Goal: Task Accomplishment & Management: Manage account settings

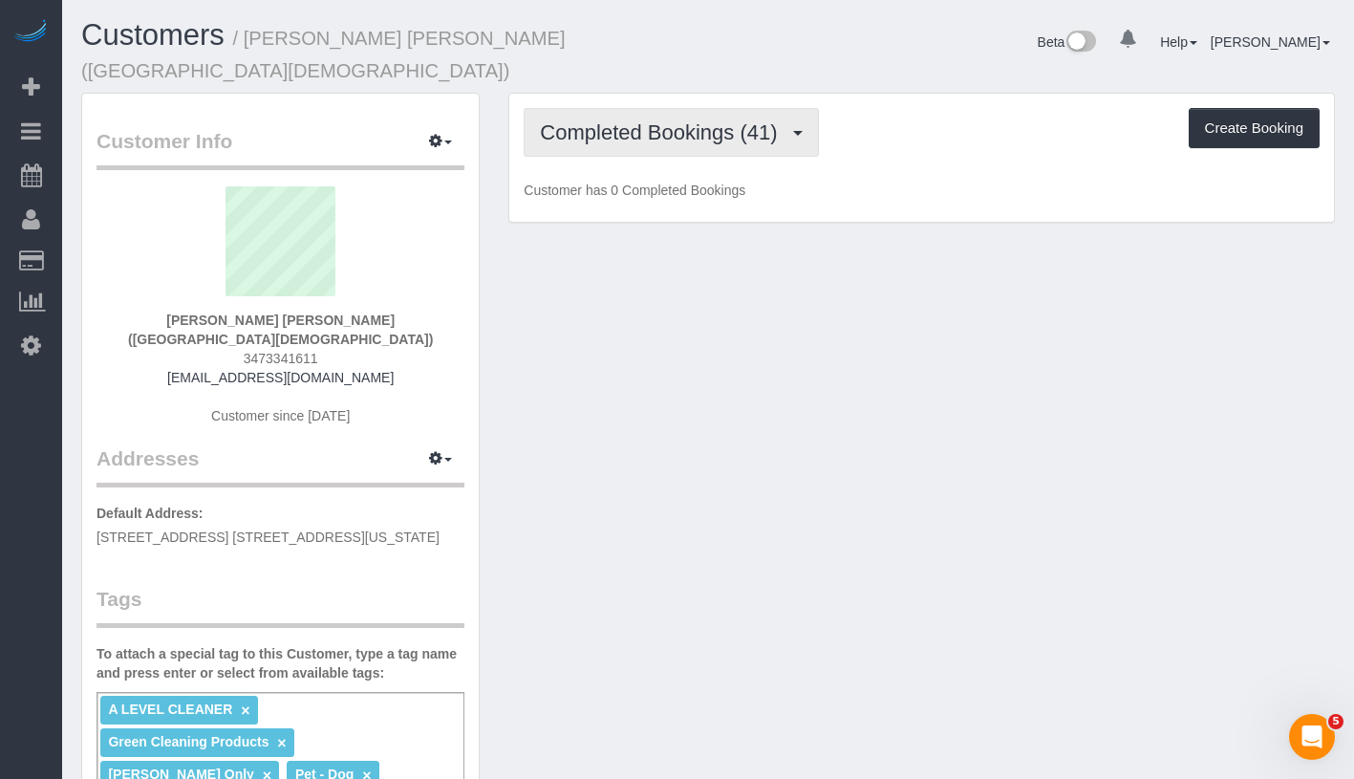
click at [659, 132] on span "Completed Bookings (41)" at bounding box center [663, 132] width 247 height 24
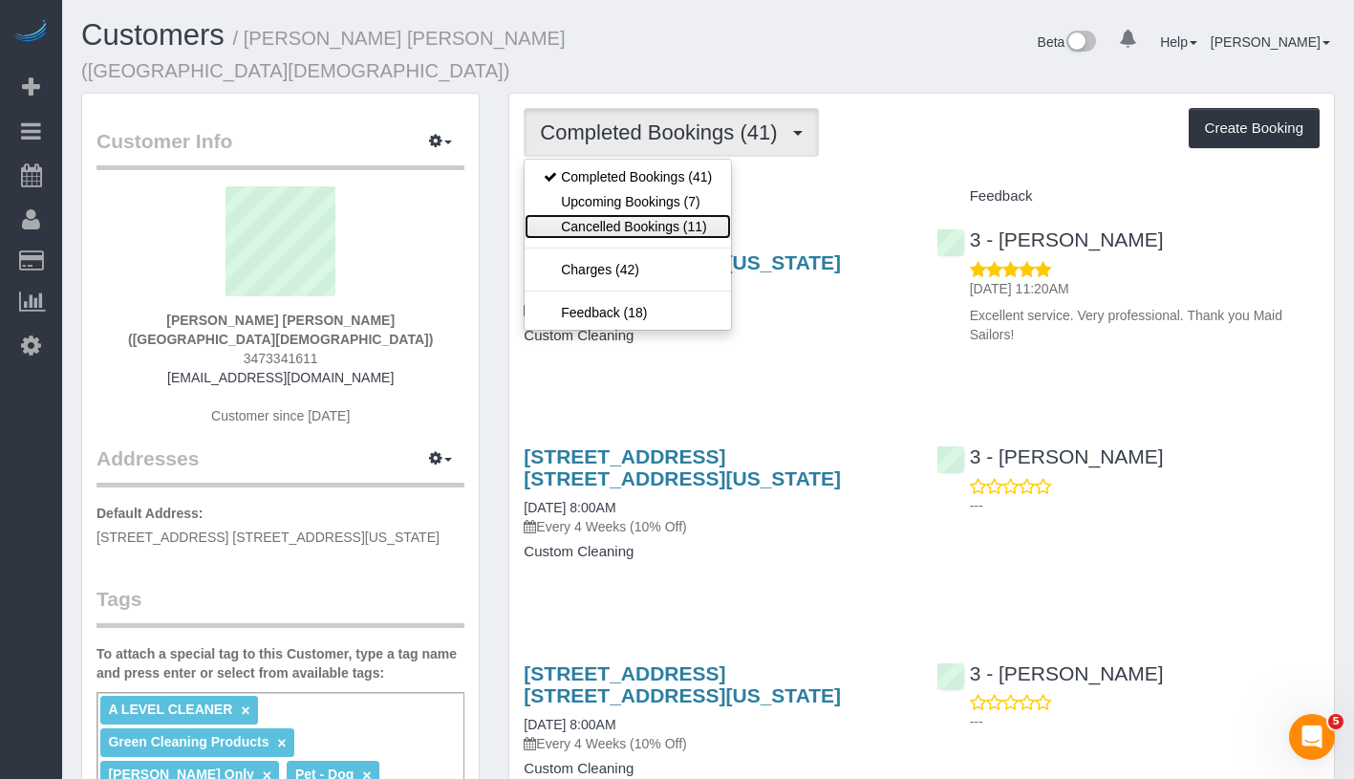
click at [648, 215] on link "Cancelled Bookings (11)" at bounding box center [628, 226] width 206 height 25
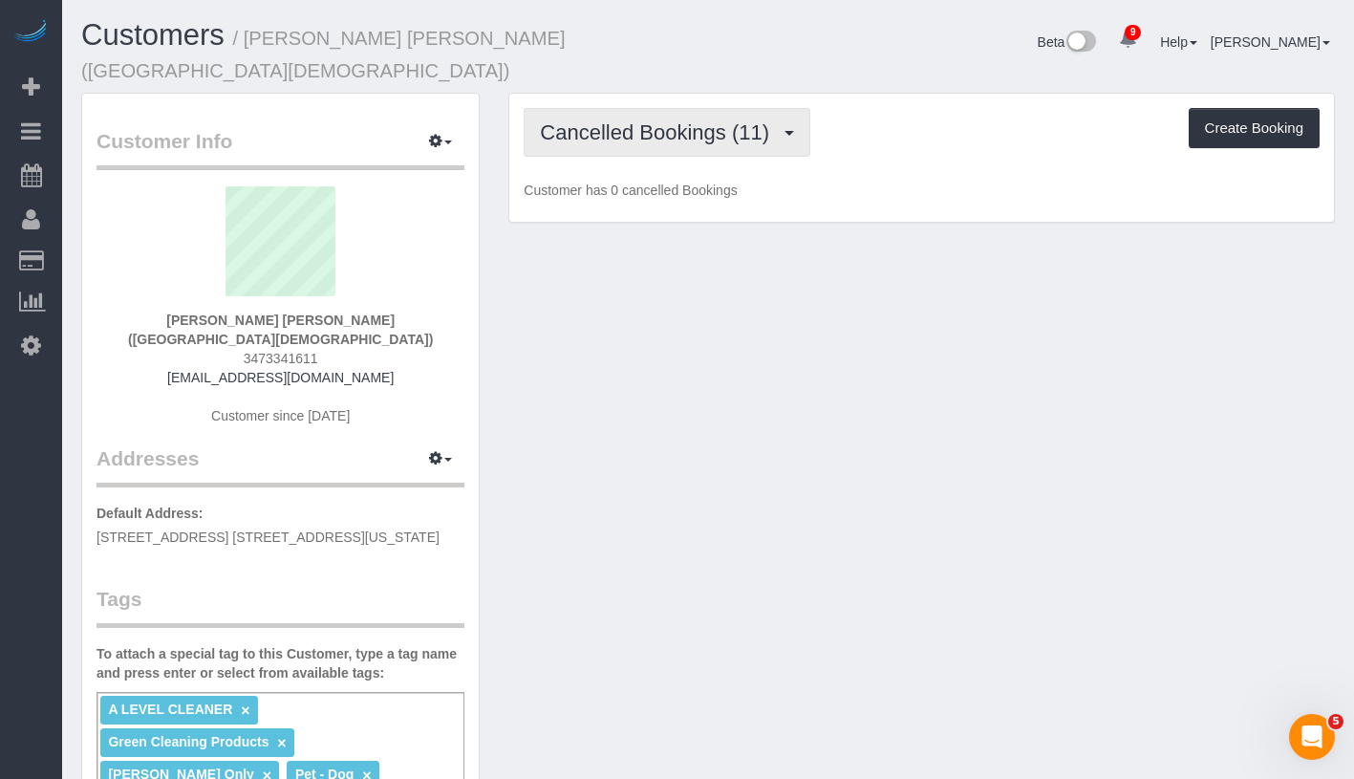
click at [676, 123] on span "Cancelled Bookings (11)" at bounding box center [659, 132] width 239 height 24
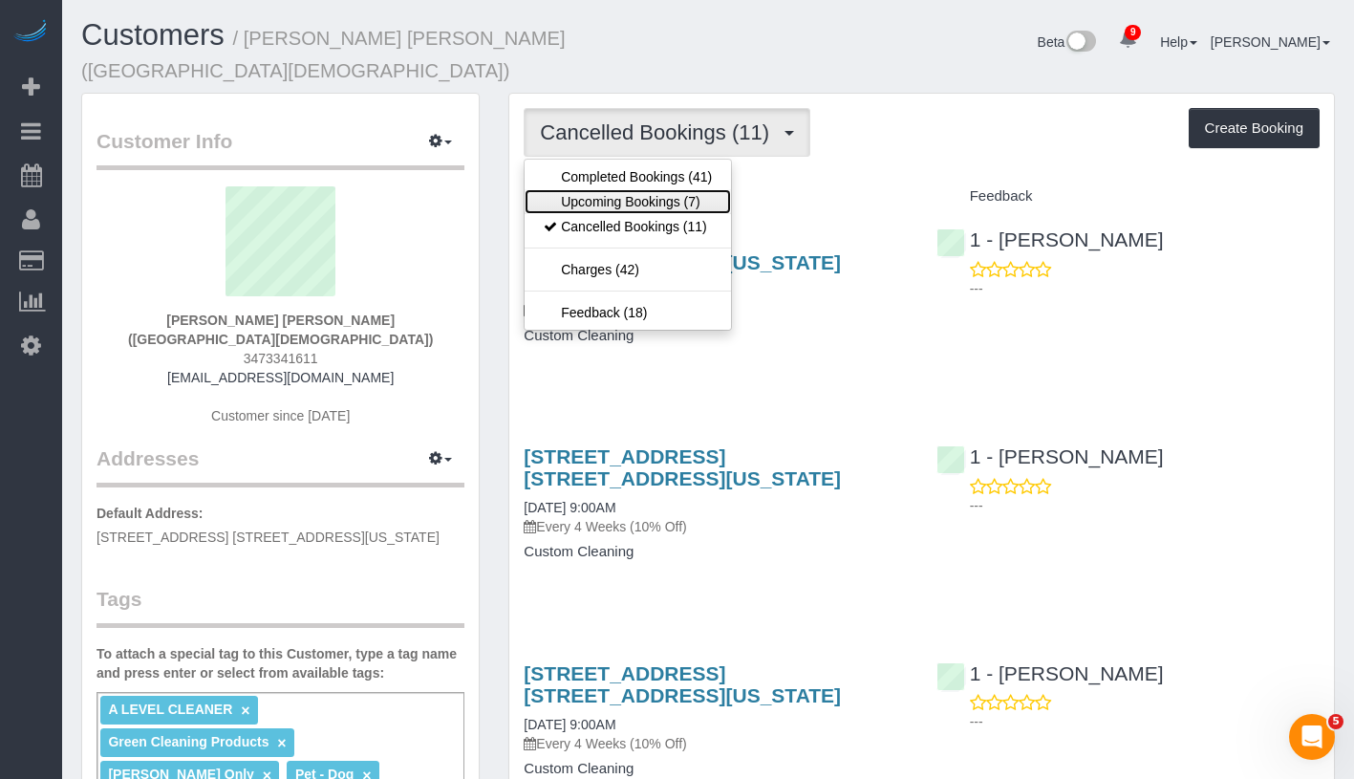
click at [643, 206] on link "Upcoming Bookings (7)" at bounding box center [628, 201] width 206 height 25
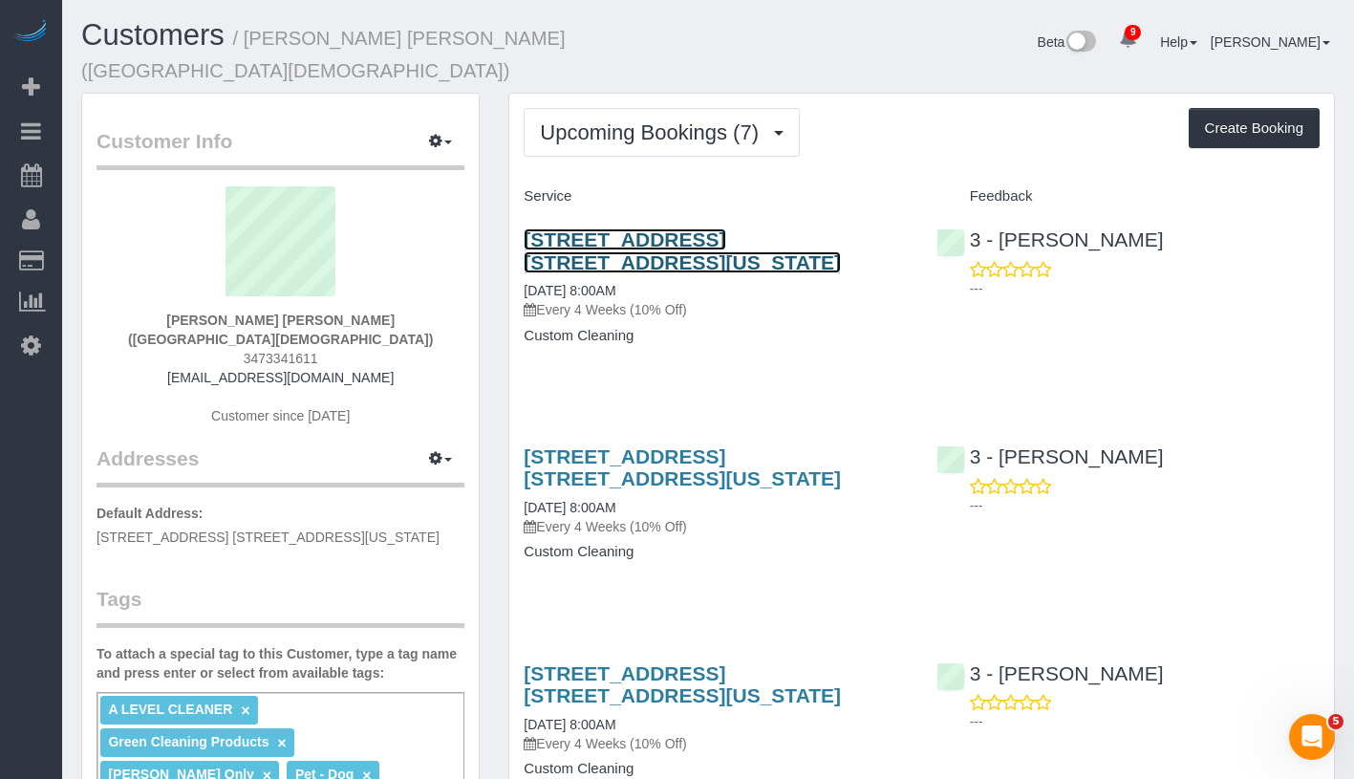
click at [702, 240] on link "1158 Fifth Ave, Apt. 12b, New York, NY 10029" at bounding box center [682, 250] width 317 height 44
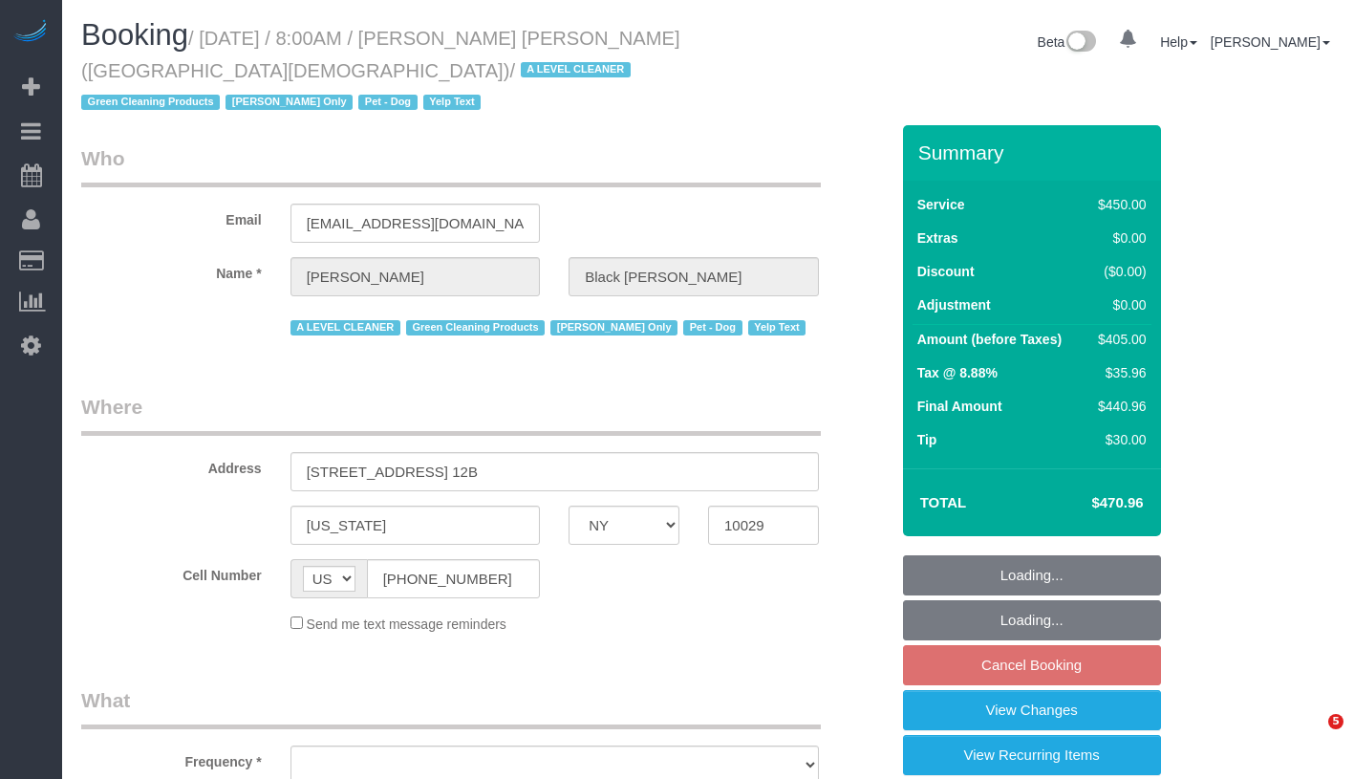
select select "NY"
select select "360"
select select "object:797"
select select "string:stripe-pm_1M6IuF4VGloSiKo7psK1qtCl"
select select "spot1"
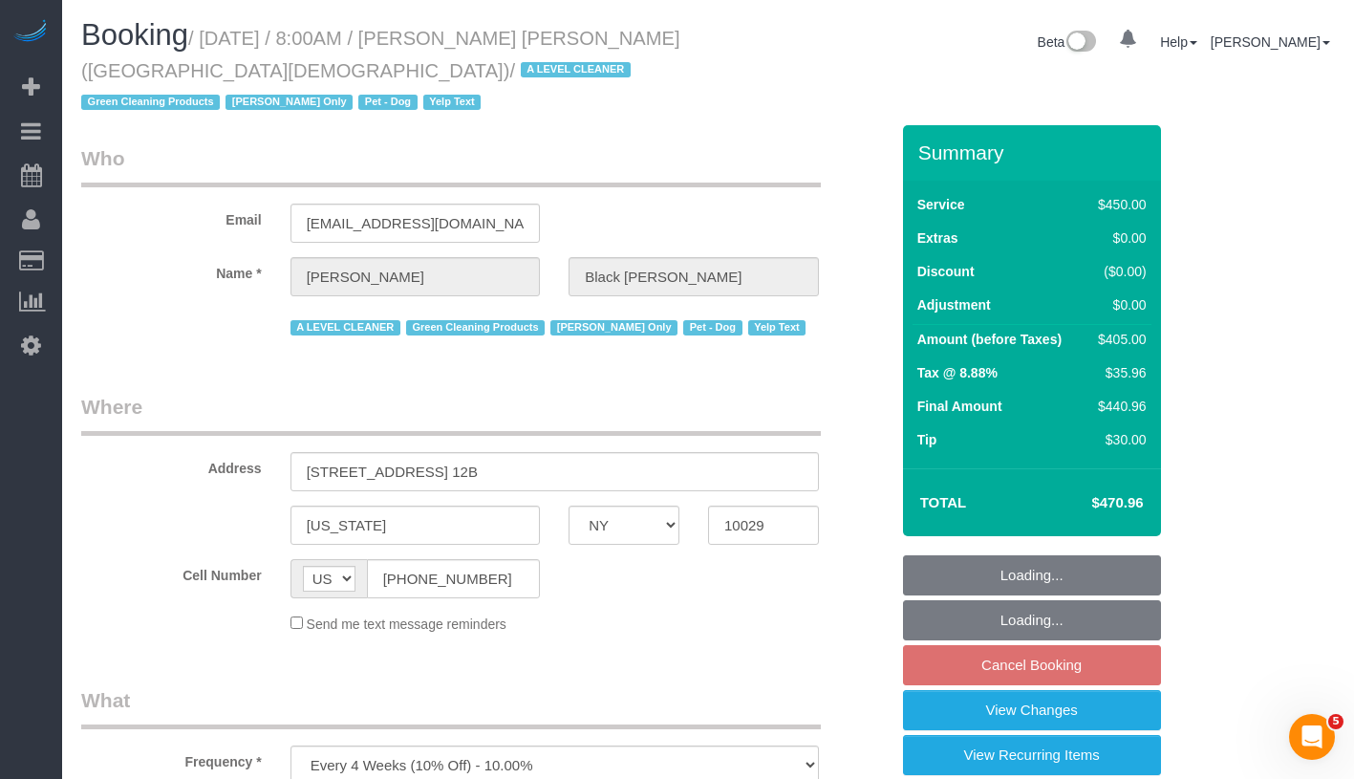
select select "number:89"
select select "number:90"
select select "number:13"
select select "number:5"
select select "number:21"
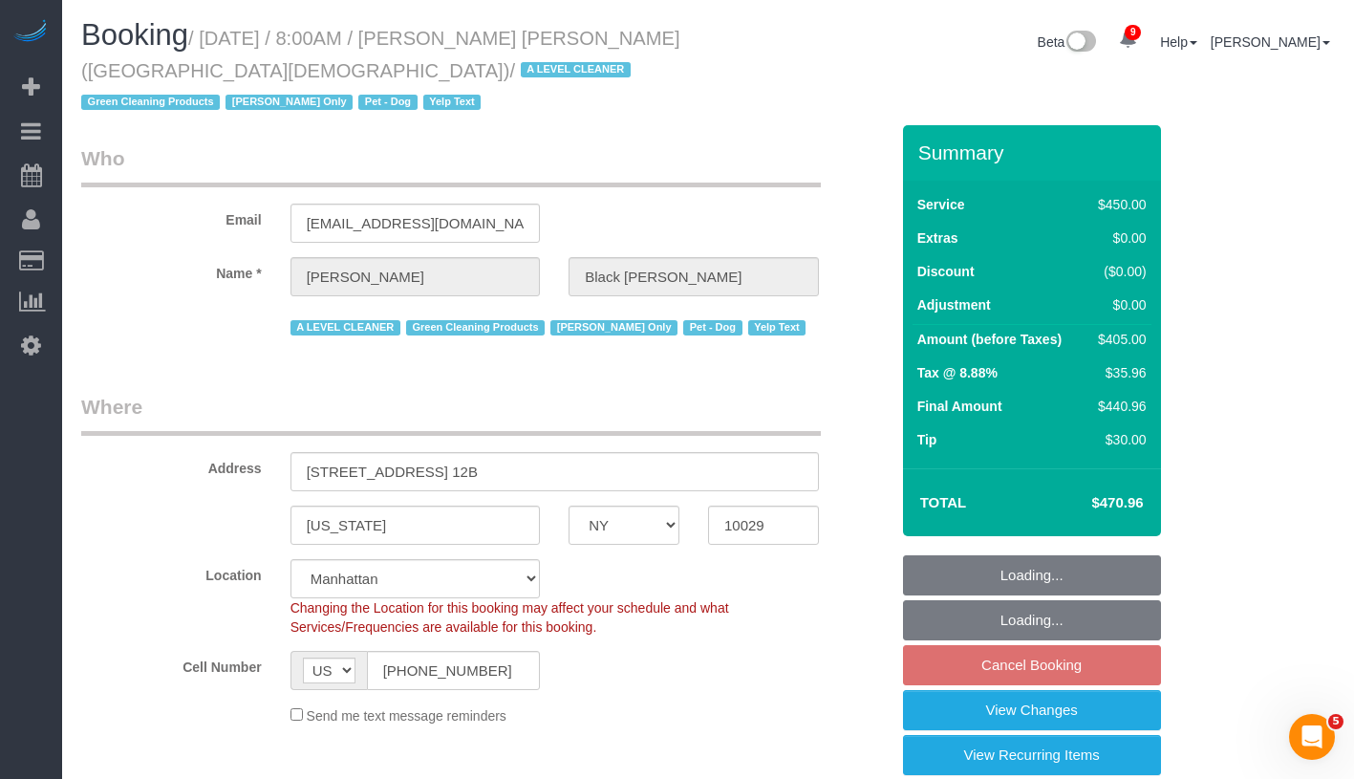
select select "object:1367"
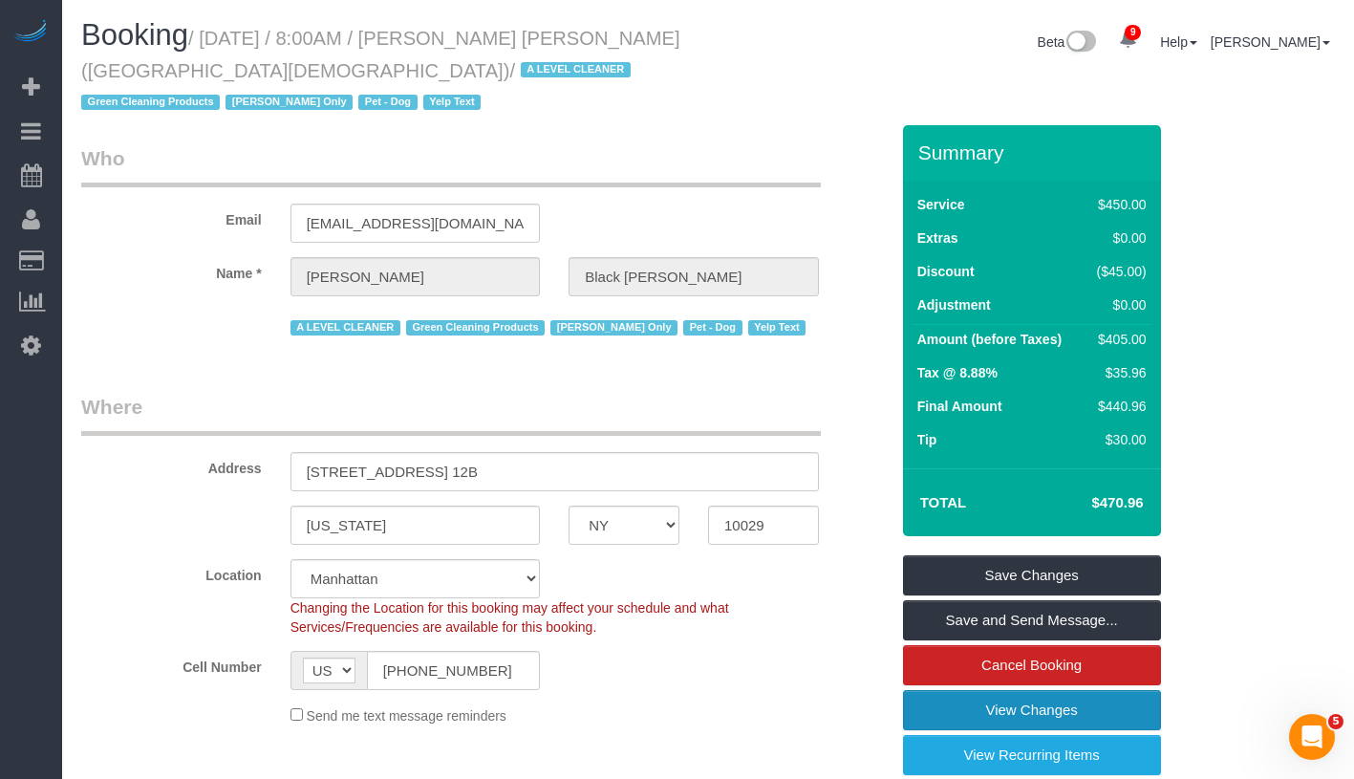
click at [1121, 712] on link "View Changes" at bounding box center [1032, 710] width 258 height 40
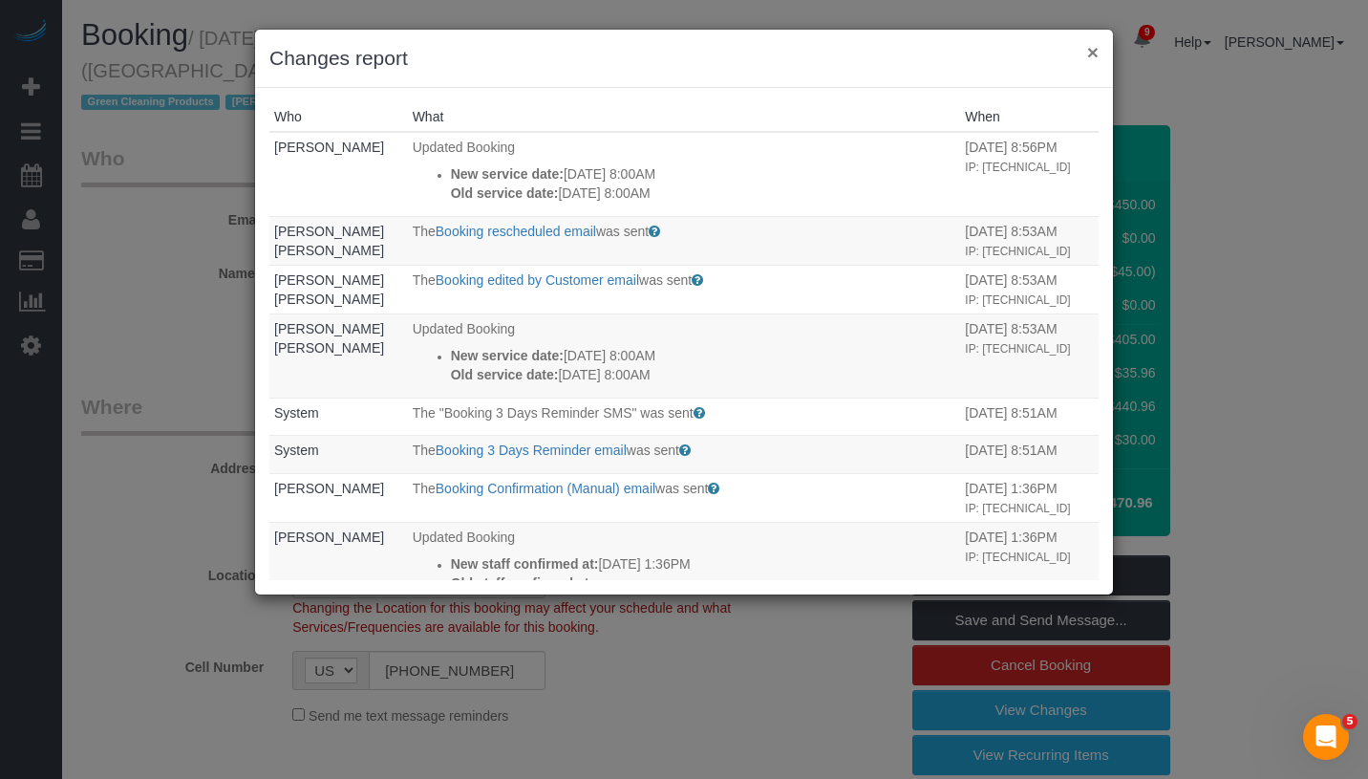
click at [1088, 55] on button "×" at bounding box center [1092, 52] width 11 height 20
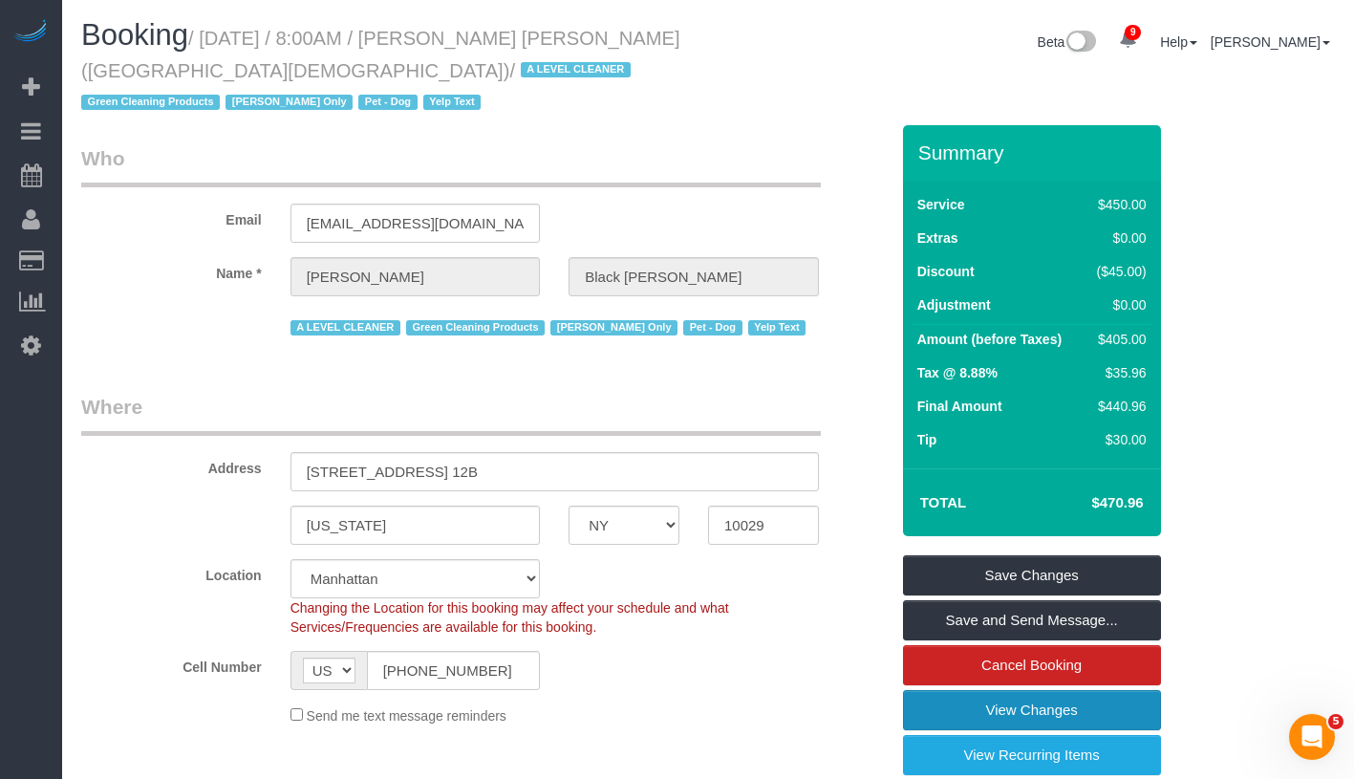
click at [1088, 715] on link "View Changes" at bounding box center [1032, 710] width 258 height 40
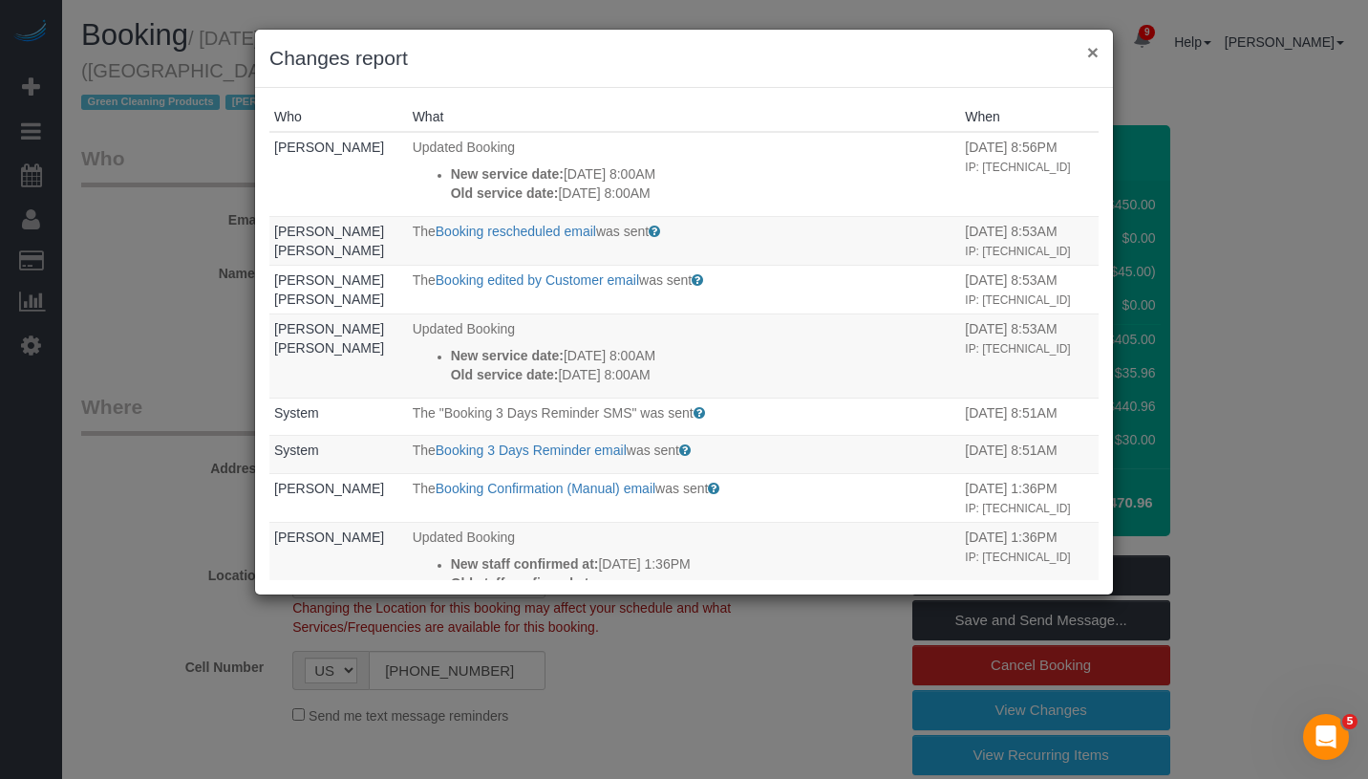
click at [1093, 55] on button "×" at bounding box center [1092, 52] width 11 height 20
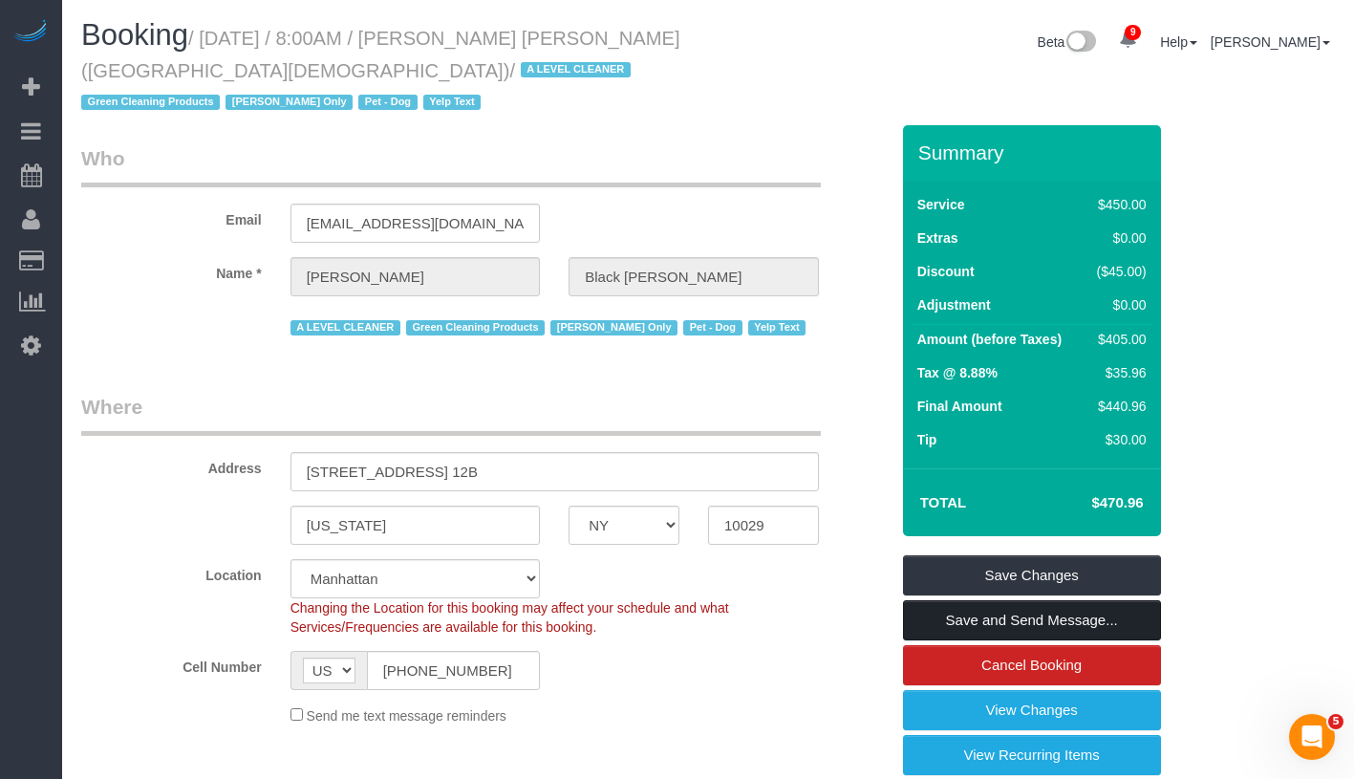
click at [1145, 628] on link "Save and Send Message..." at bounding box center [1032, 620] width 258 height 40
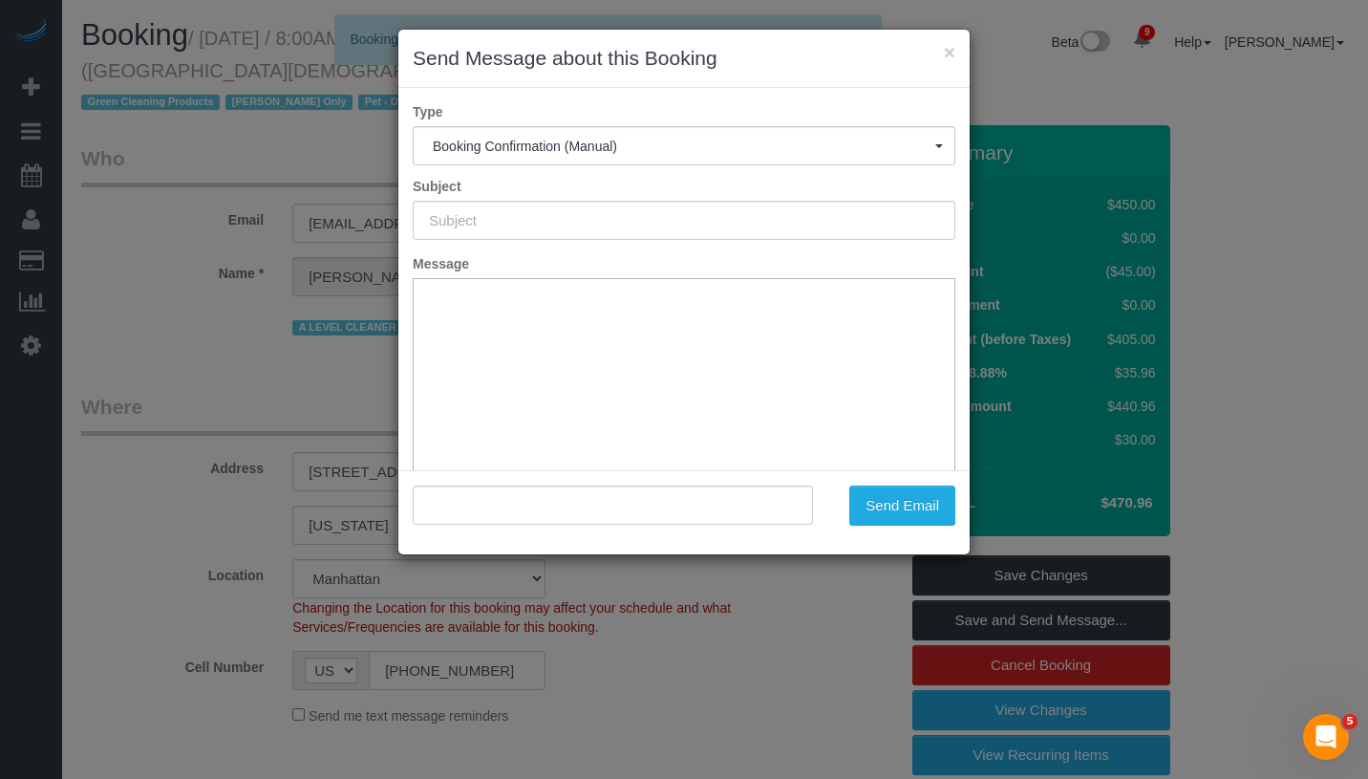
type input "Cleaning Confirmed for 09/08/2025 at 8:00am"
type input ""Scott Black Johnston" <sbj@fapc.org>"
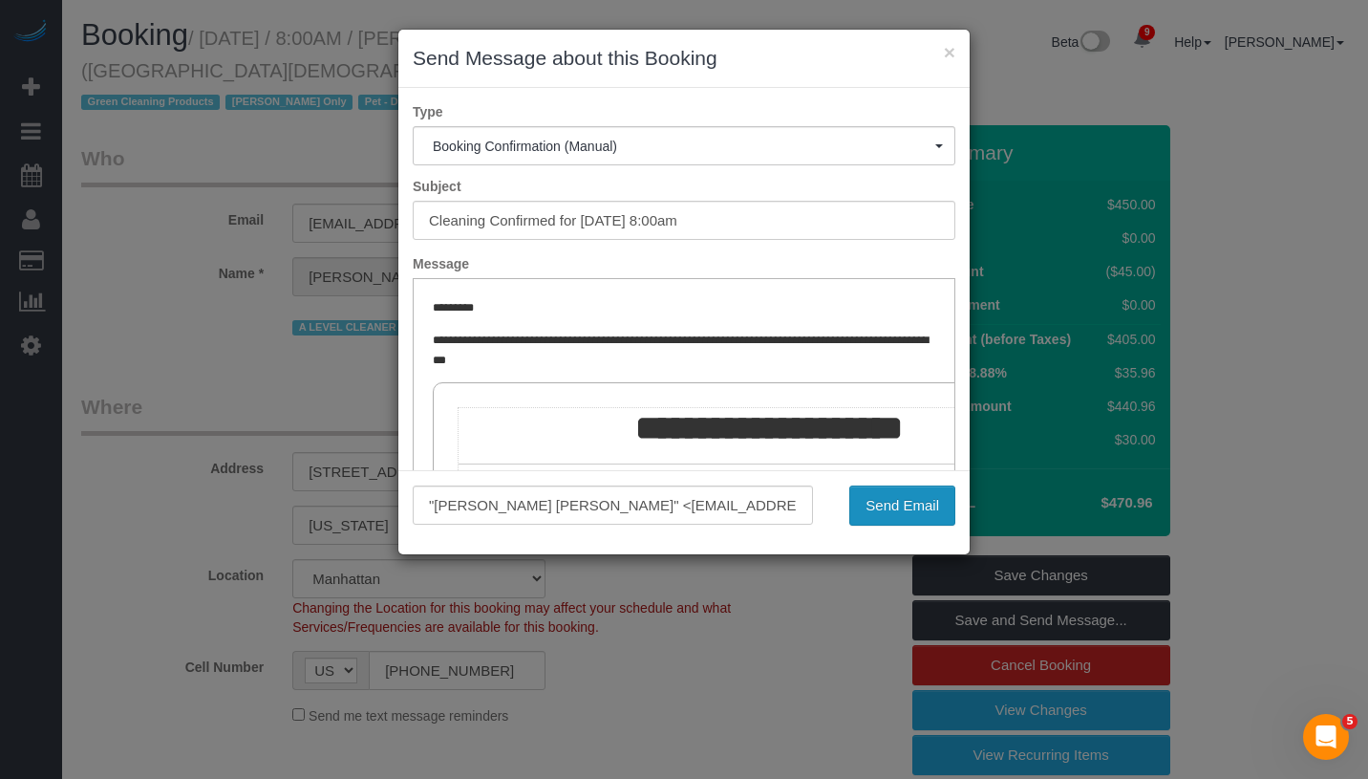
click at [918, 510] on button "Send Email" at bounding box center [902, 505] width 106 height 40
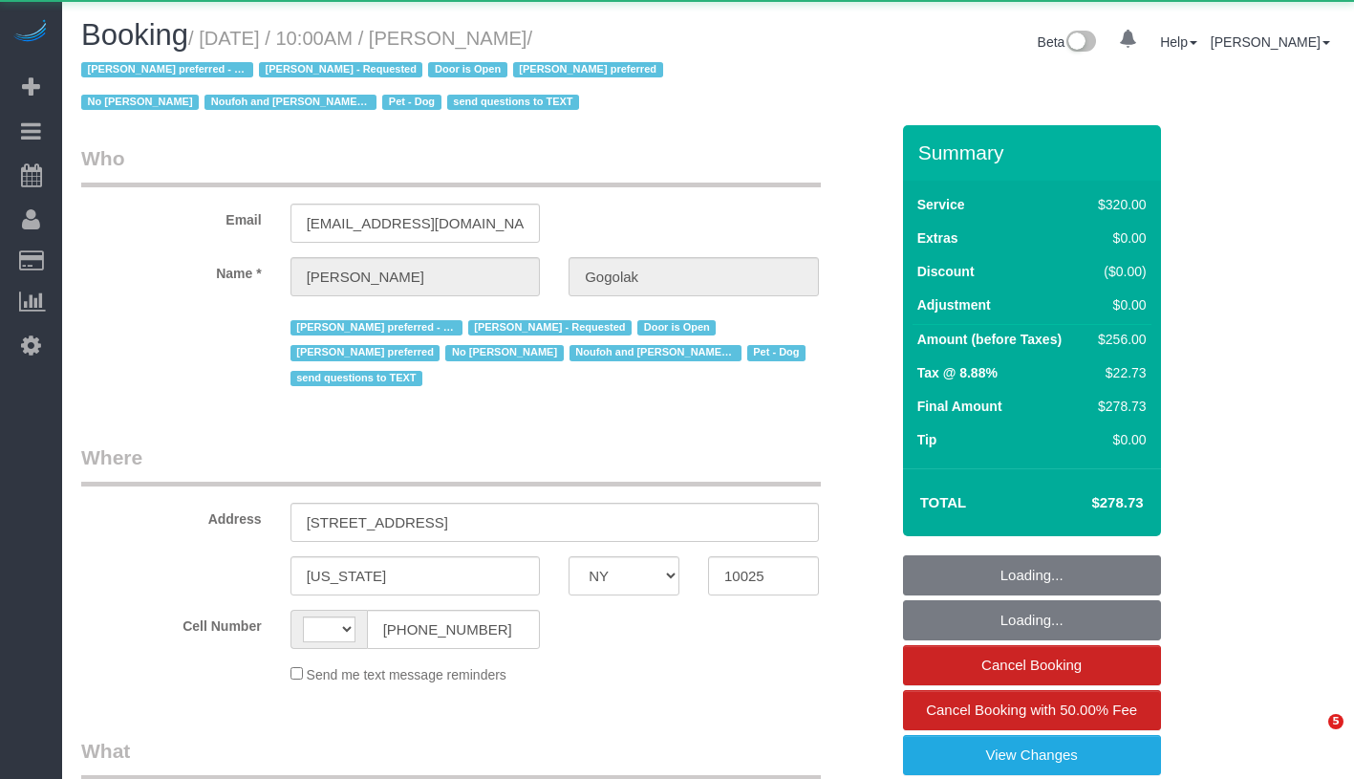
select select "NY"
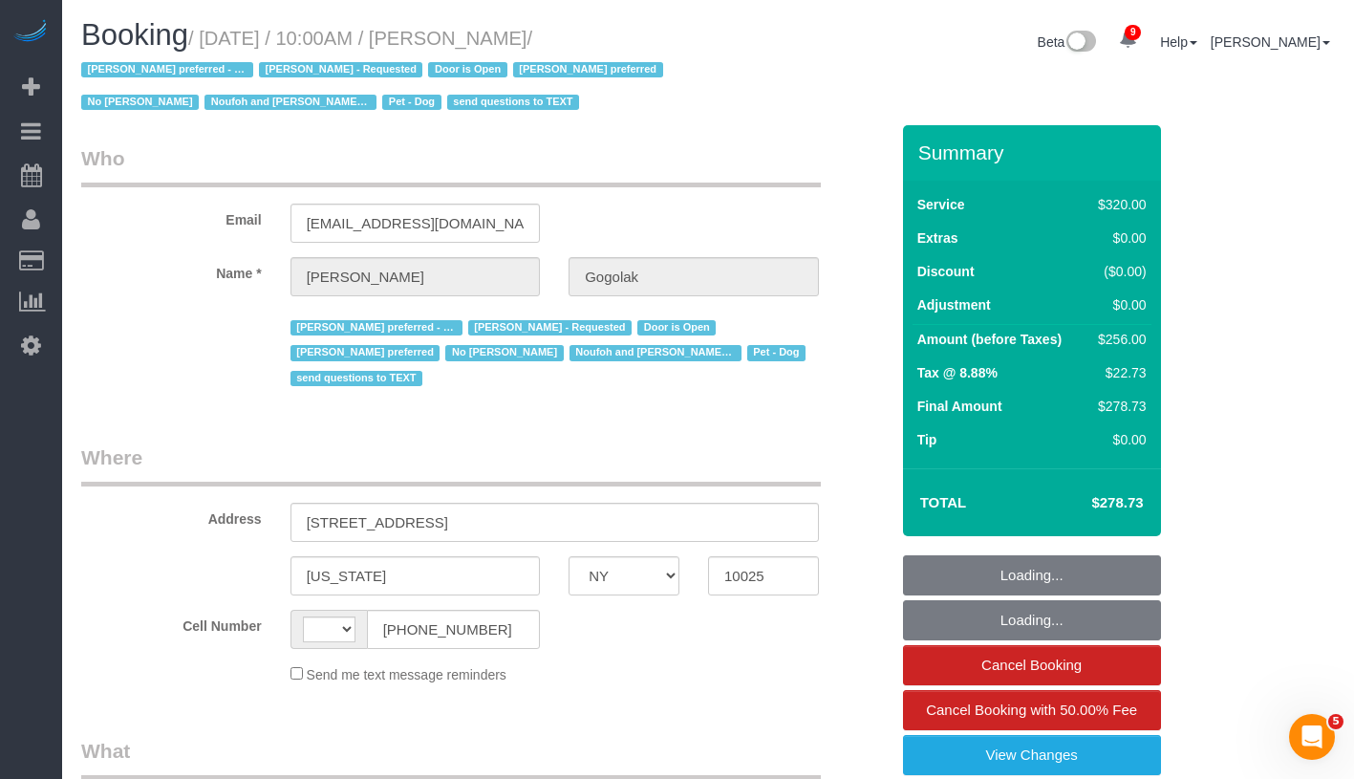
select select "string:[GEOGRAPHIC_DATA]"
select select "object:862"
select select "string:stripe-pm_1P0RUk4VGloSiKo71VMZMWZt"
select select "240"
select select "number:58"
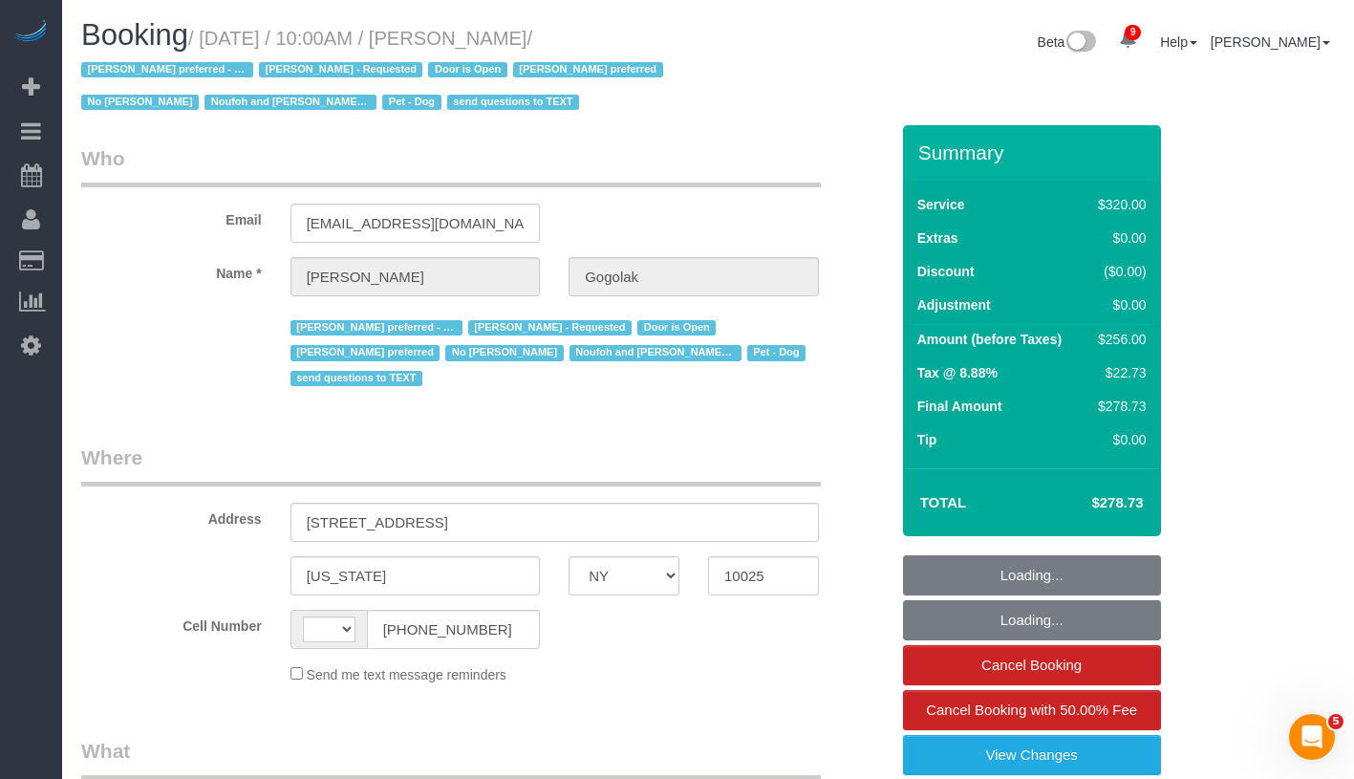
select select "number:76"
select select "number:13"
select select "number:5"
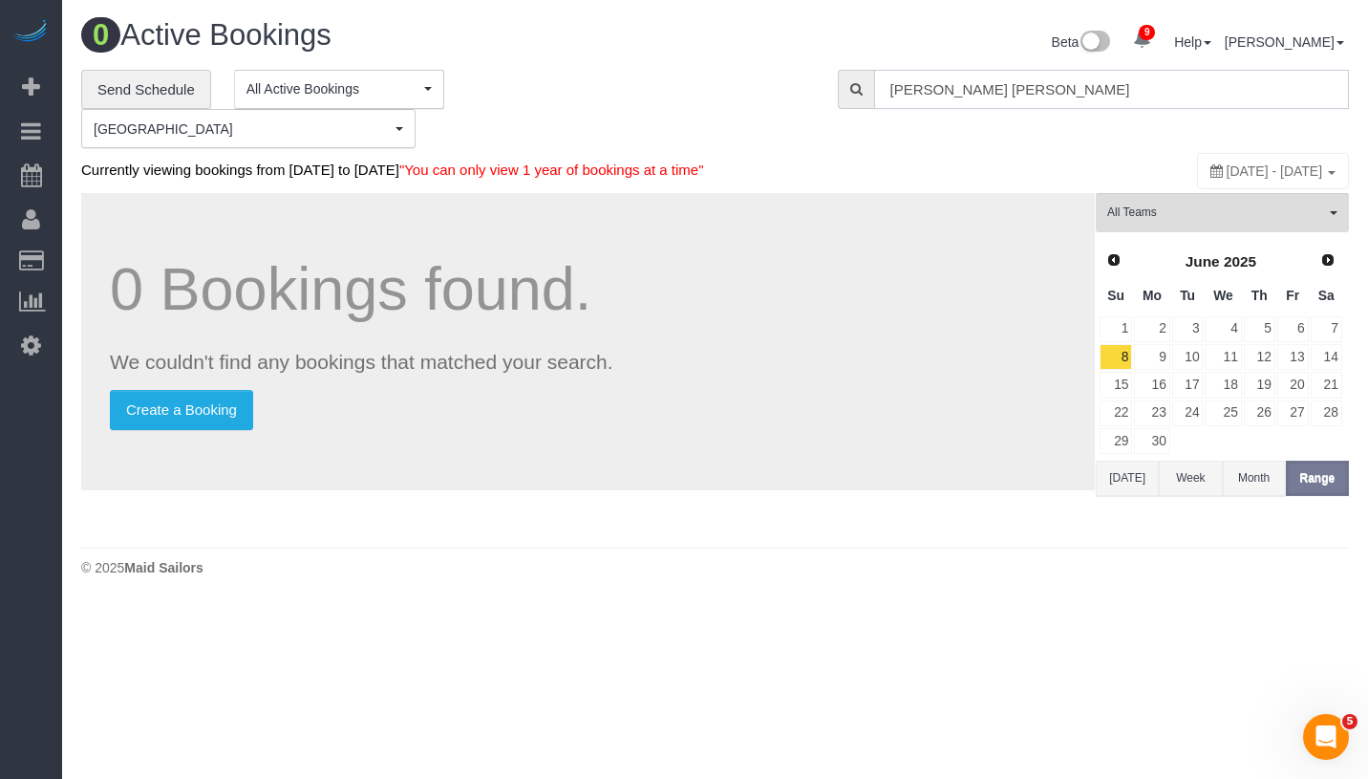
click at [1072, 104] on input "Scott Black Johnston" at bounding box center [1111, 89] width 475 height 39
paste input "Leonora Gogolak"
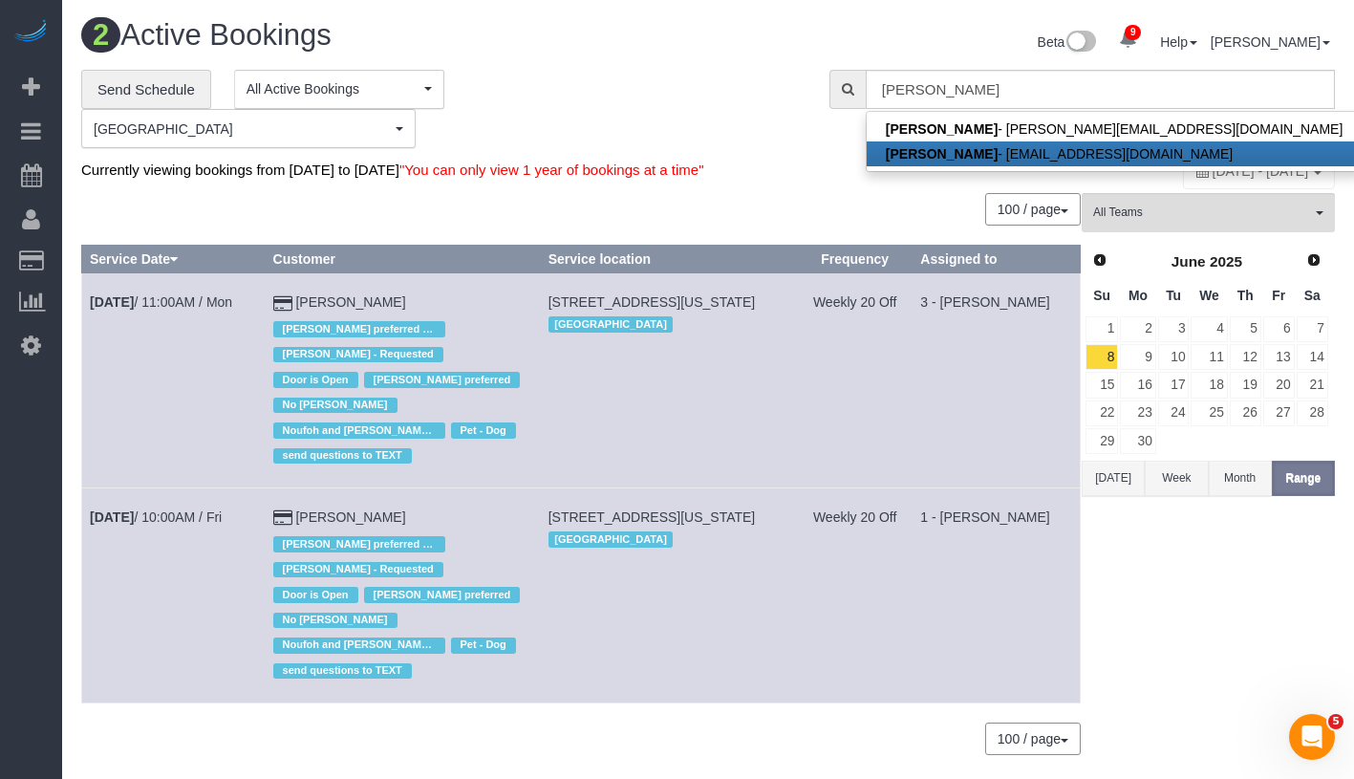
click at [1027, 149] on link "Leonora Gogolak - gogolakl@gmail.com" at bounding box center [1114, 153] width 495 height 25
type input "gogolakl@gmail.com"
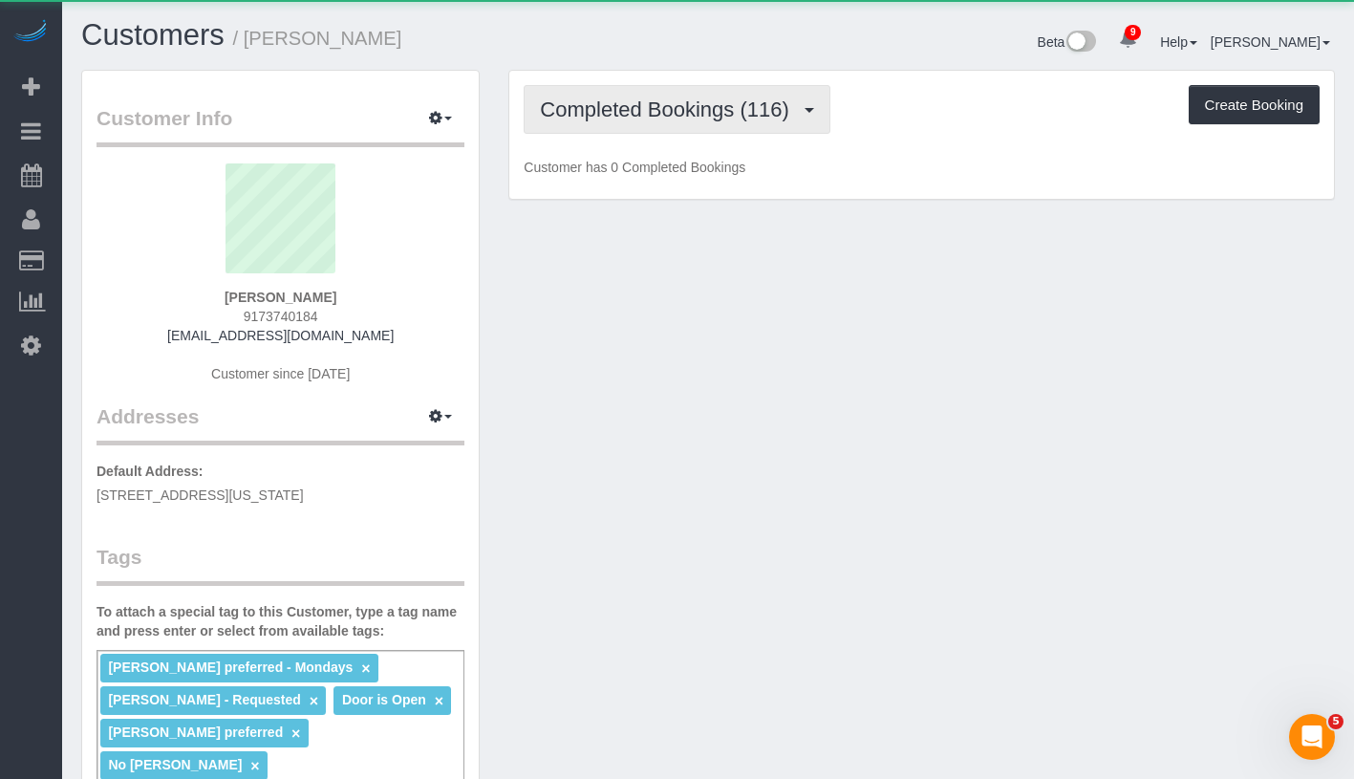
click at [652, 125] on button "Completed Bookings (116)" at bounding box center [677, 109] width 307 height 49
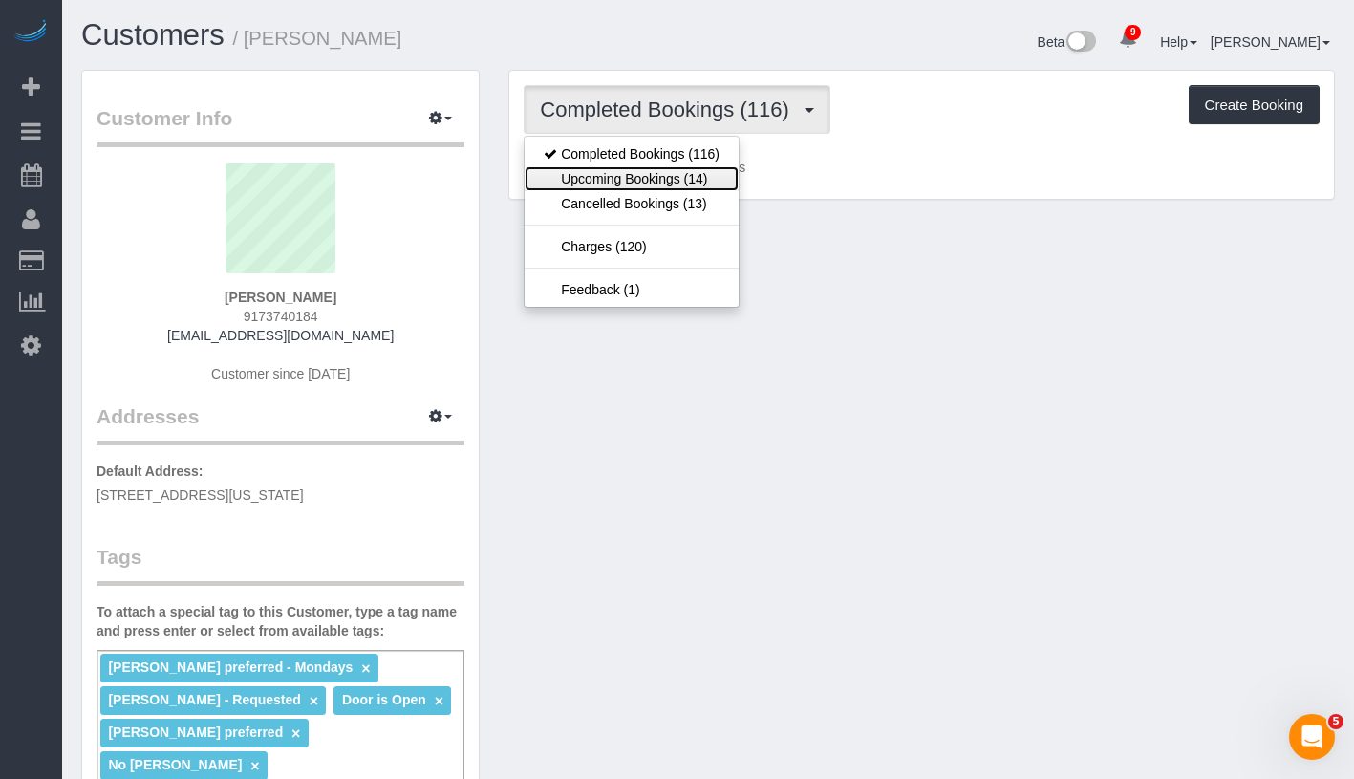
click at [654, 179] on link "Upcoming Bookings (14)" at bounding box center [632, 178] width 214 height 25
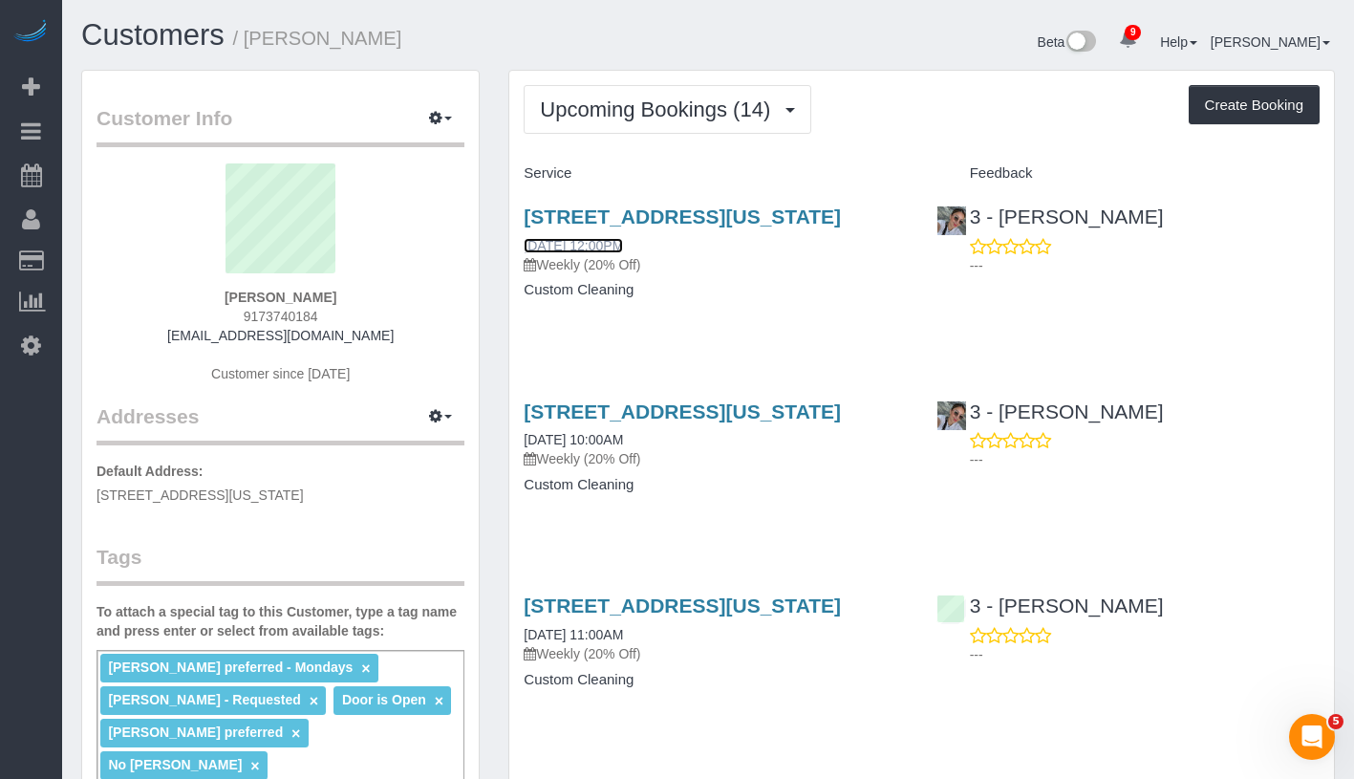
click at [612, 253] on link "09/01/2025 12:00PM" at bounding box center [573, 245] width 99 height 15
drag, startPoint x: 204, startPoint y: 284, endPoint x: 384, endPoint y: 297, distance: 181.1
click at [384, 297] on div "Leonora Gogolak 9173740184 gogolakl@gmail.com Customer since 2023" at bounding box center [281, 282] width 368 height 239
copy div "Leonora Gogolak"
drag, startPoint x: 516, startPoint y: 268, endPoint x: 655, endPoint y: 266, distance: 139.5
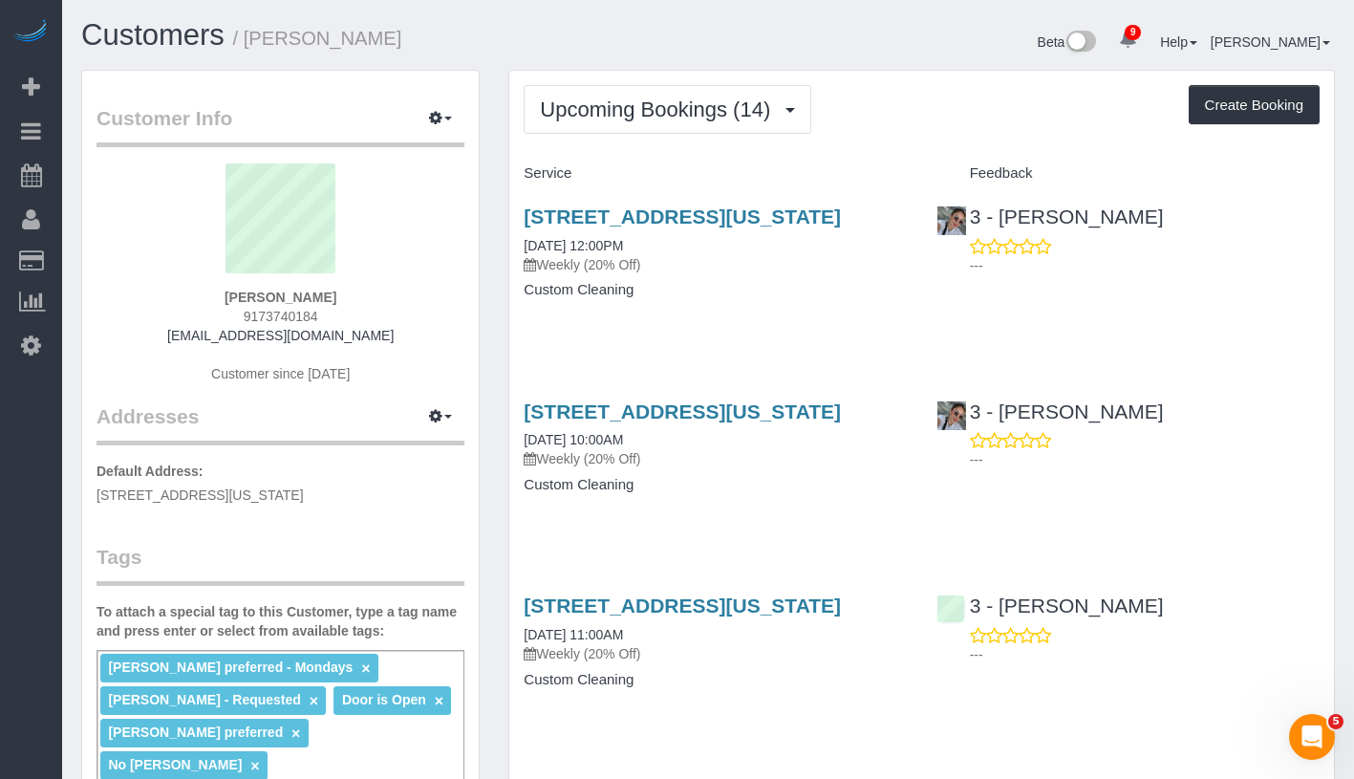
click at [655, 266] on div "336 Central Park West, Apt 5e, New York, NY 10025 09/01/2025 12:00PM Weekly (20…" at bounding box center [715, 262] width 412 height 147
copy link "09/01/2025 12:00PM"
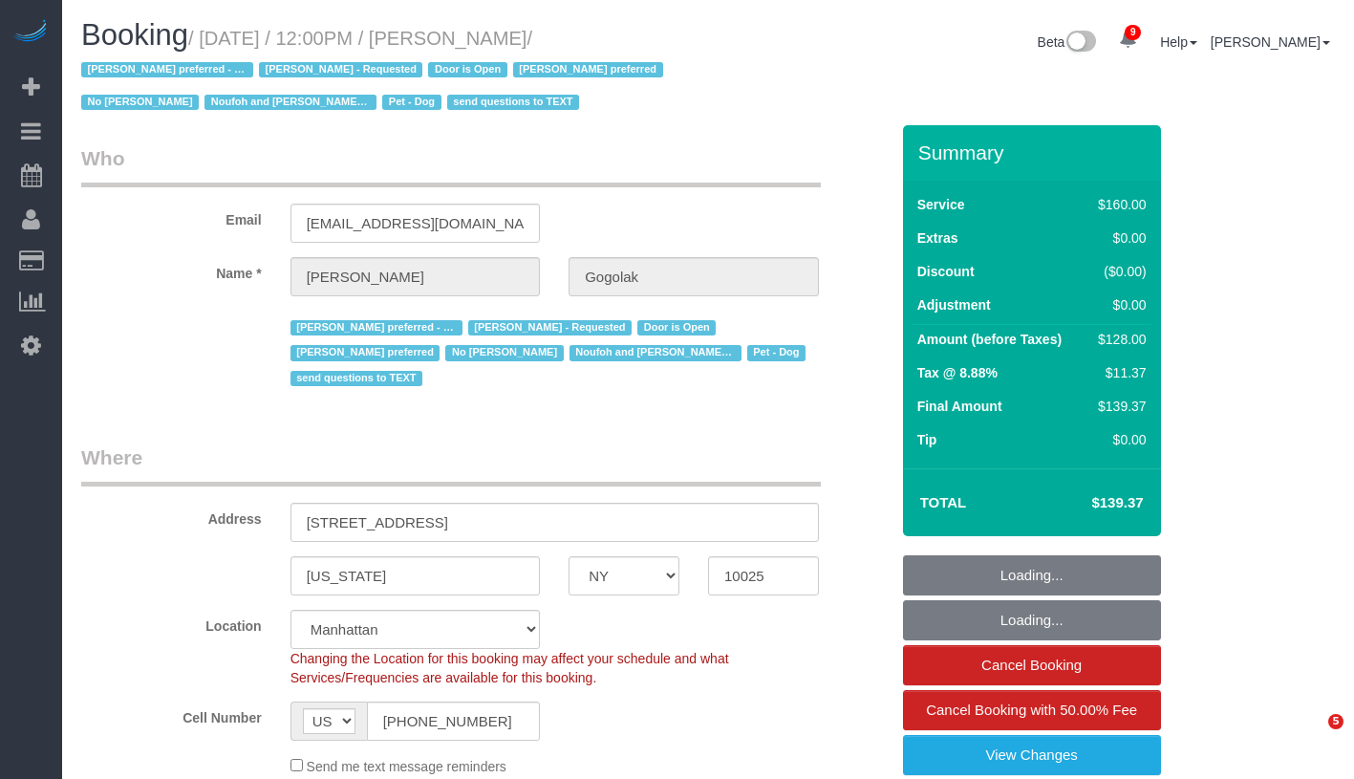
select select "NY"
select select "string:stripe-pm_1RfNyY4VGloSiKo7jWnzrFGY"
select select "number:58"
select select "number:76"
select select "number:13"
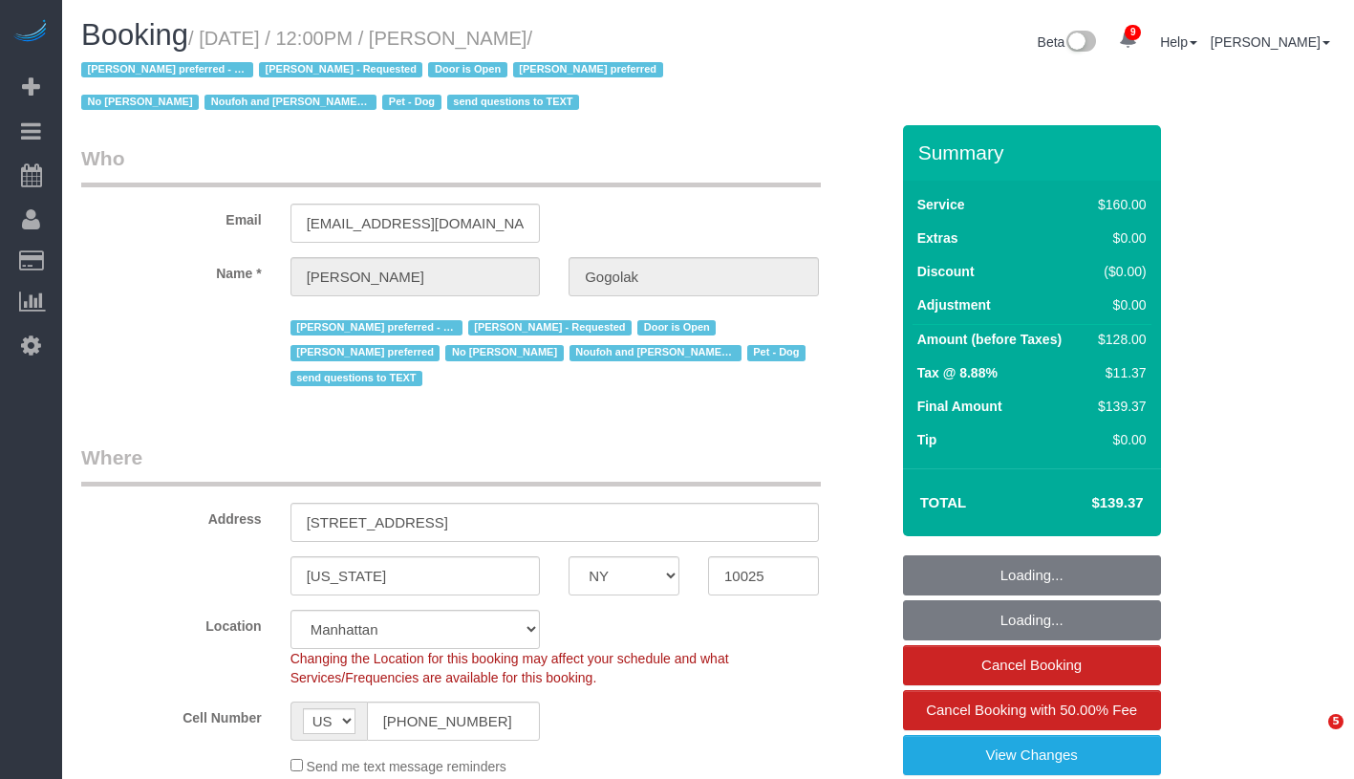
select select "number:5"
select select "object:1414"
select select "spot1"
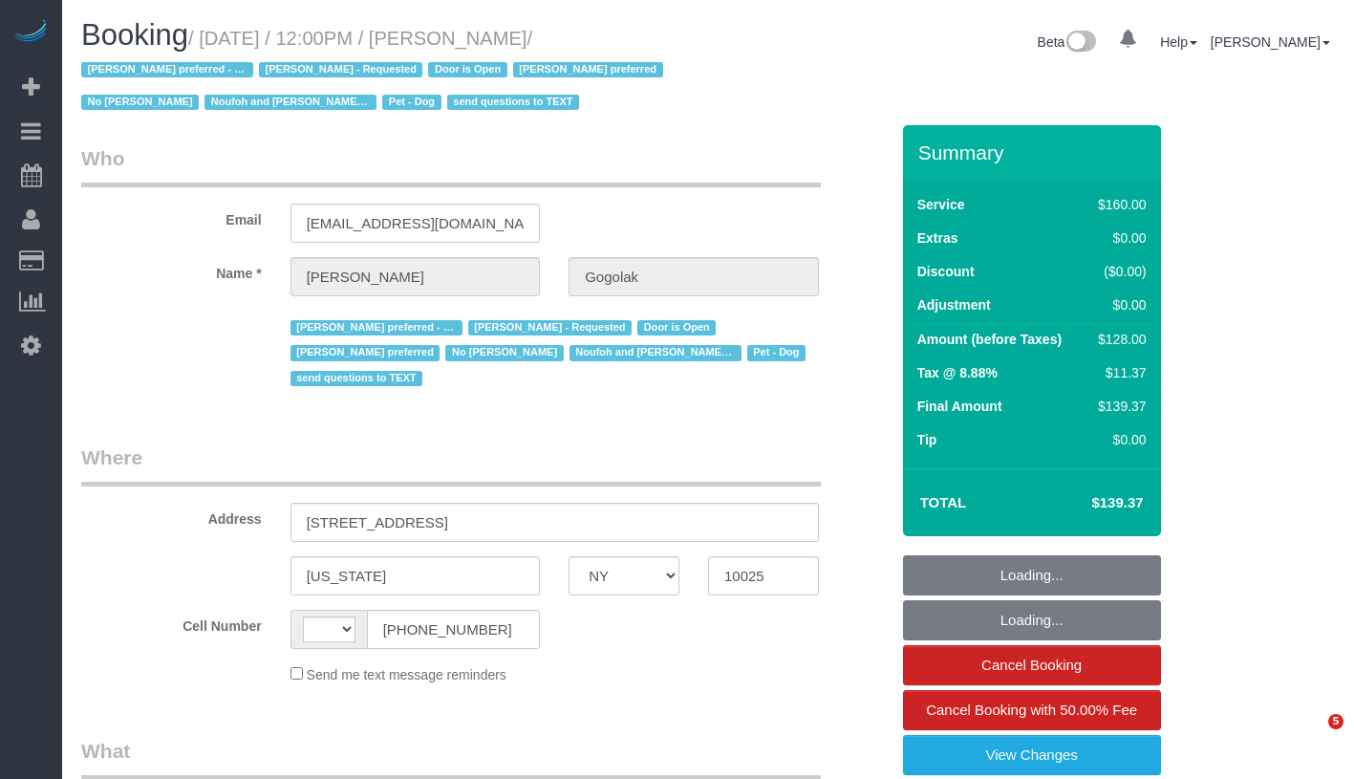
select select "NY"
select select "string:[GEOGRAPHIC_DATA]"
select select "number:58"
select select "number:76"
select select "number:13"
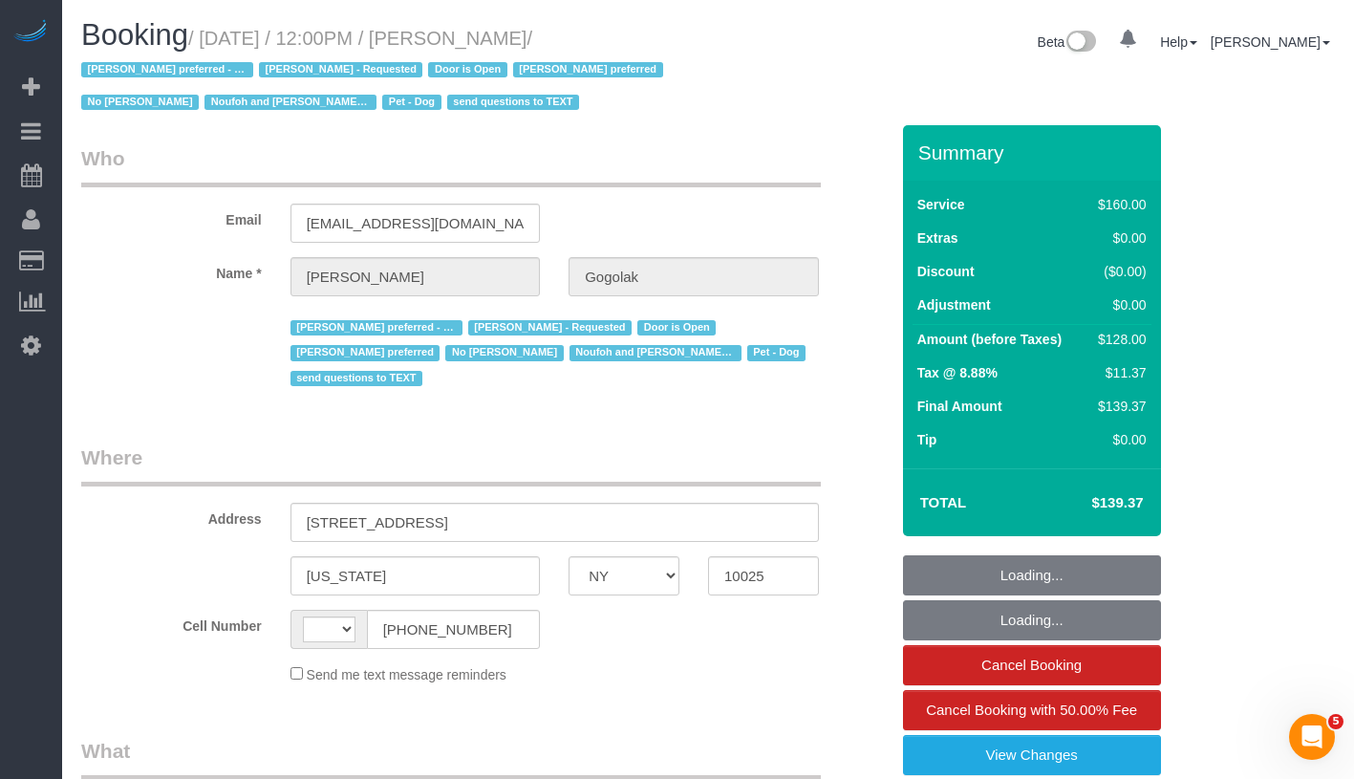
select select "number:5"
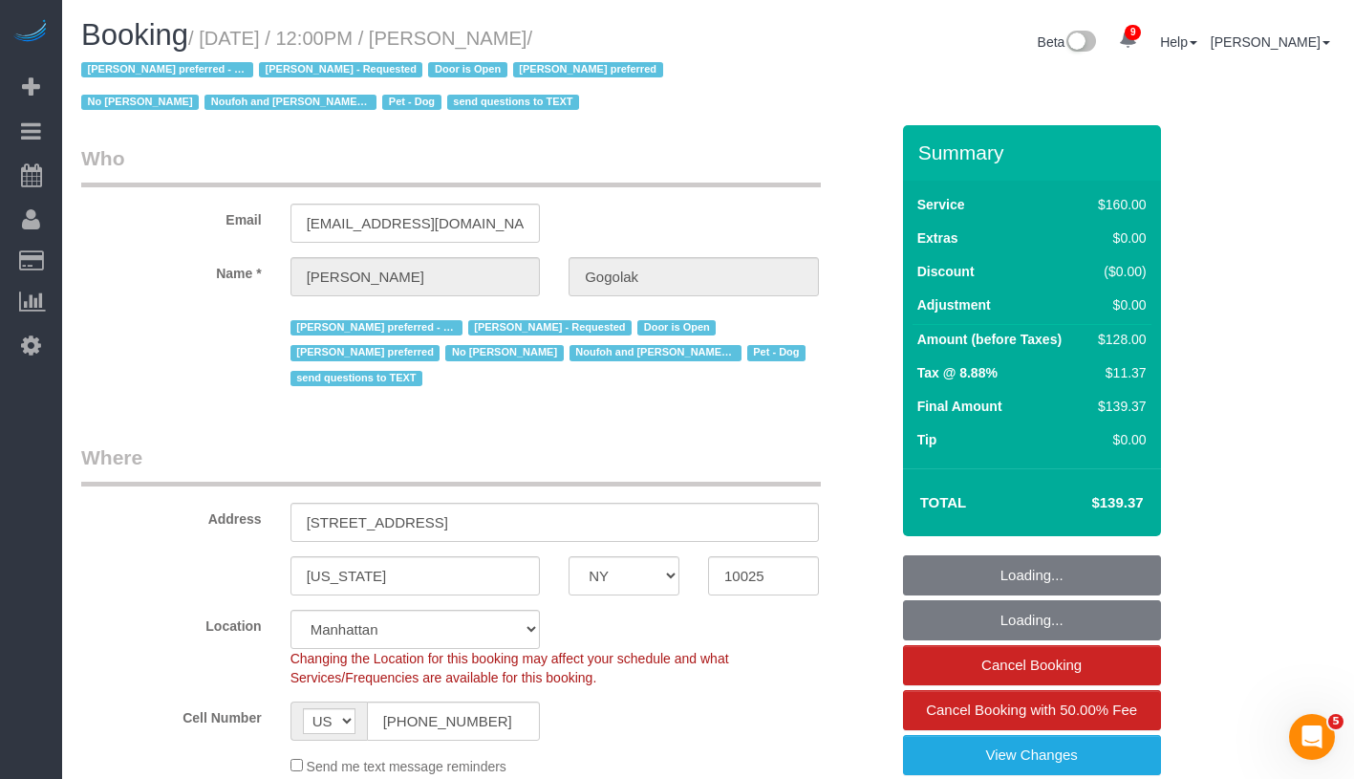
select select "string:stripe-pm_1RfNyY4VGloSiKo7jWnzrFGY"
select select "object:884"
select select "spot1"
select select "object:1414"
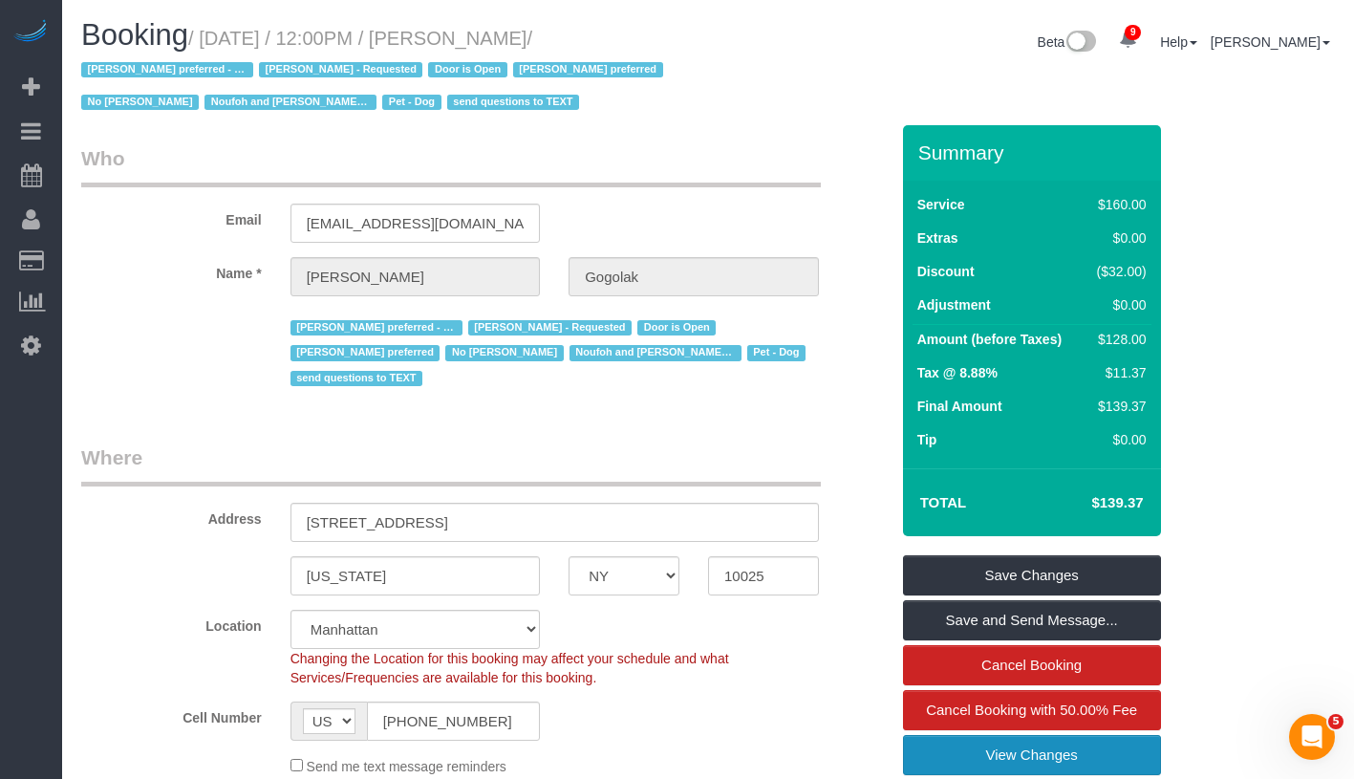
click at [1111, 754] on link "View Changes" at bounding box center [1032, 755] width 258 height 40
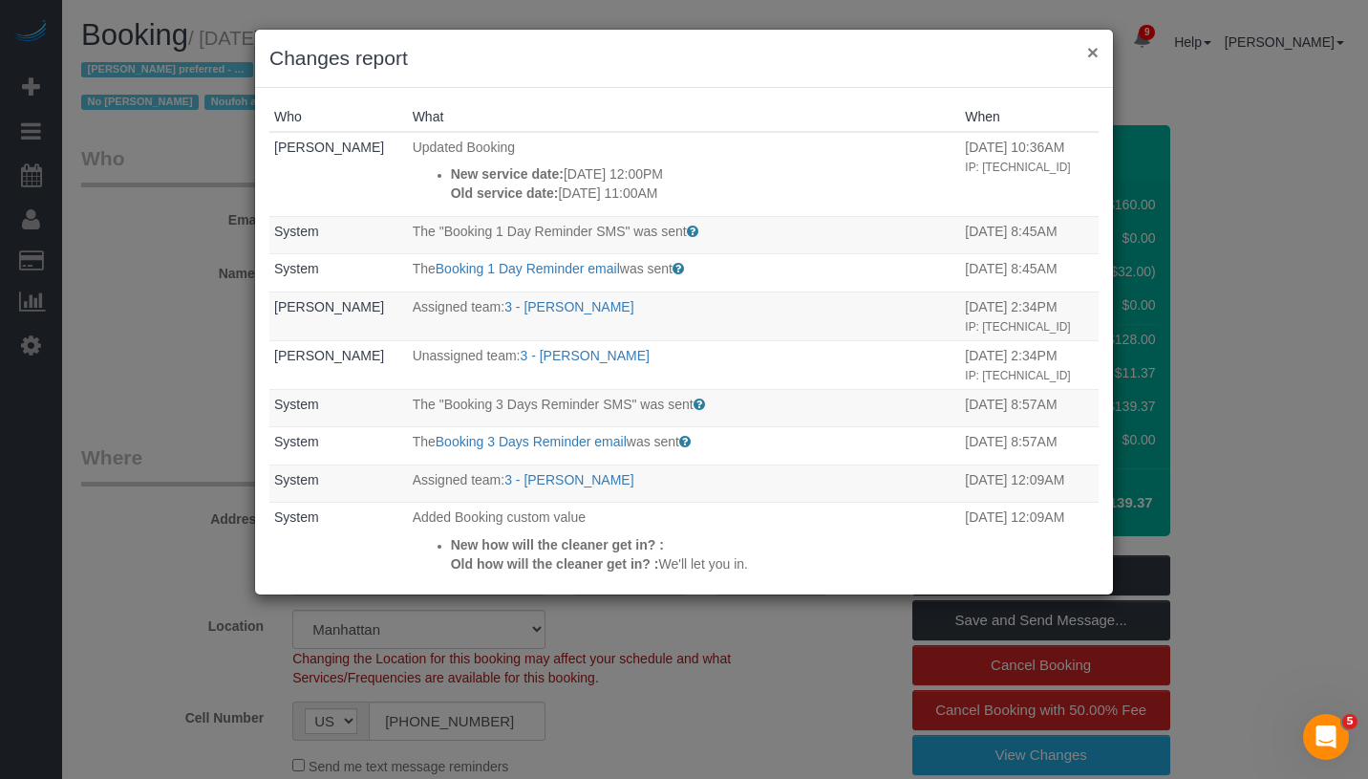
click at [1089, 52] on button "×" at bounding box center [1092, 52] width 11 height 20
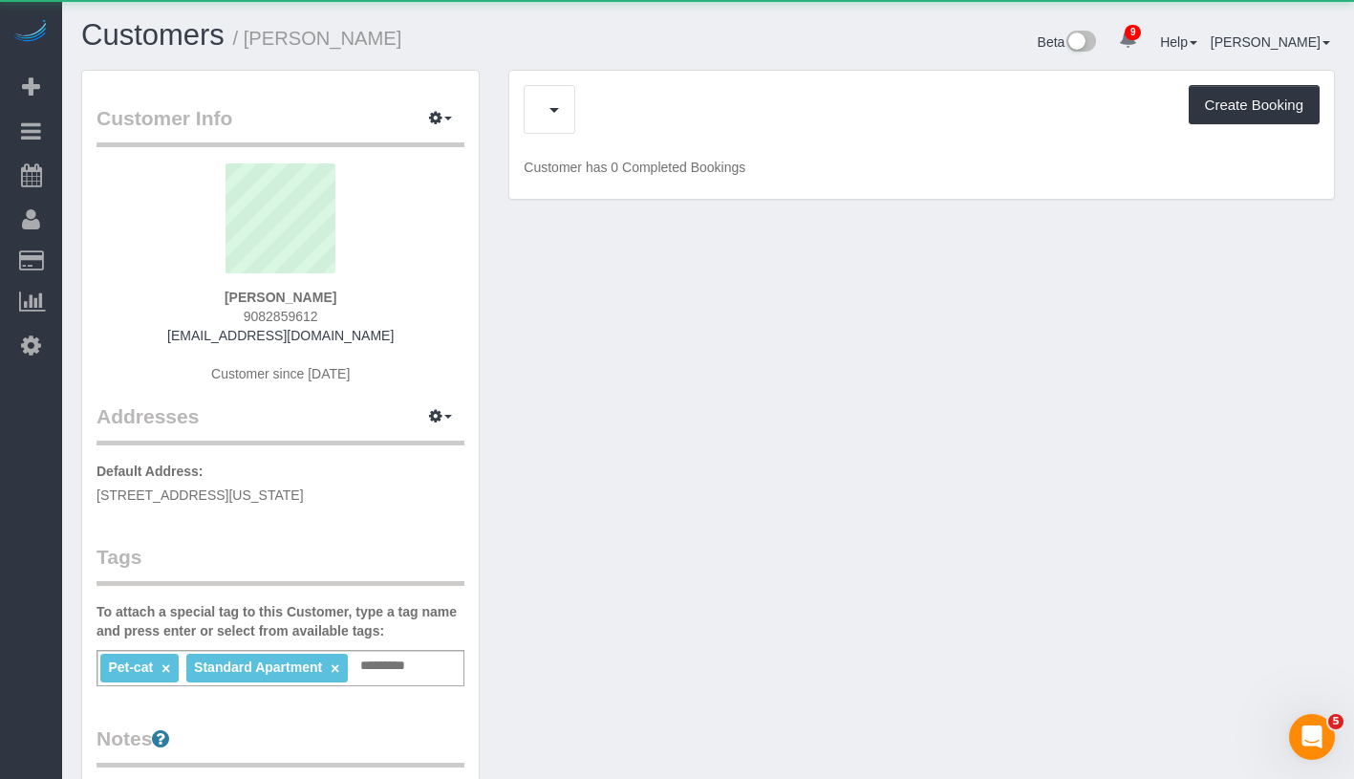
click at [681, 101] on div "Cancelled Bookings (1) Charges (7) Create Booking" at bounding box center [922, 109] width 796 height 49
click at [681, 118] on span "Completed Bookings (5)" at bounding box center [657, 109] width 235 height 24
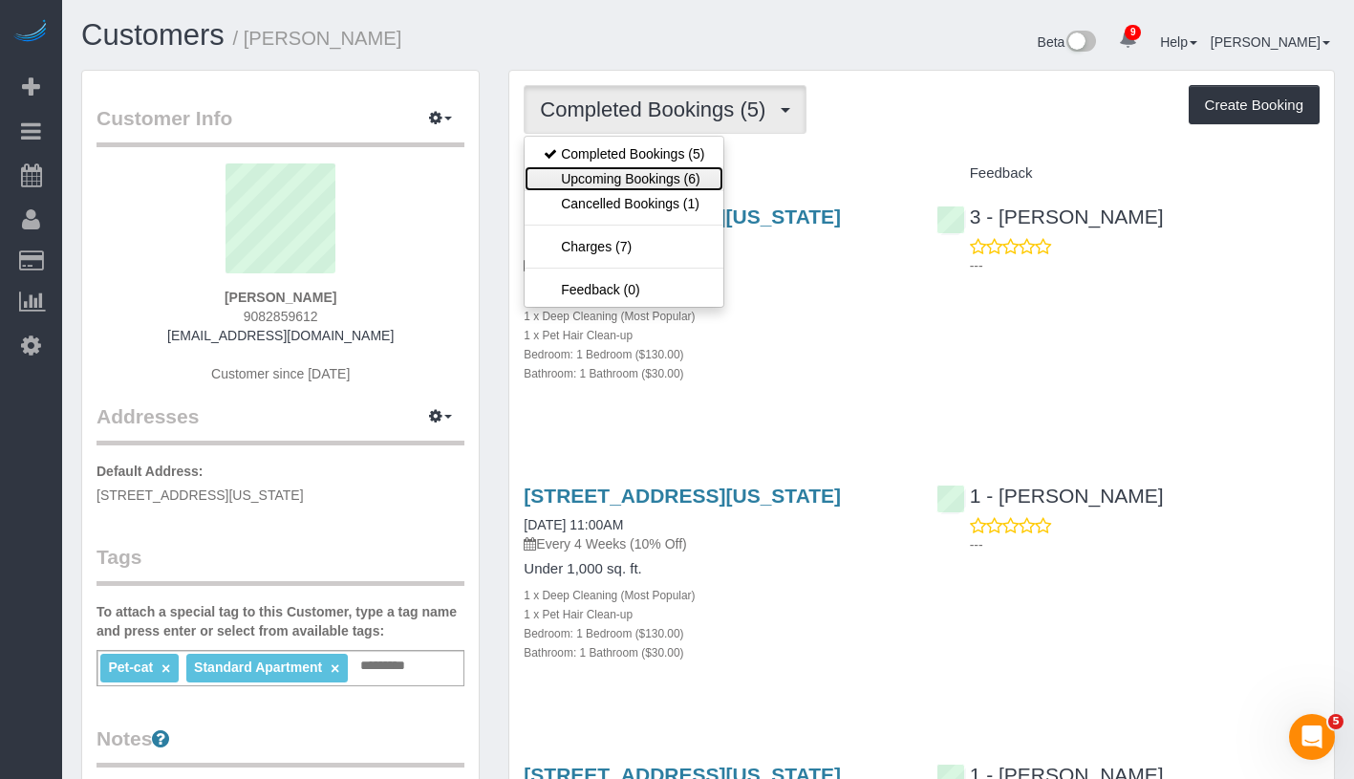
click at [669, 179] on link "Upcoming Bookings (6)" at bounding box center [624, 178] width 199 height 25
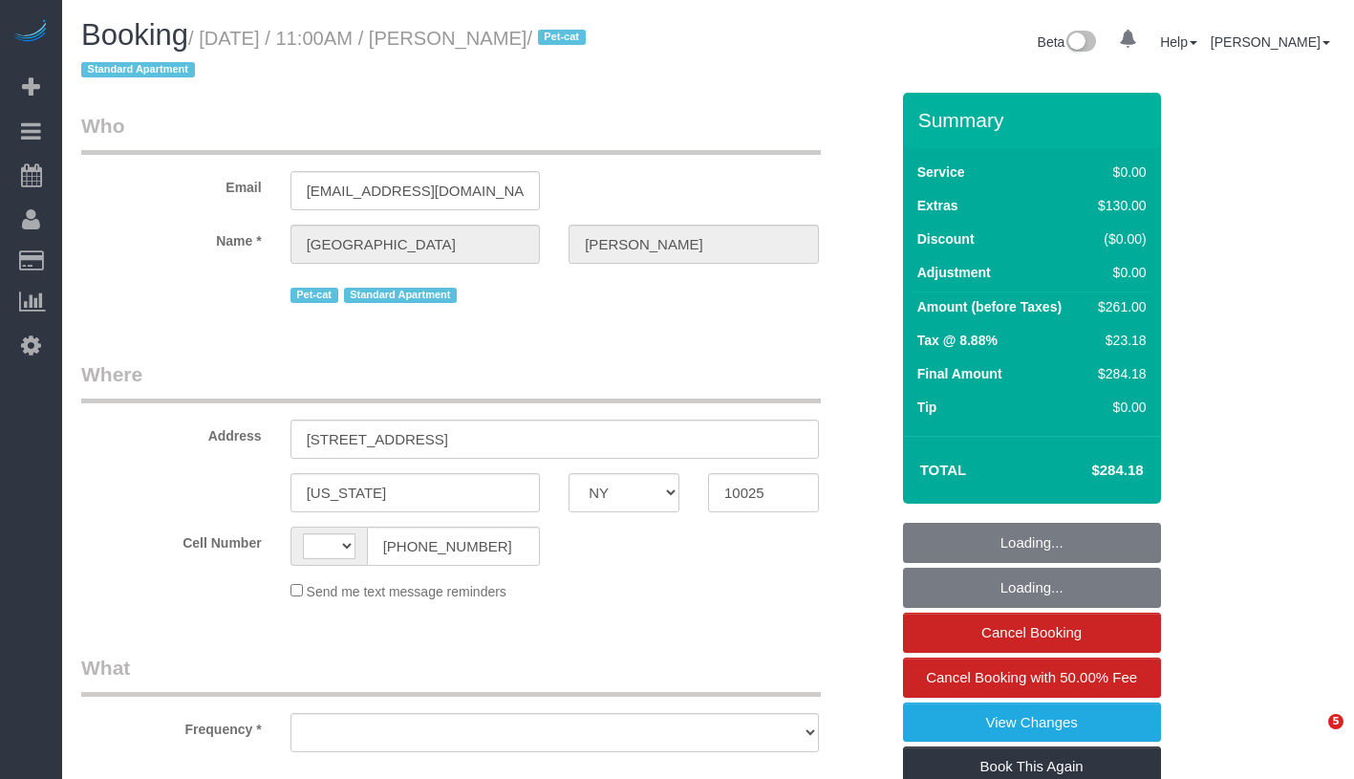
select select "NY"
select select "string:[GEOGRAPHIC_DATA]"
select select "number:57"
select select "number:74"
select select "number:14"
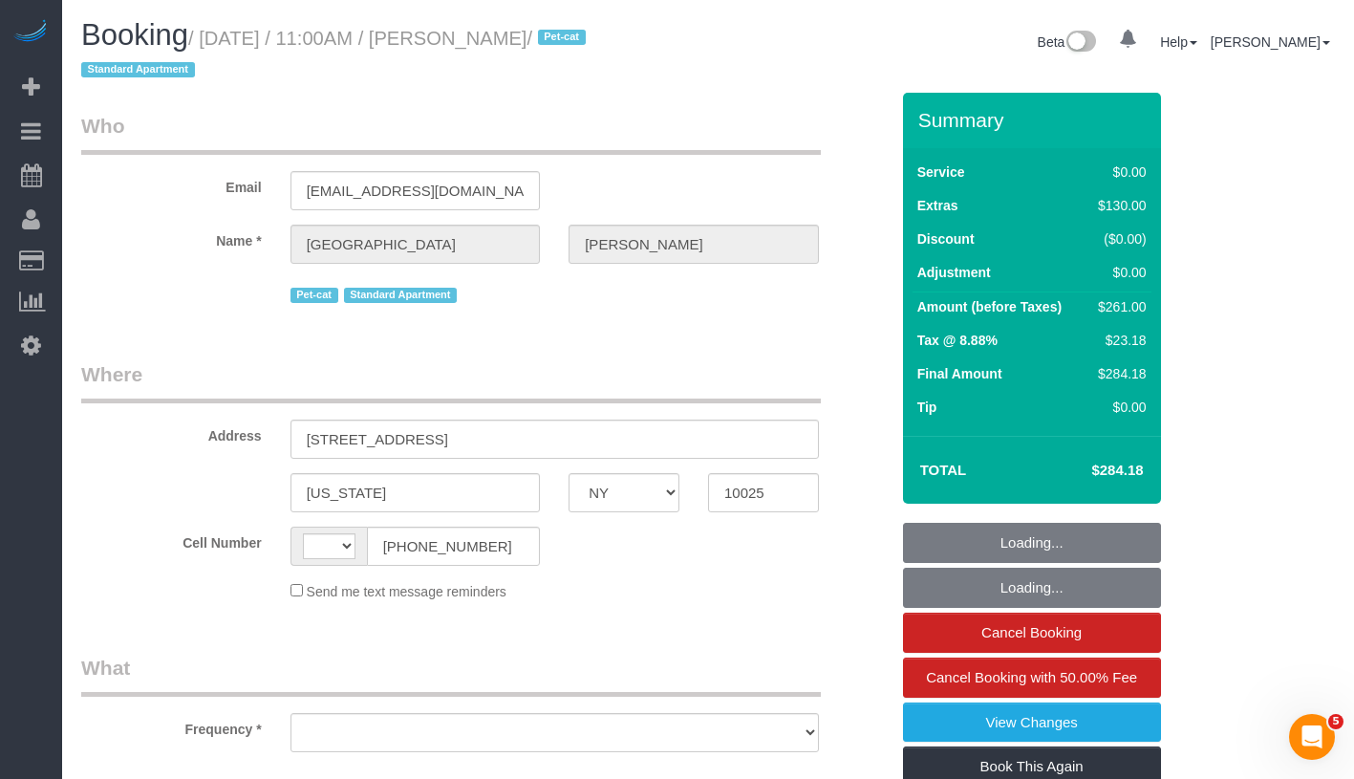
select select "number:5"
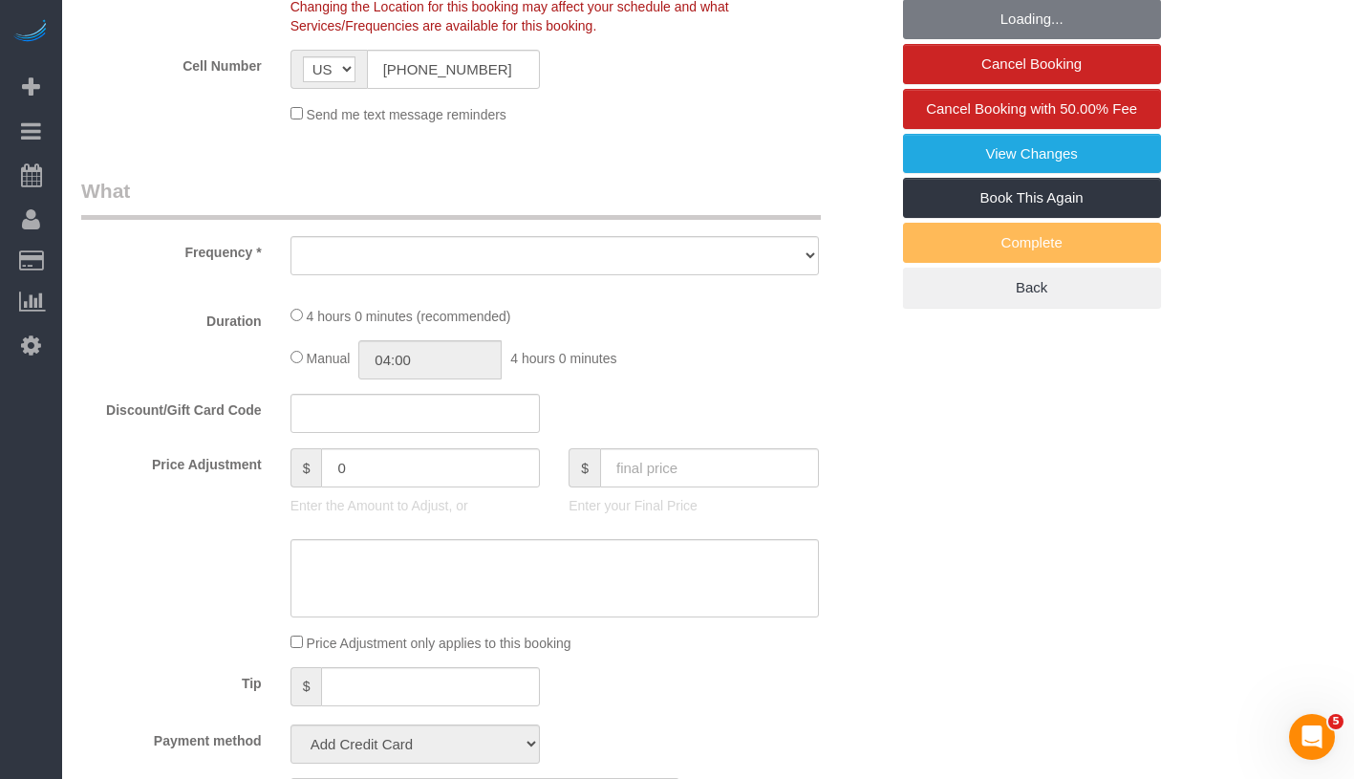
select select "string:stripe-pm_1QANHu4VGloSiKo7elLGN8pZ"
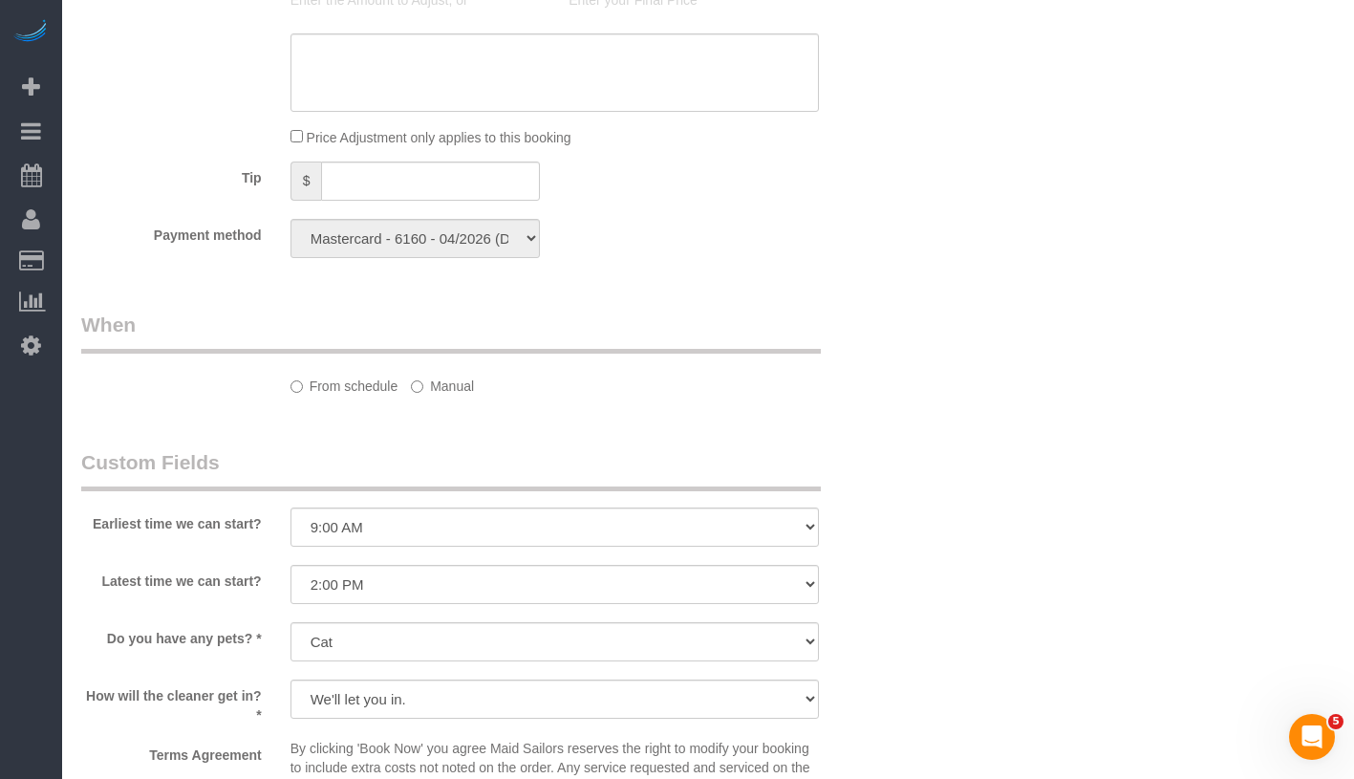
select select "object:856"
select select "1"
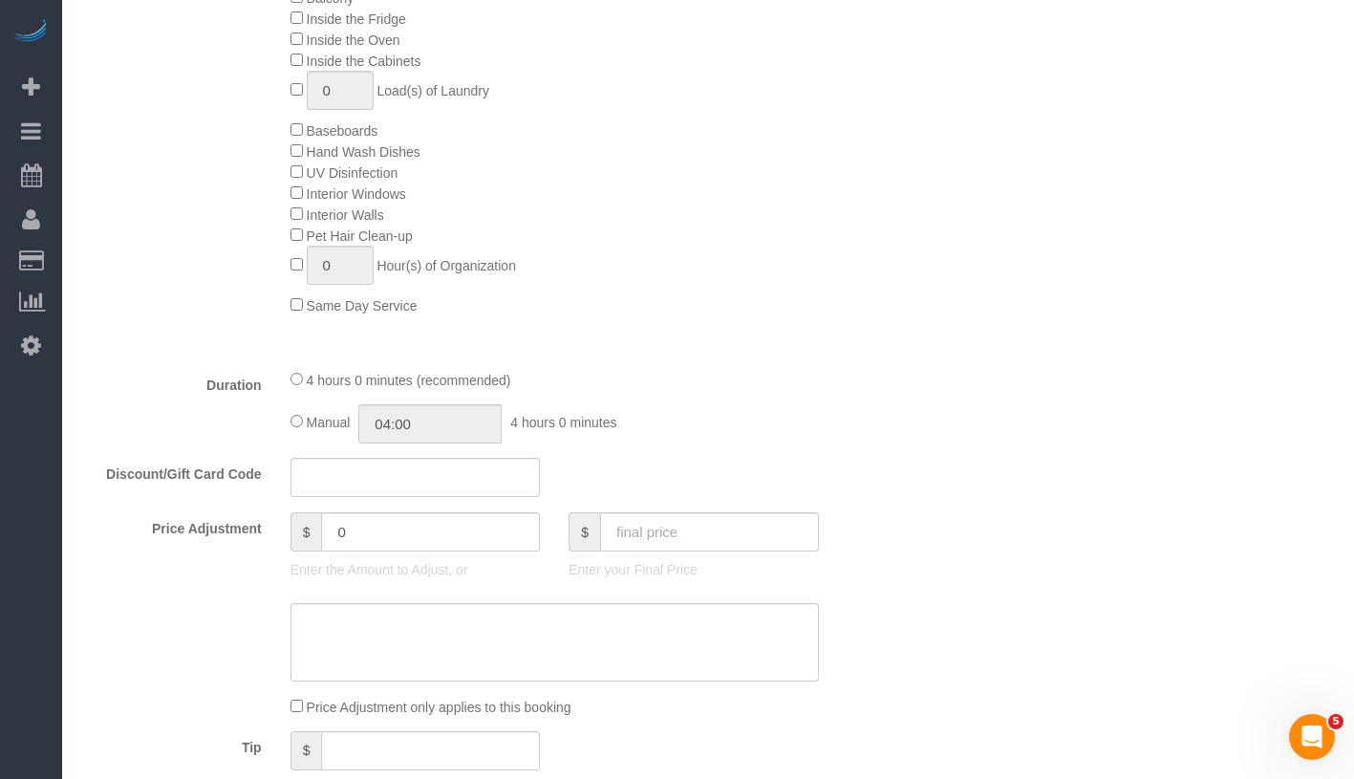
scroll to position [1661, 0]
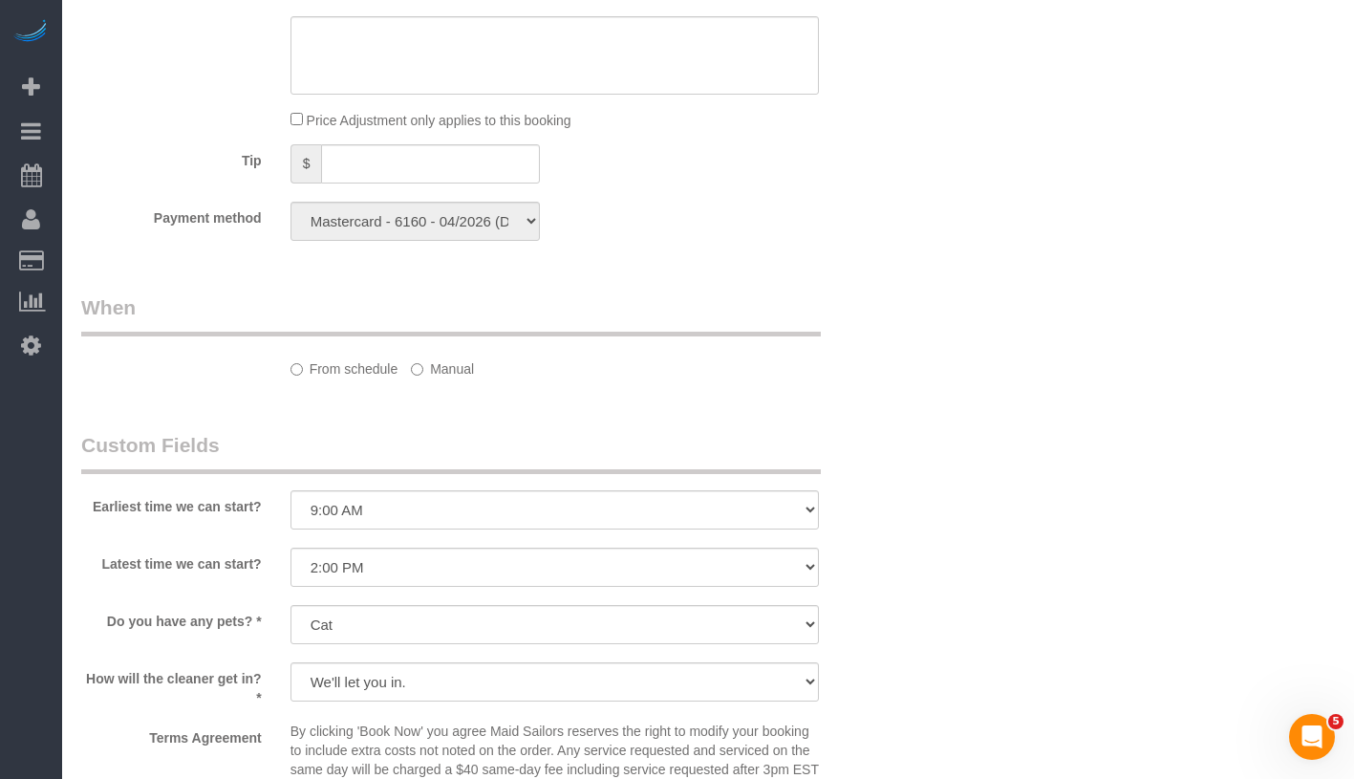
select select "spot1"
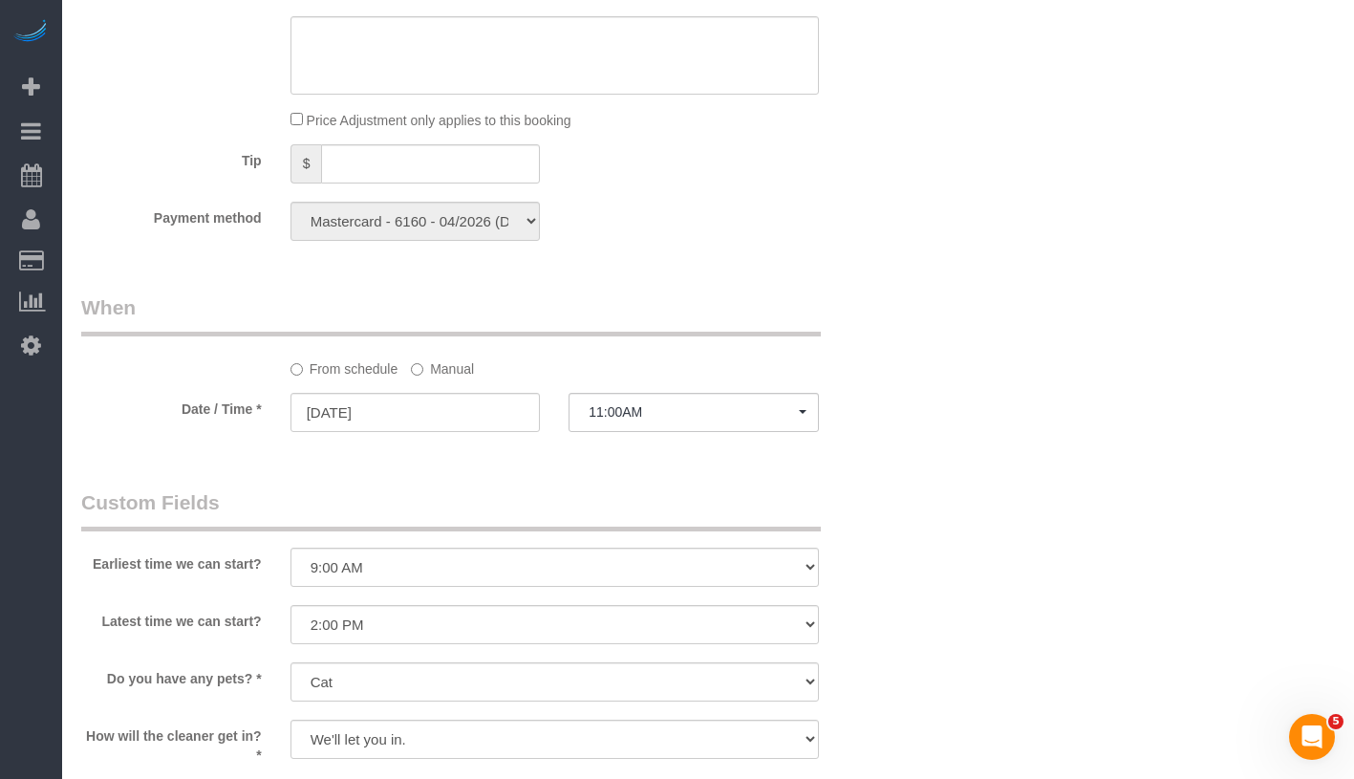
select select "object:1363"
select select "1"
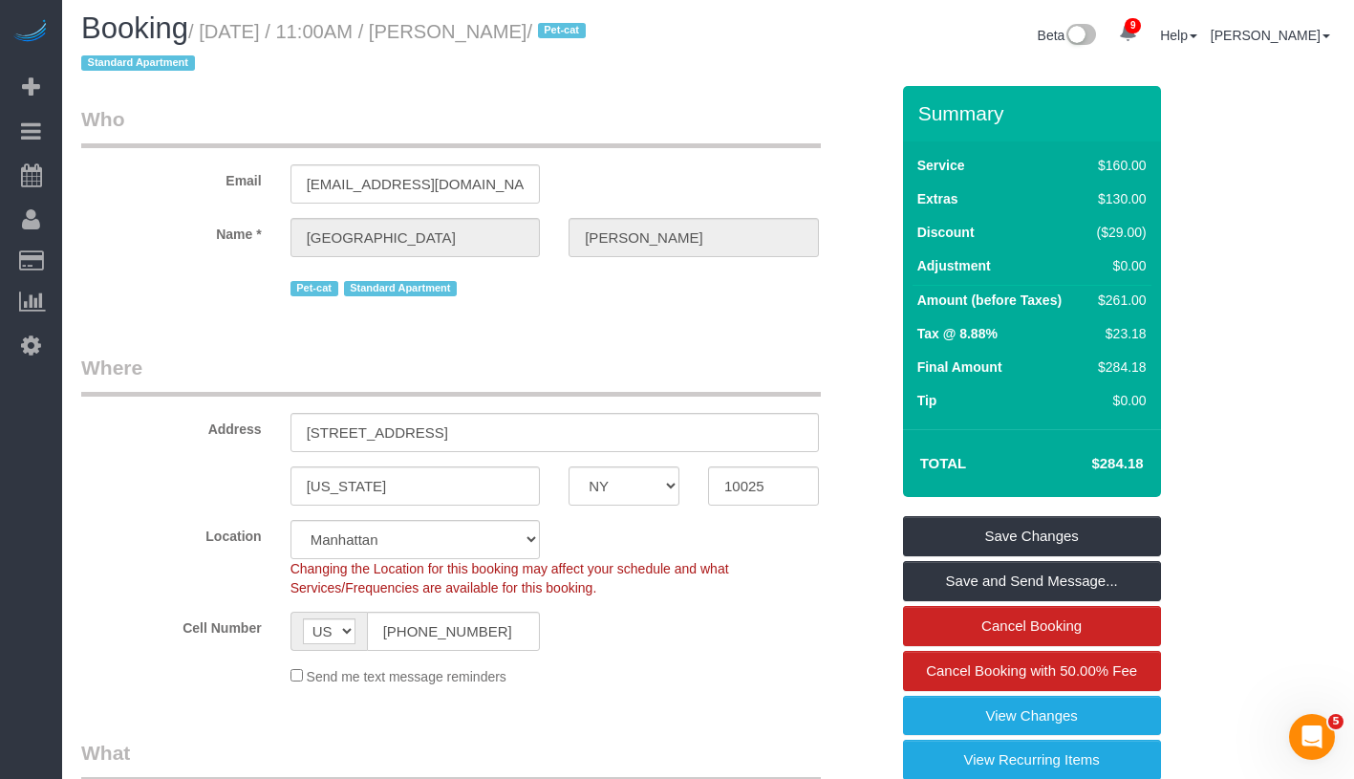
scroll to position [0, 0]
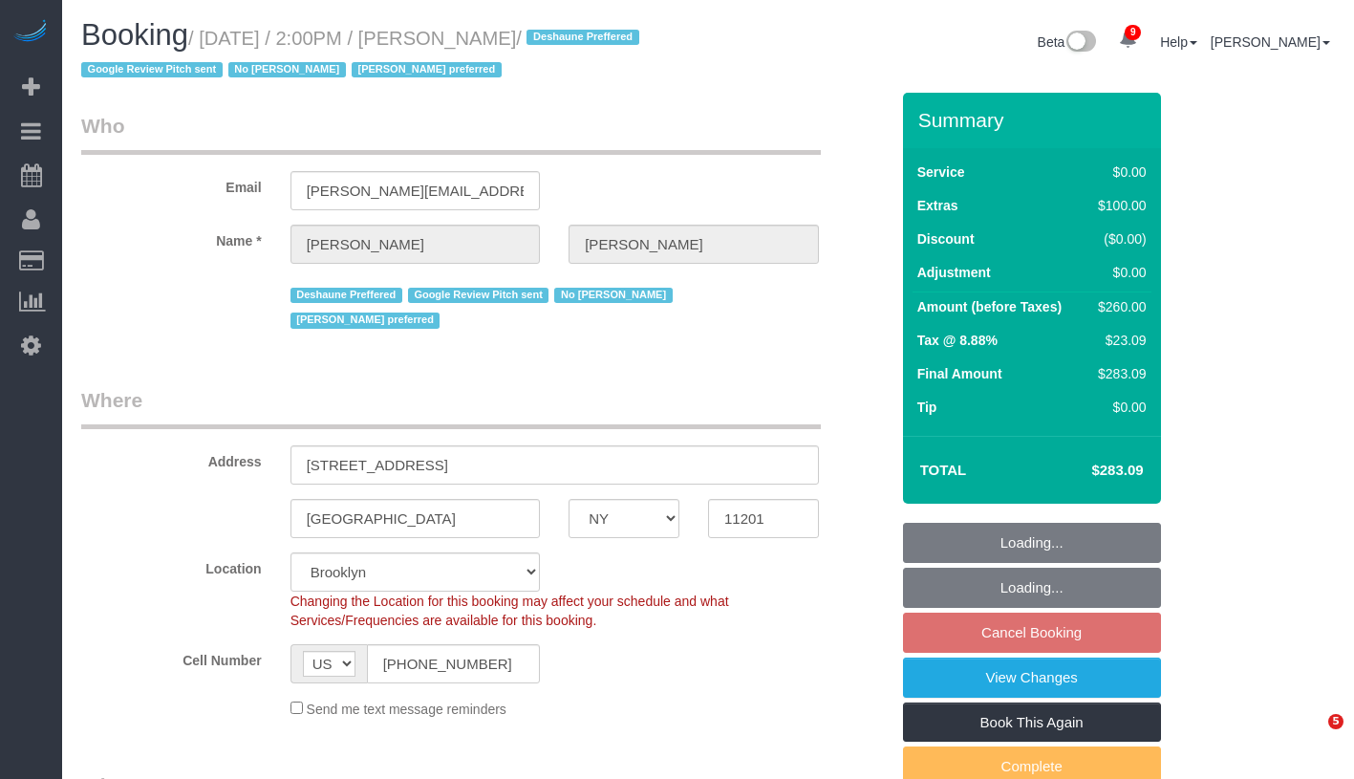
select select "NY"
select select "spot7"
select select "number:60"
select select "number:74"
select select "number:15"
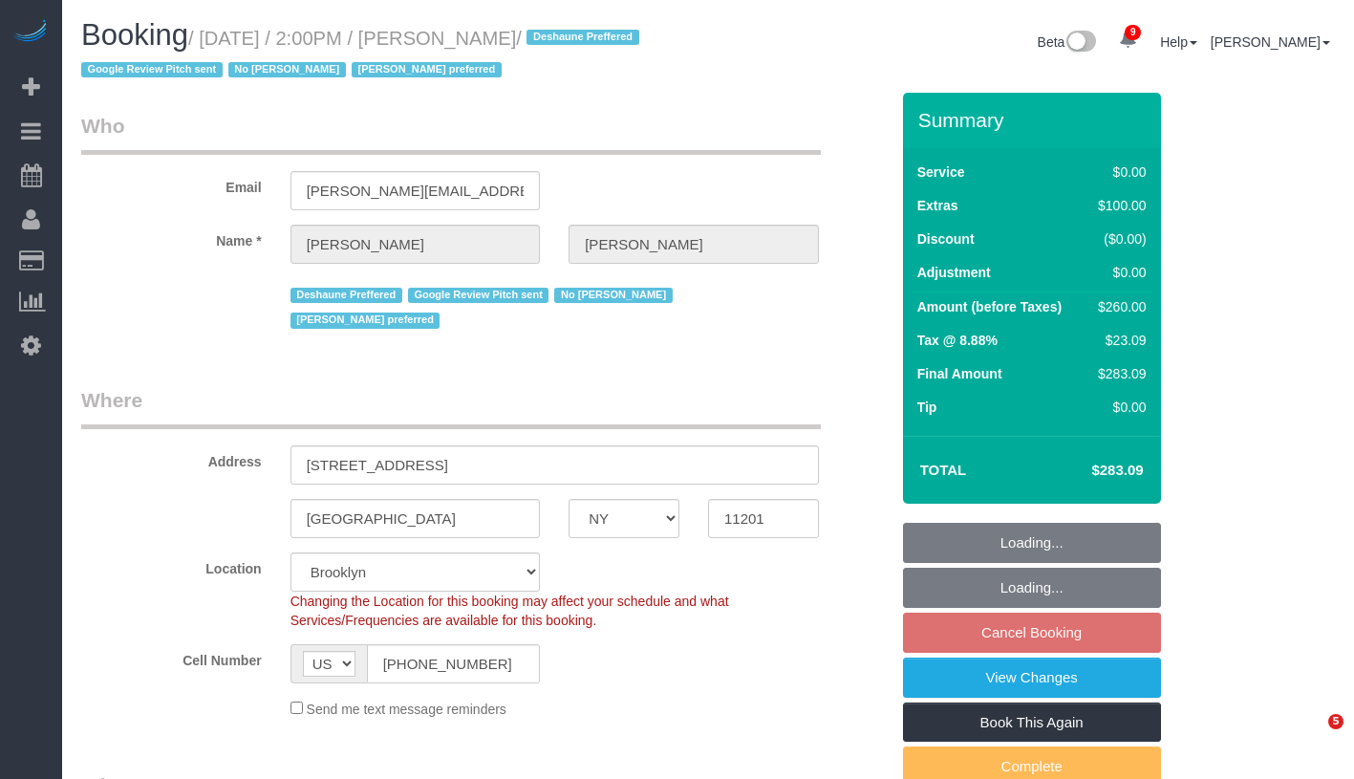
select select "number:5"
select select "1"
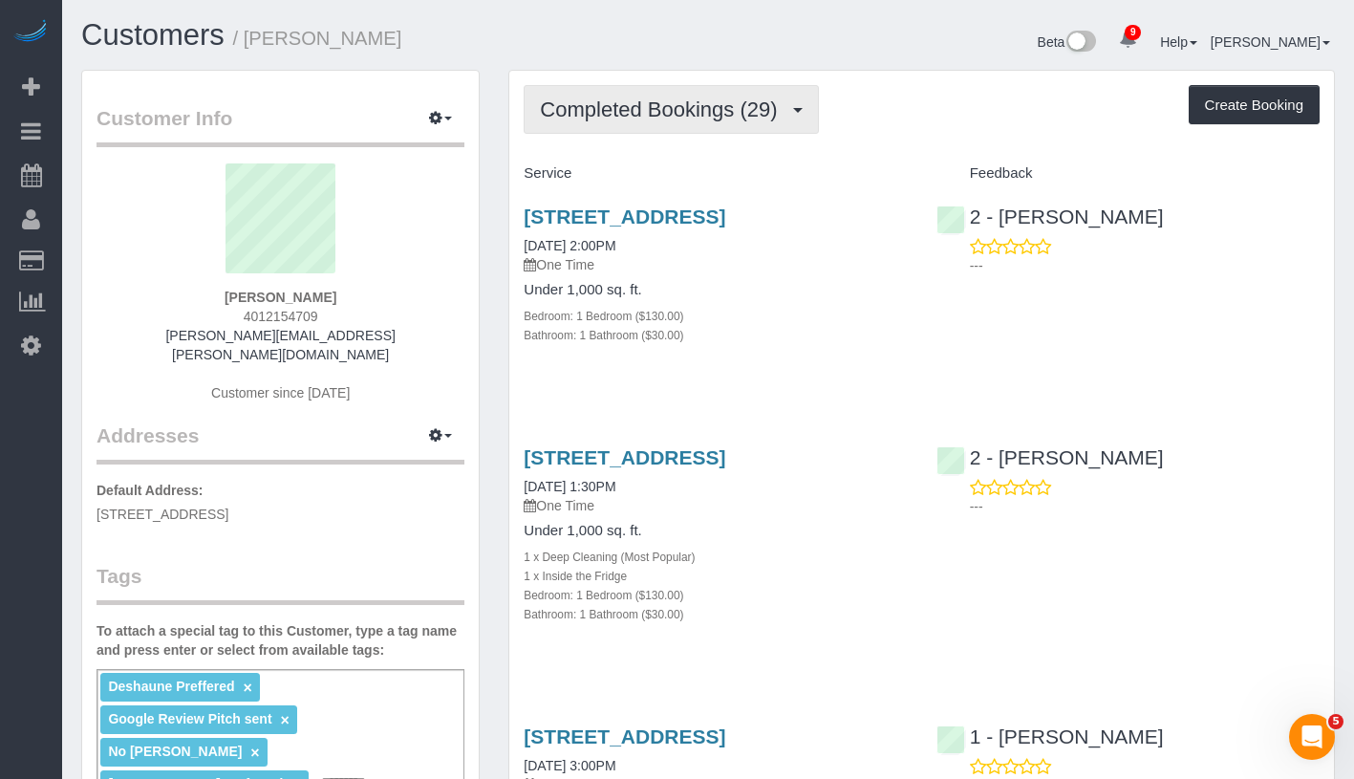
click at [698, 109] on span "Completed Bookings (29)" at bounding box center [663, 109] width 247 height 24
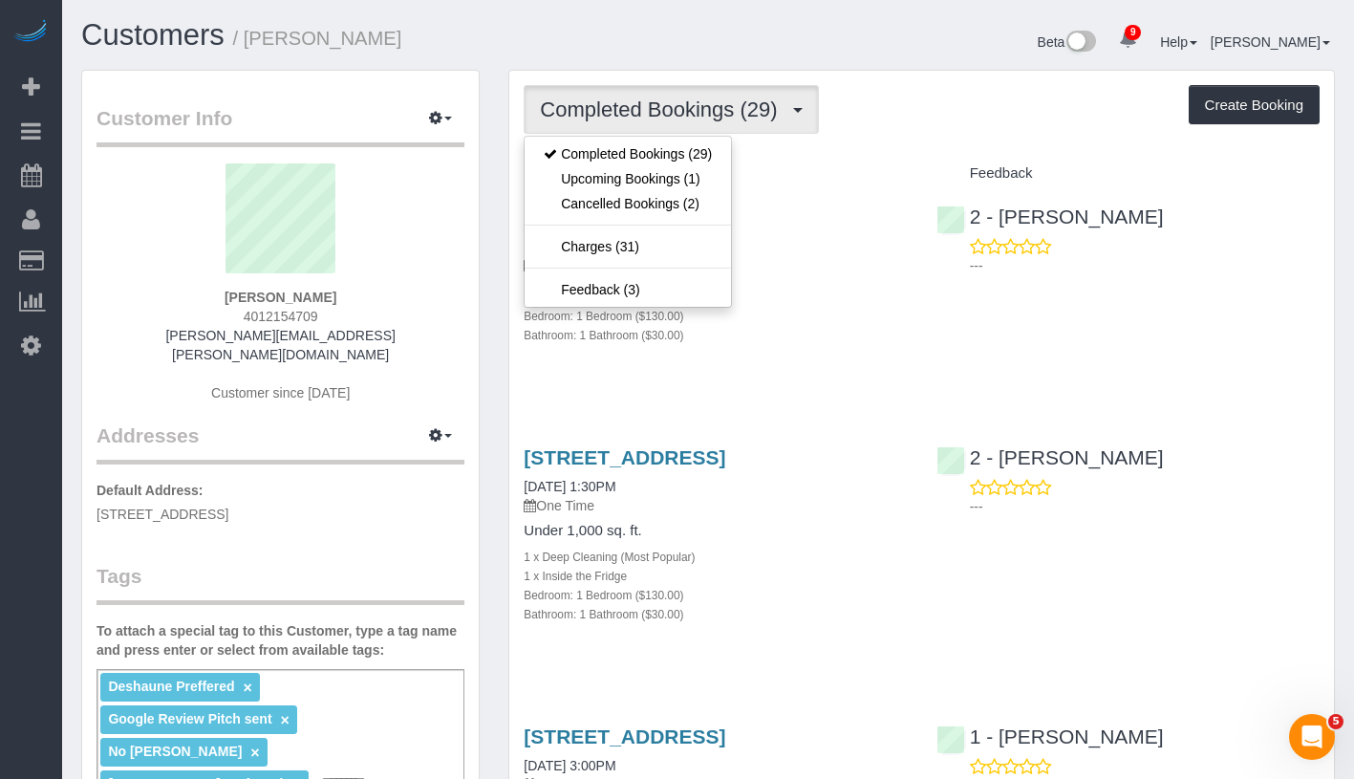
click at [911, 118] on div "Completed Bookings (29) Completed Bookings (29) Upcoming Bookings (1) Cancelled…" at bounding box center [922, 109] width 796 height 49
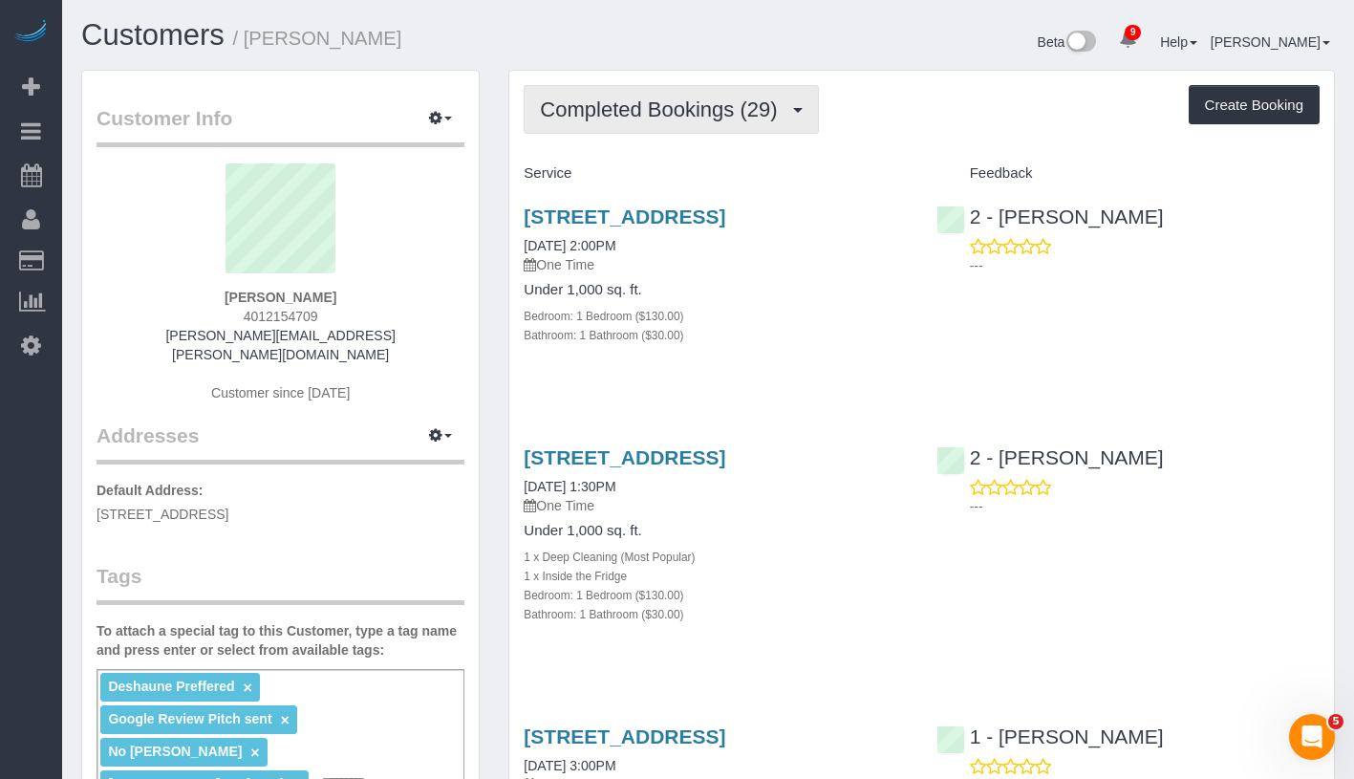
click at [724, 85] on button "Completed Bookings (29)" at bounding box center [671, 109] width 294 height 49
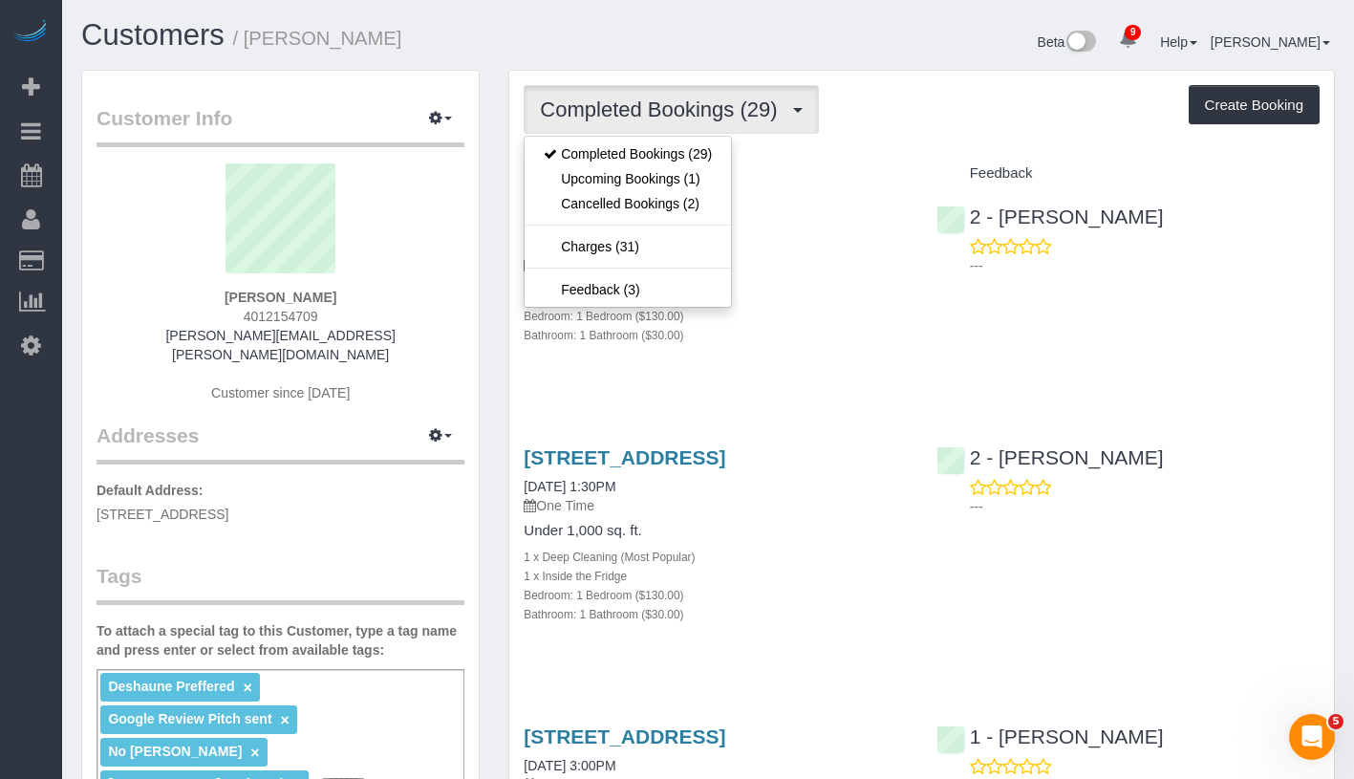
click at [896, 95] on div "Completed Bookings (29) Completed Bookings (29) Upcoming Bookings (1) Cancelled…" at bounding box center [922, 109] width 796 height 49
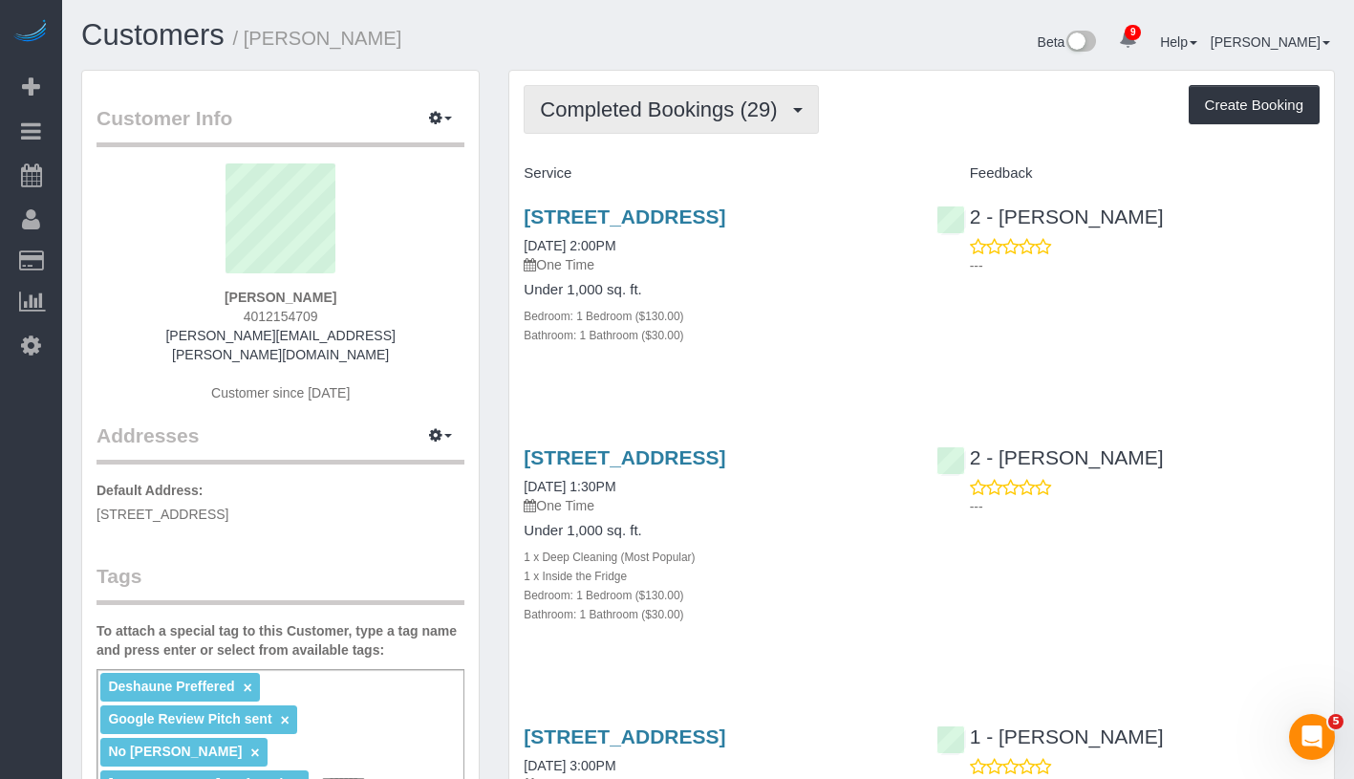
click at [744, 101] on span "Completed Bookings (29)" at bounding box center [663, 109] width 247 height 24
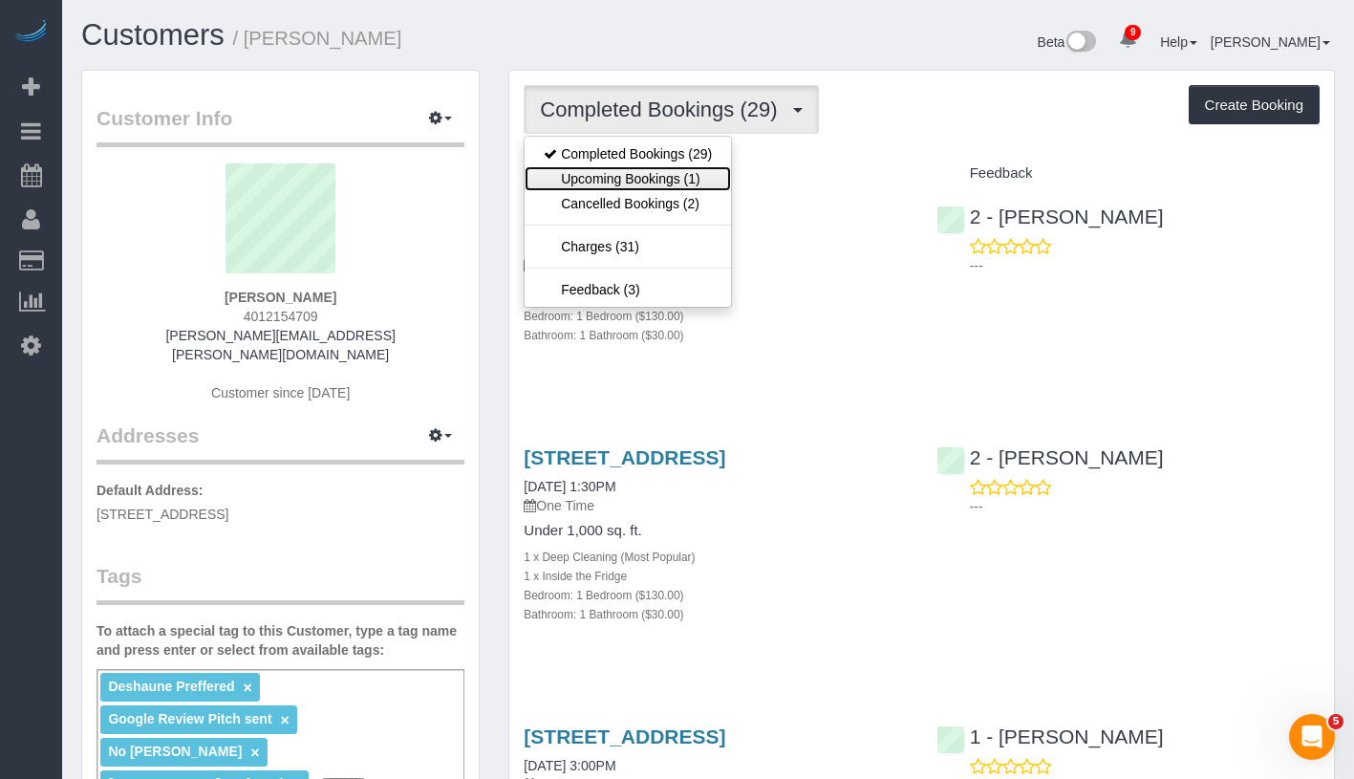
click at [690, 178] on link "Upcoming Bookings (1)" at bounding box center [628, 178] width 206 height 25
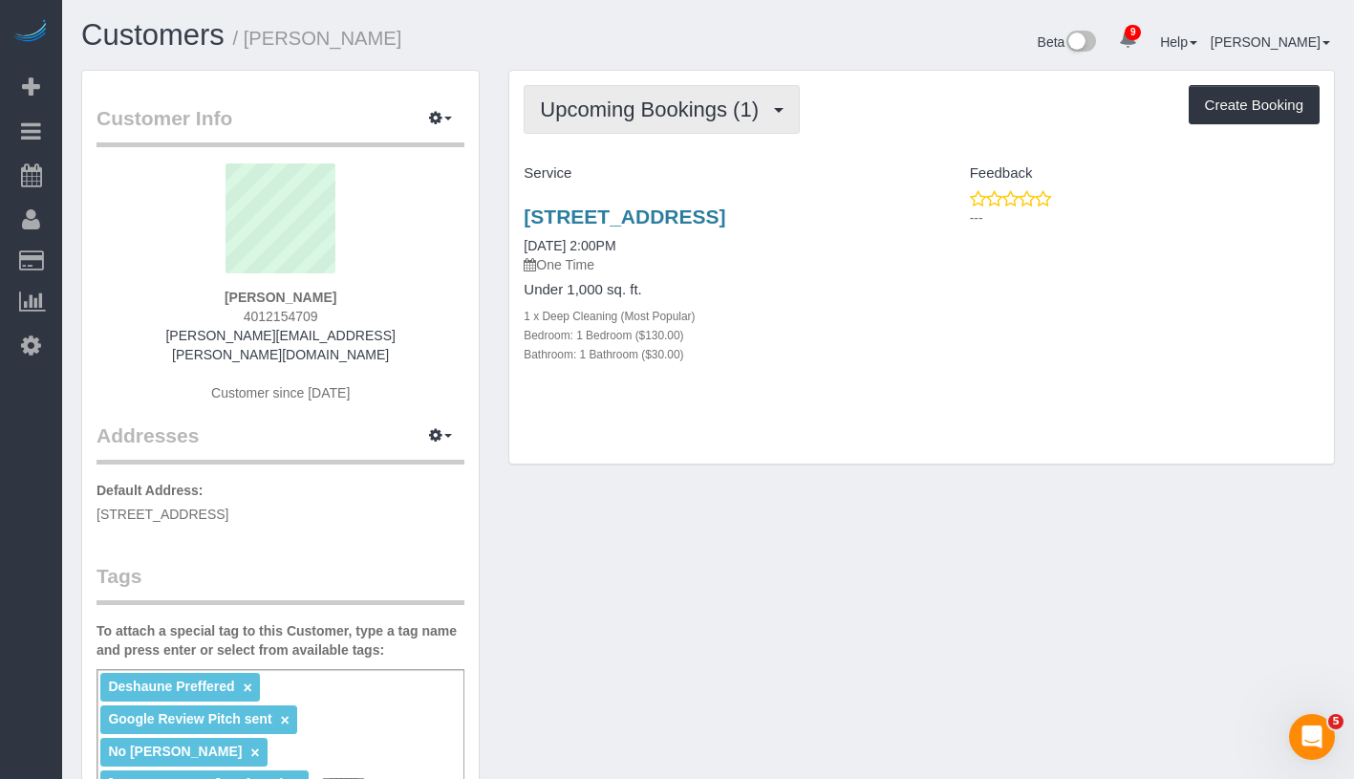
click at [706, 115] on span "Upcoming Bookings (1)" at bounding box center [654, 109] width 228 height 24
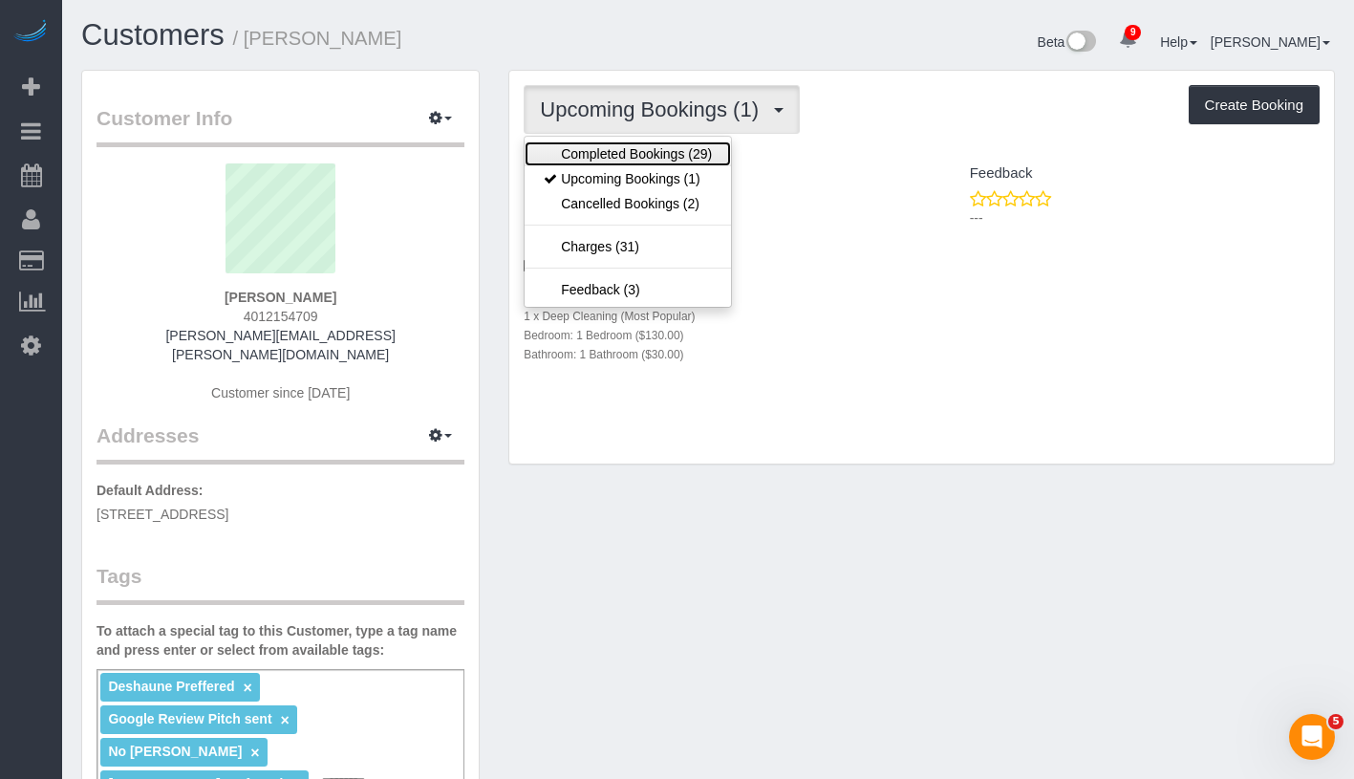
click at [700, 152] on link "Completed Bookings (29)" at bounding box center [628, 153] width 206 height 25
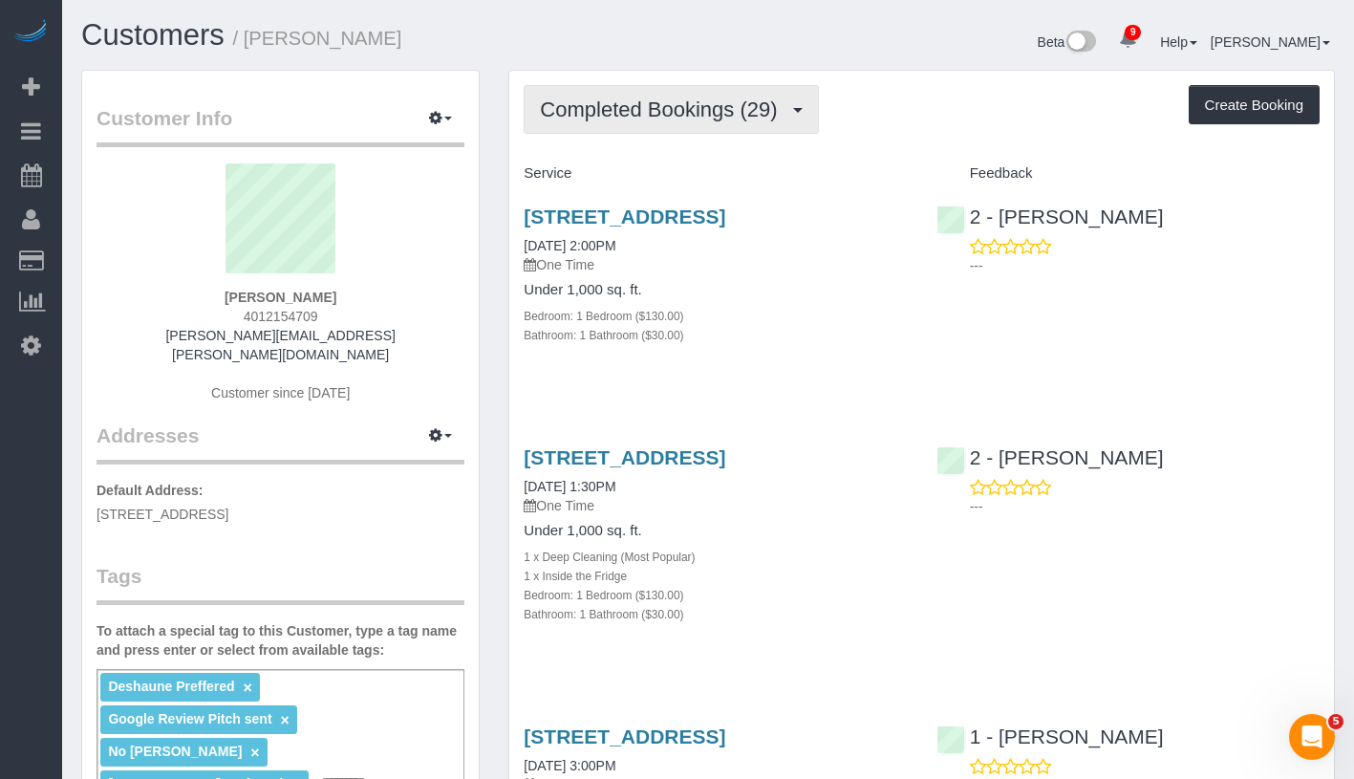
click at [697, 118] on span "Completed Bookings (29)" at bounding box center [663, 109] width 247 height 24
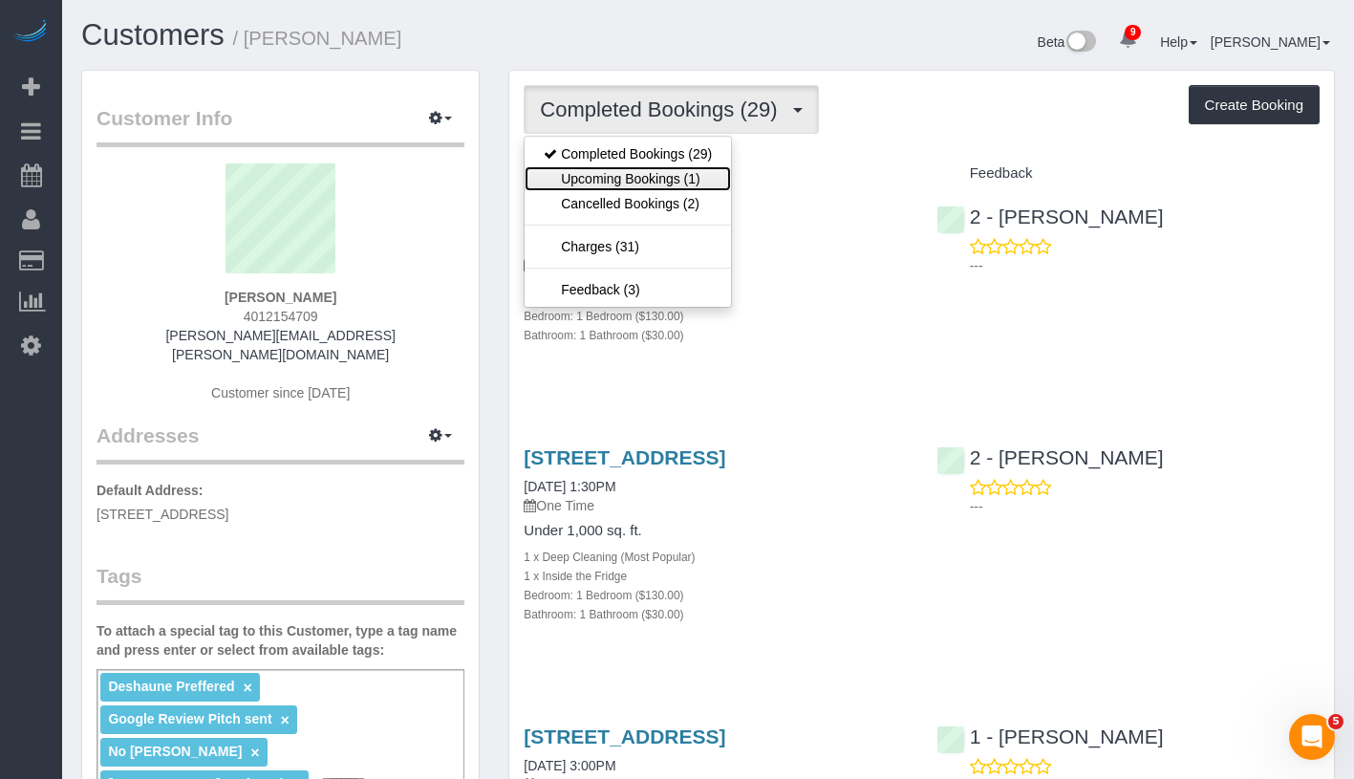
click at [678, 184] on link "Upcoming Bookings (1)" at bounding box center [628, 178] width 206 height 25
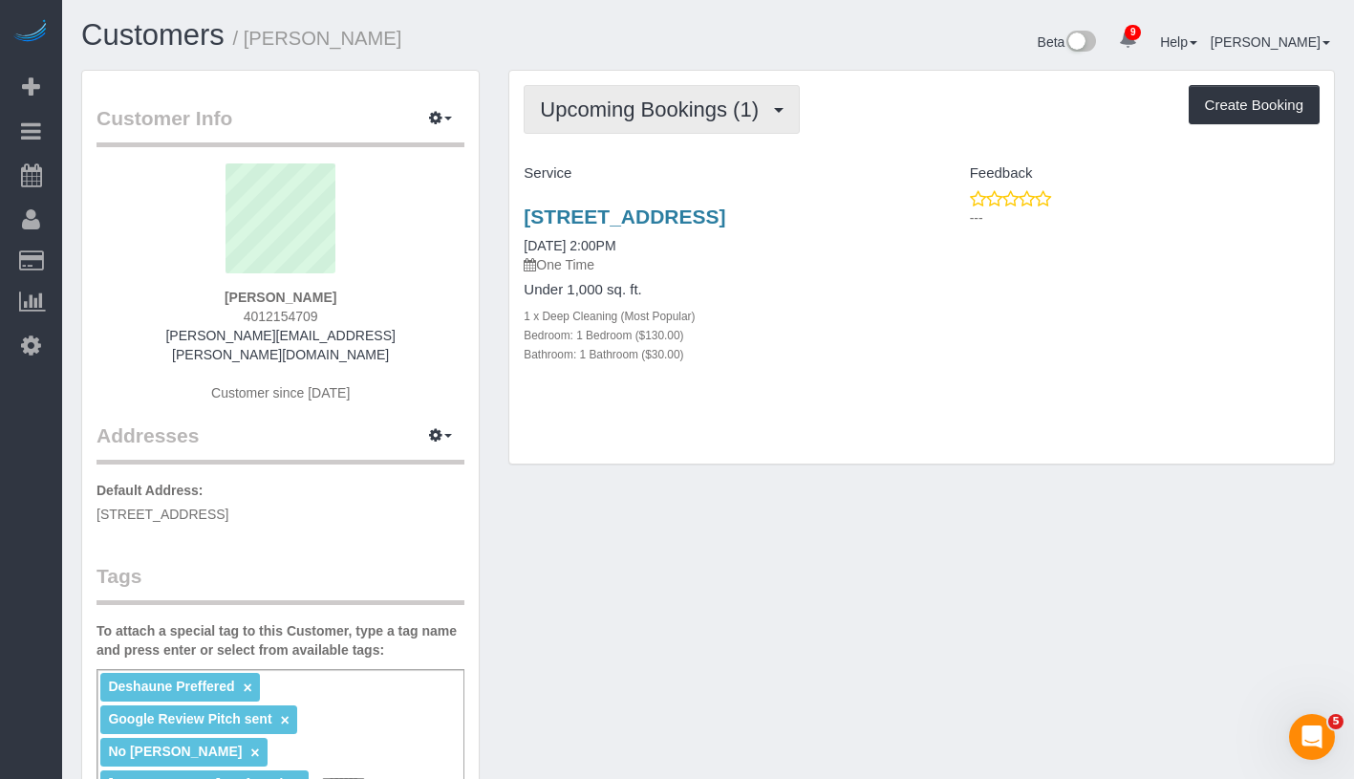
click at [680, 103] on span "Upcoming Bookings (1)" at bounding box center [654, 109] width 228 height 24
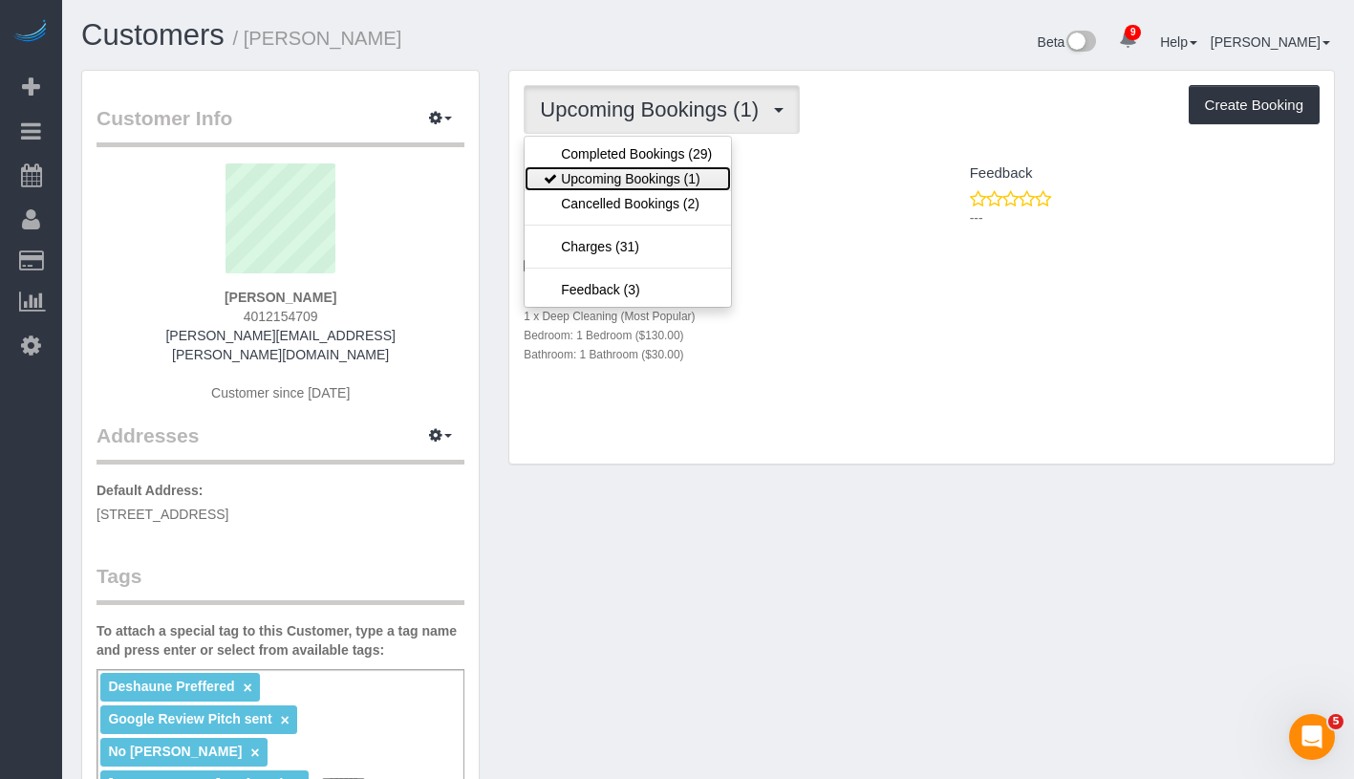
click at [667, 166] on link "Upcoming Bookings (1)" at bounding box center [628, 178] width 206 height 25
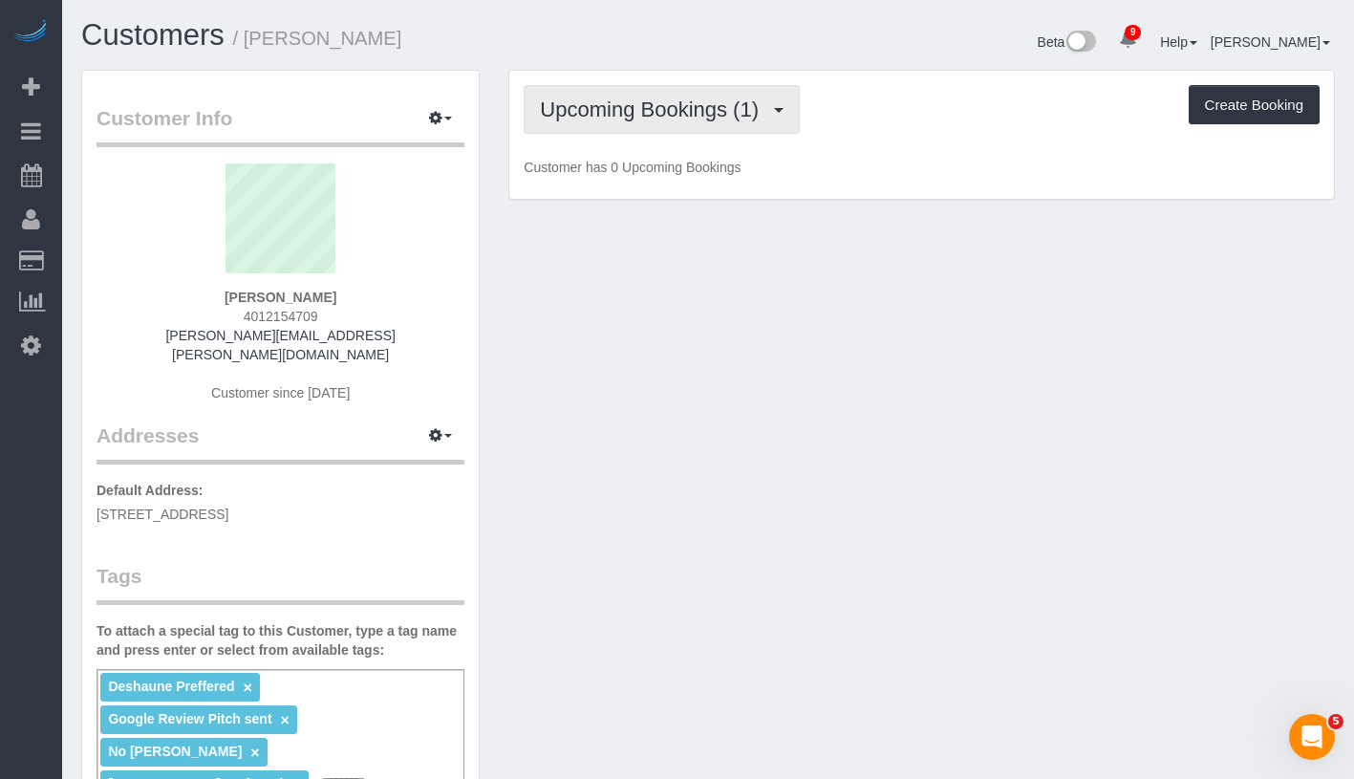
click at [705, 97] on span "Upcoming Bookings (1)" at bounding box center [654, 109] width 228 height 24
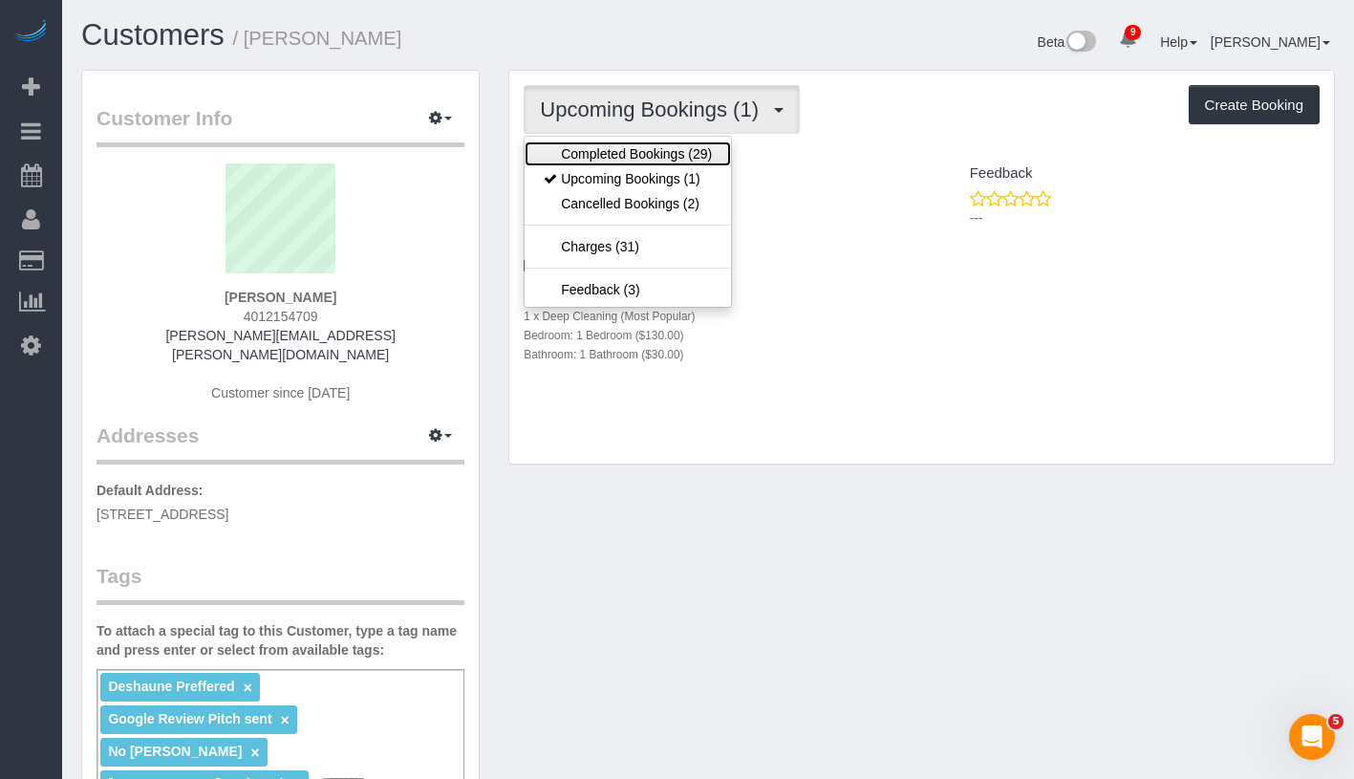
click at [690, 143] on link "Completed Bookings (29)" at bounding box center [628, 153] width 206 height 25
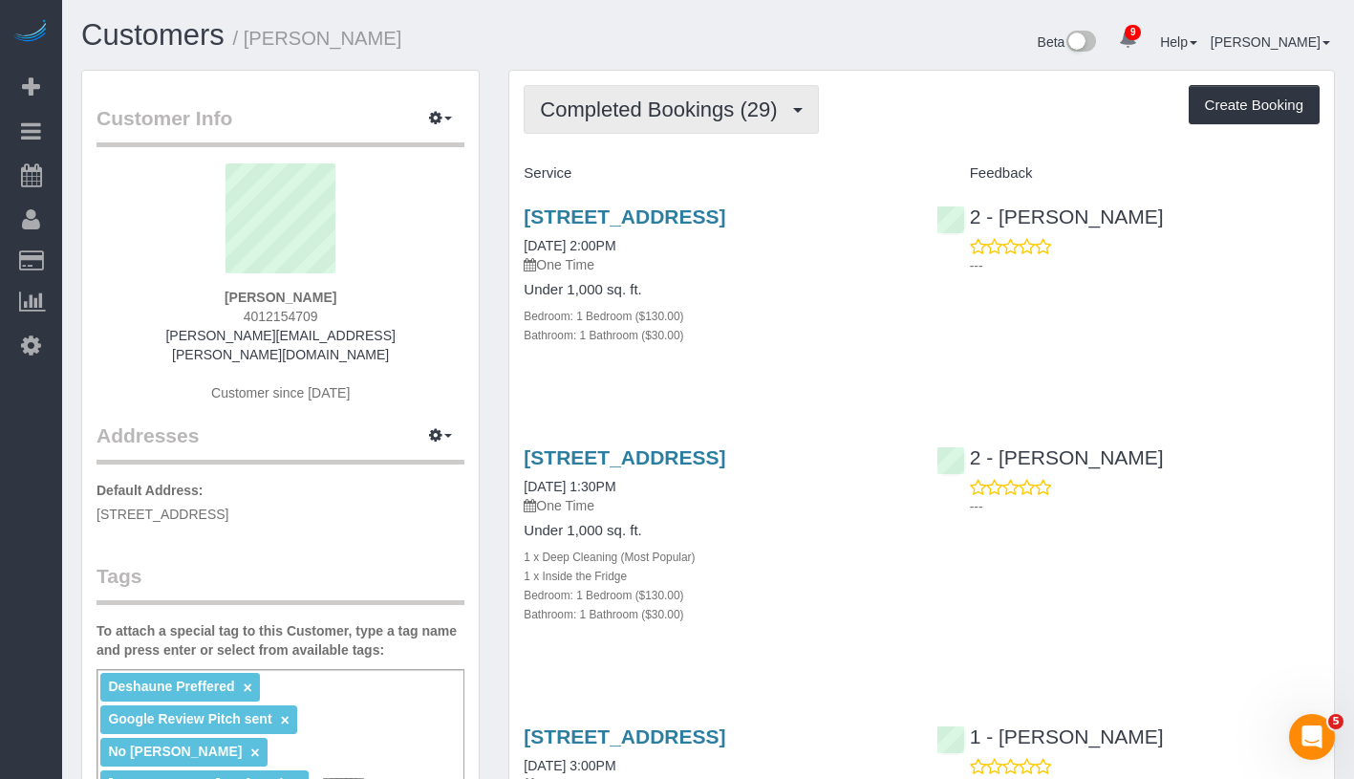
click at [712, 114] on span "Completed Bookings (29)" at bounding box center [663, 109] width 247 height 24
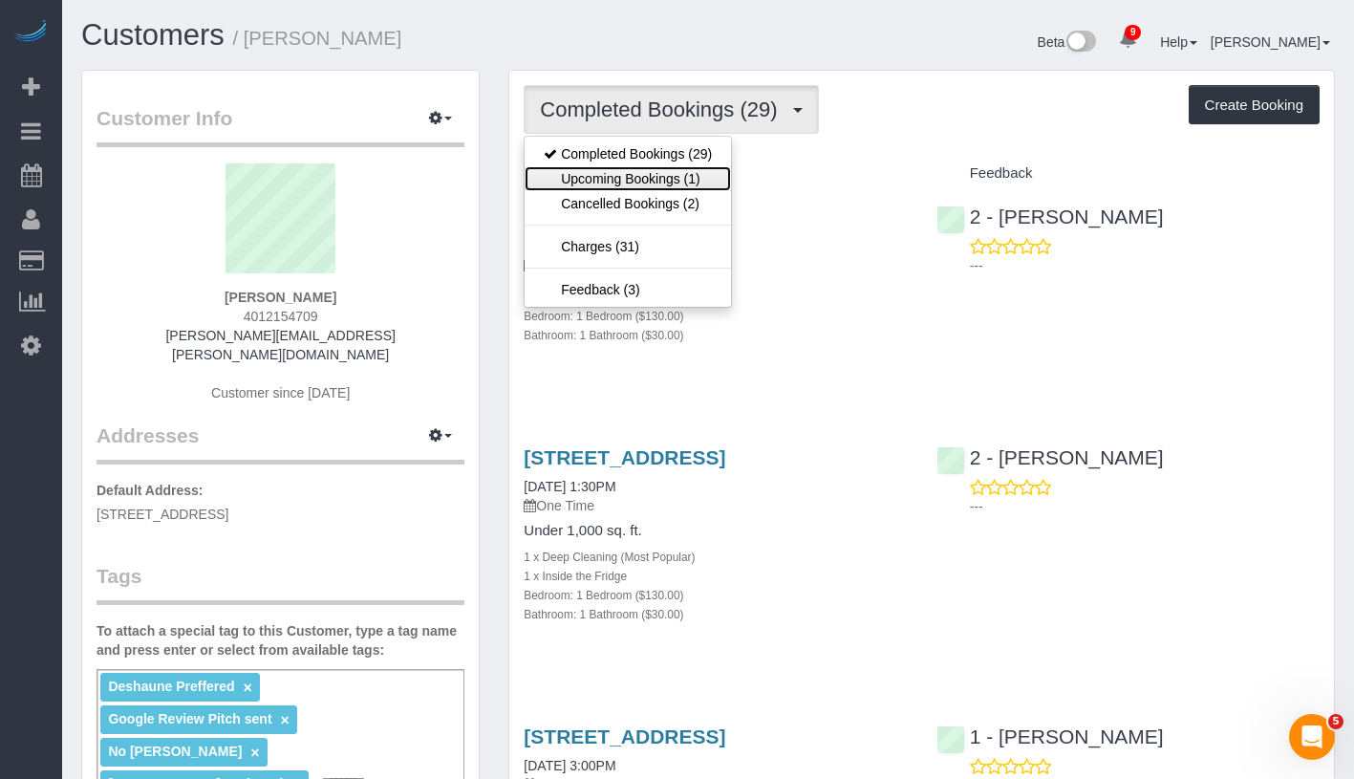
click at [665, 181] on link "Upcoming Bookings (1)" at bounding box center [628, 178] width 206 height 25
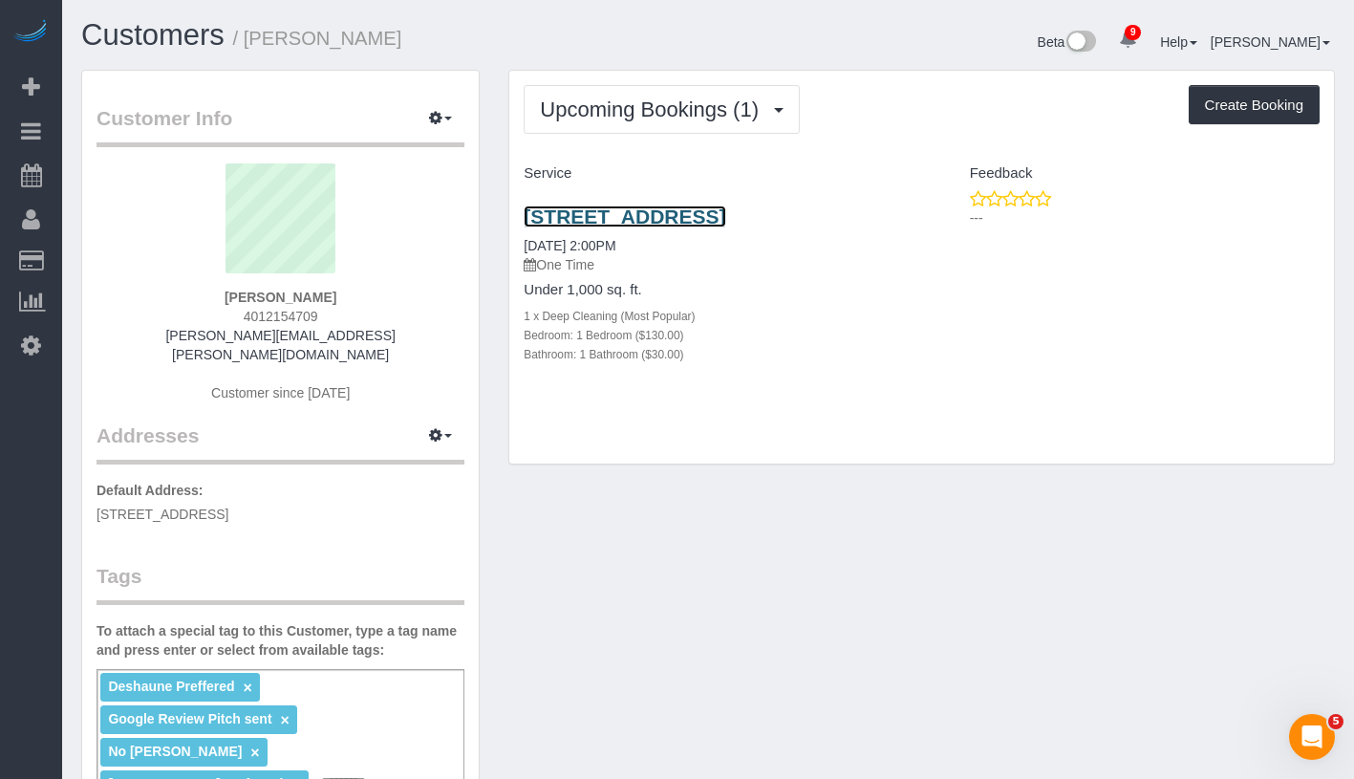
click at [682, 225] on link "343 Gold Street, Apt. 3102, Brooklyn, NY 11201" at bounding box center [625, 216] width 202 height 22
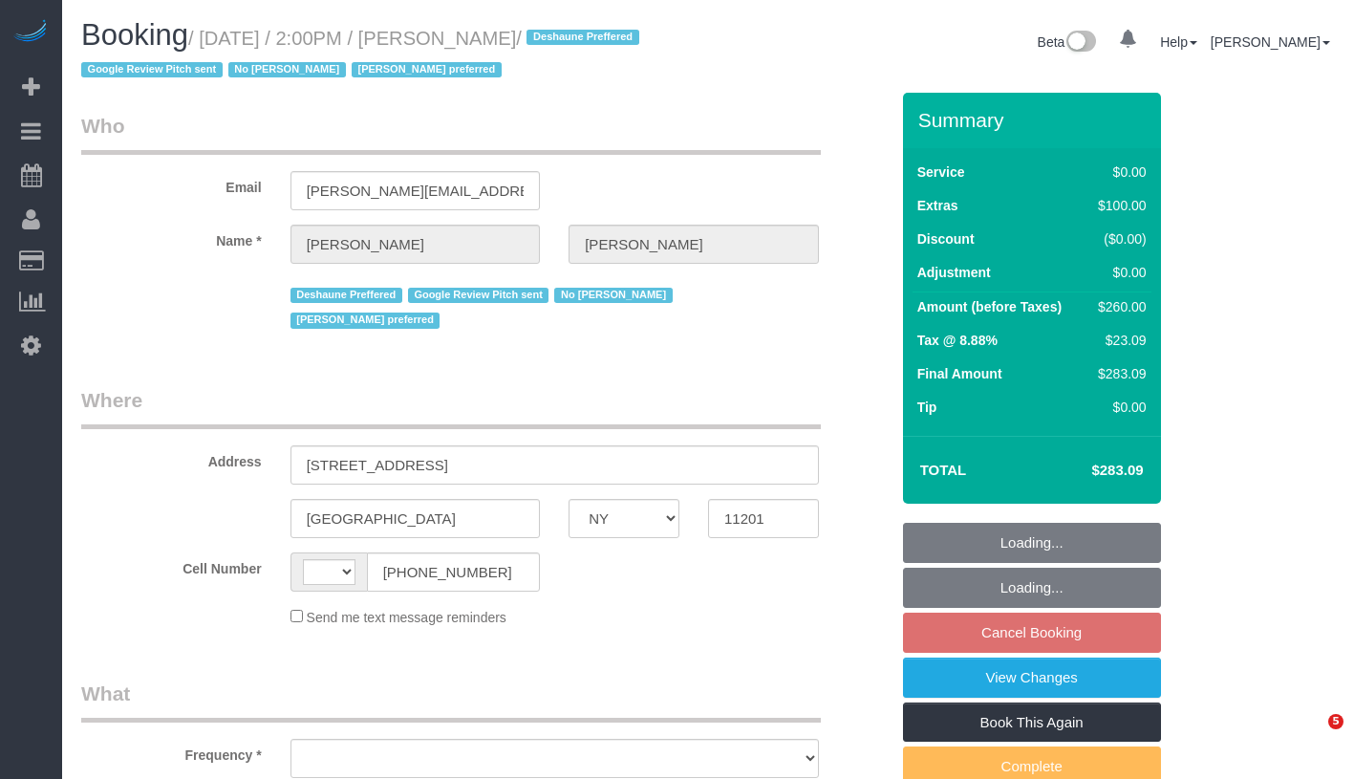
select select "NY"
select select "string:[GEOGRAPHIC_DATA]"
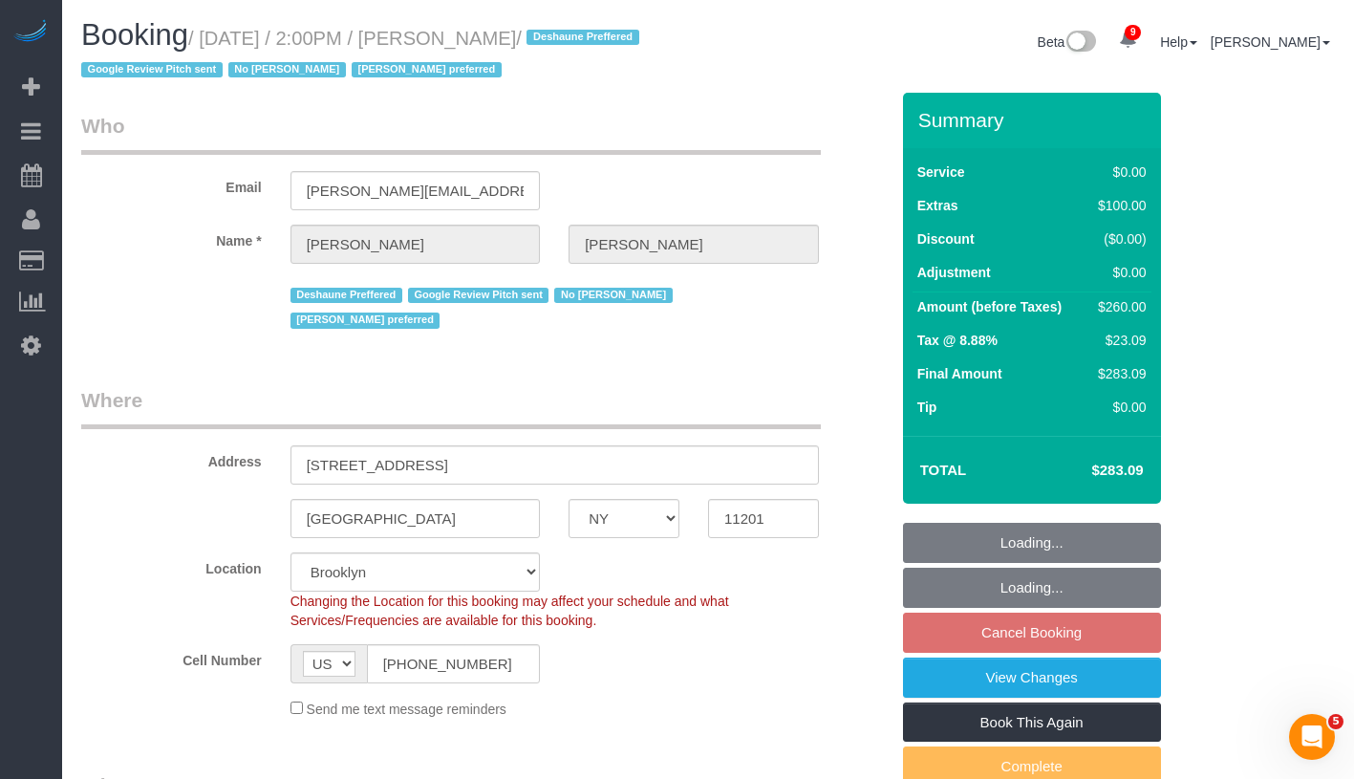
select select "string:stripe-pm_1RnKLS4VGloSiKo7zabHhOBA"
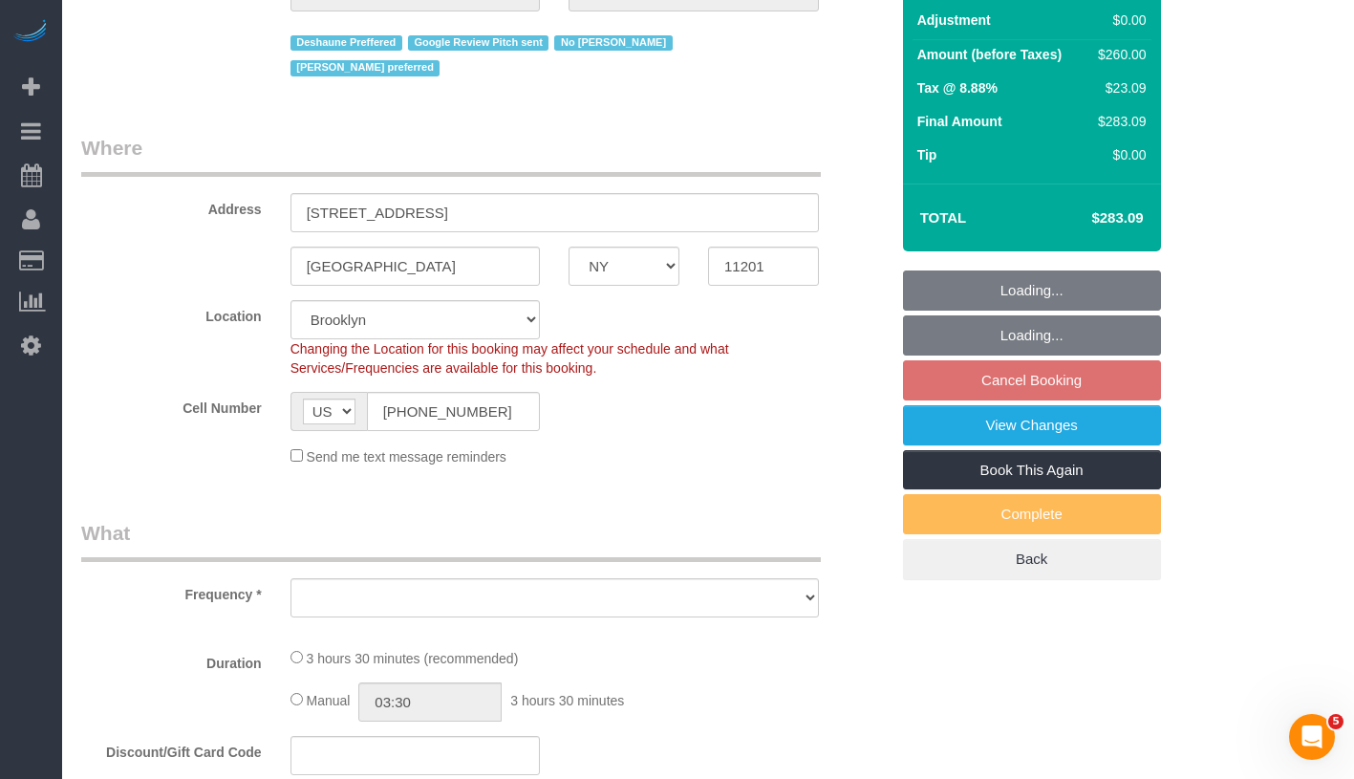
select select "object:660"
select select "spot7"
select select "number:60"
select select "number:74"
select select "number:15"
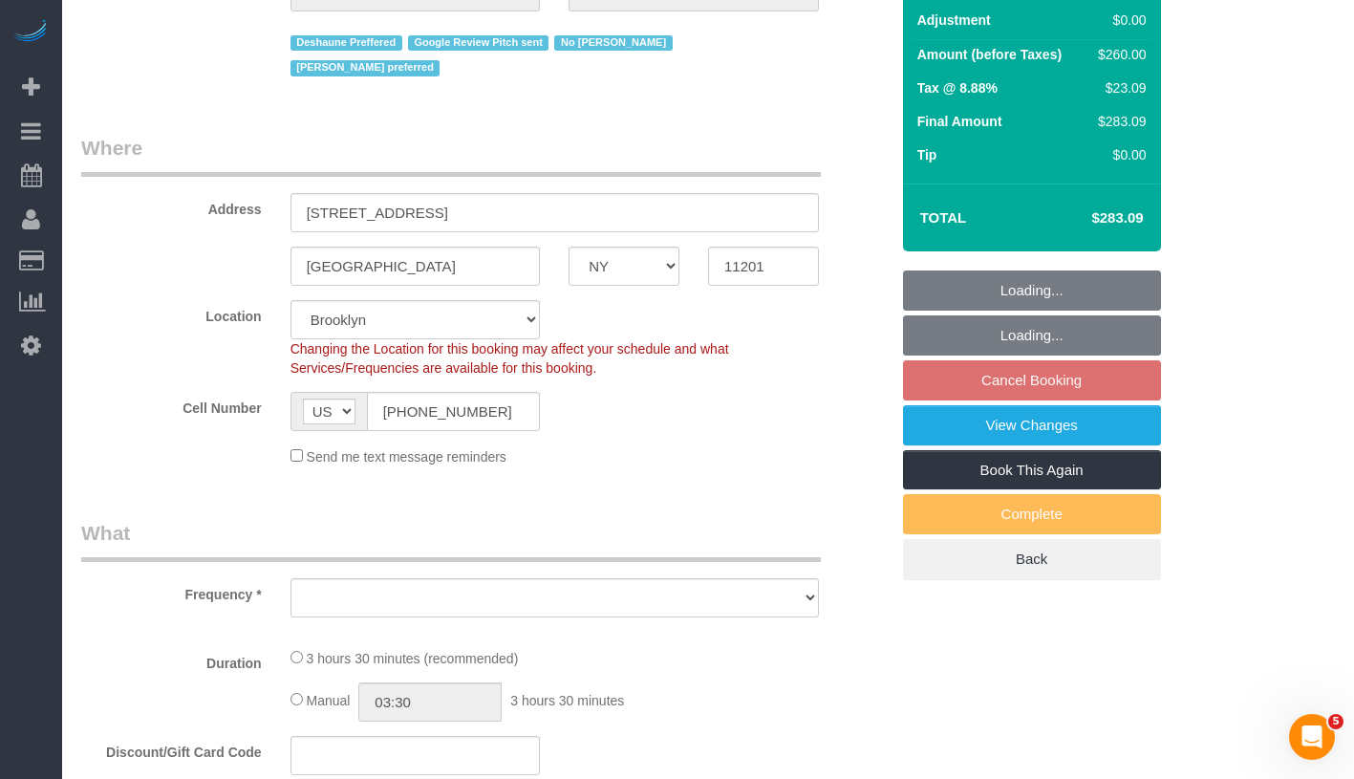
select select "number:5"
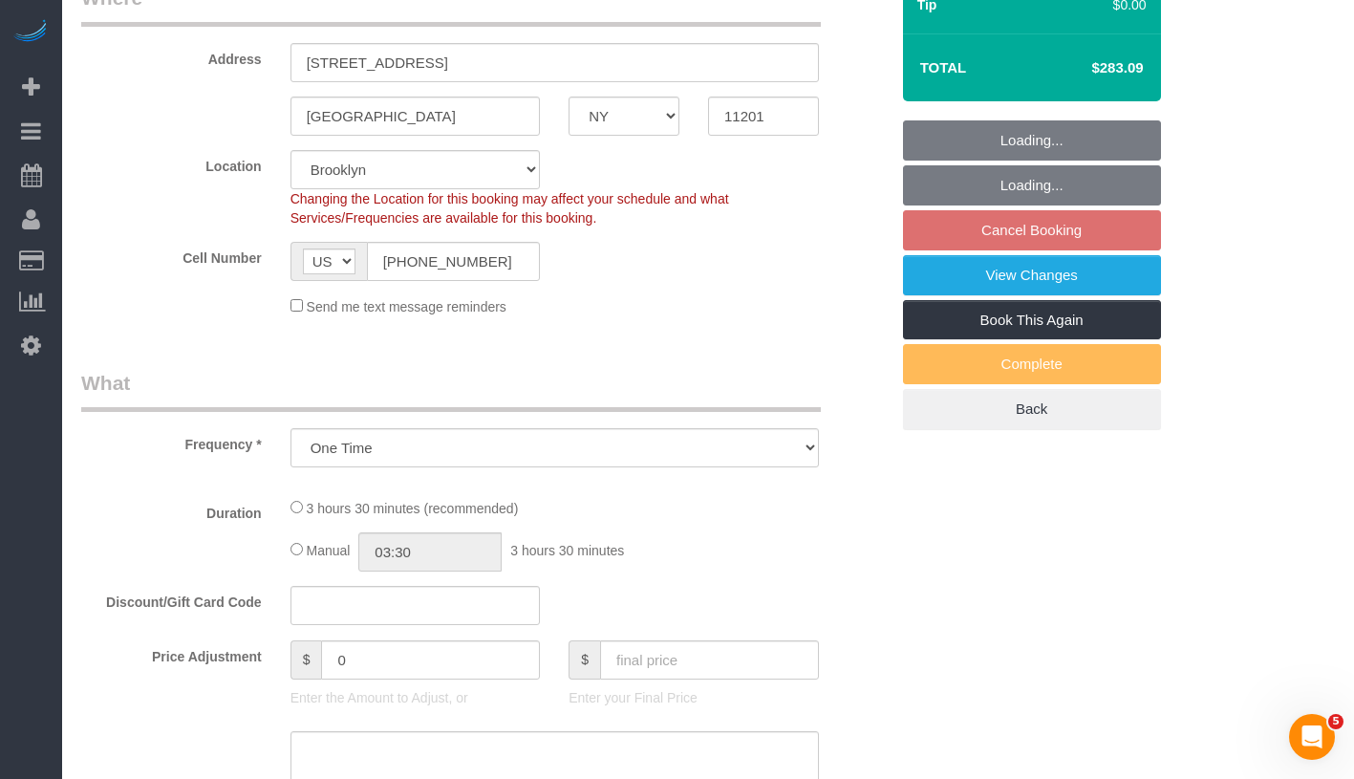
select select "object:1283"
select select "1"
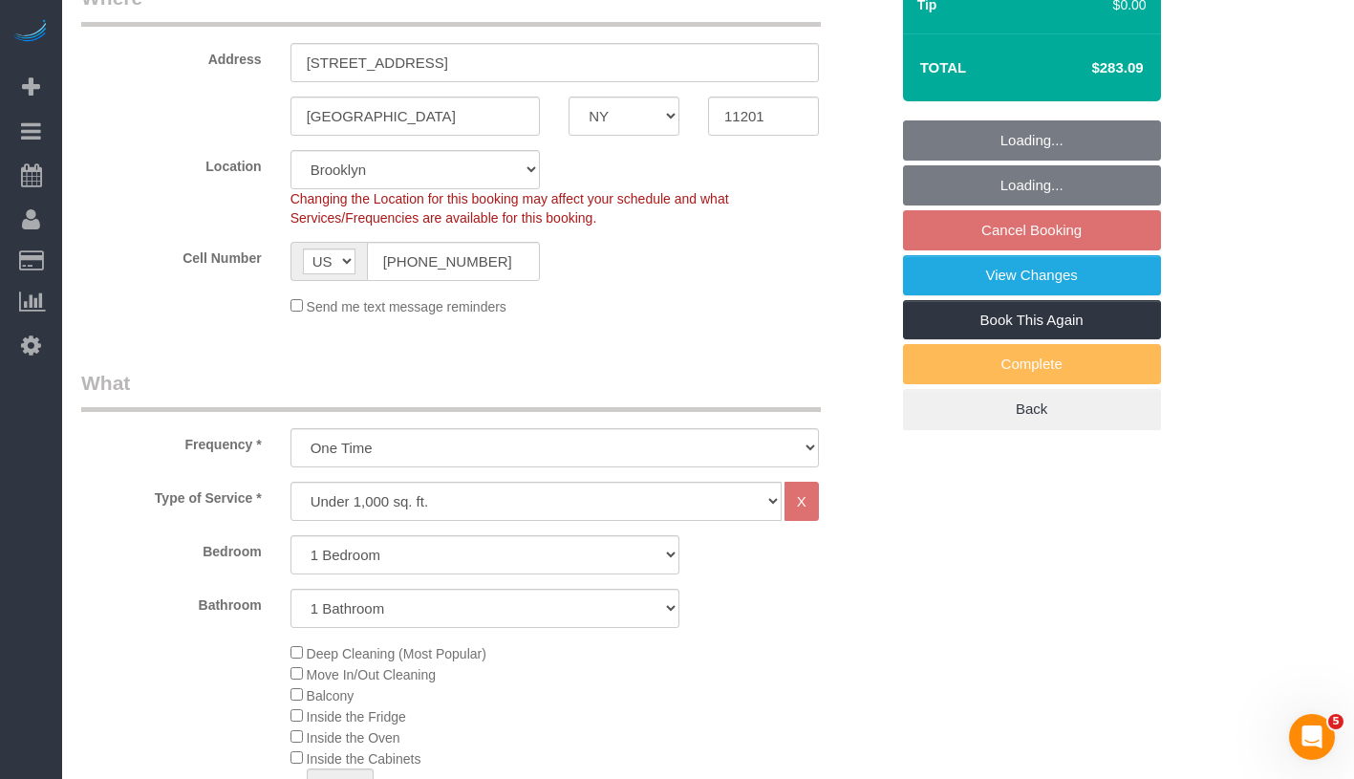
select select "1"
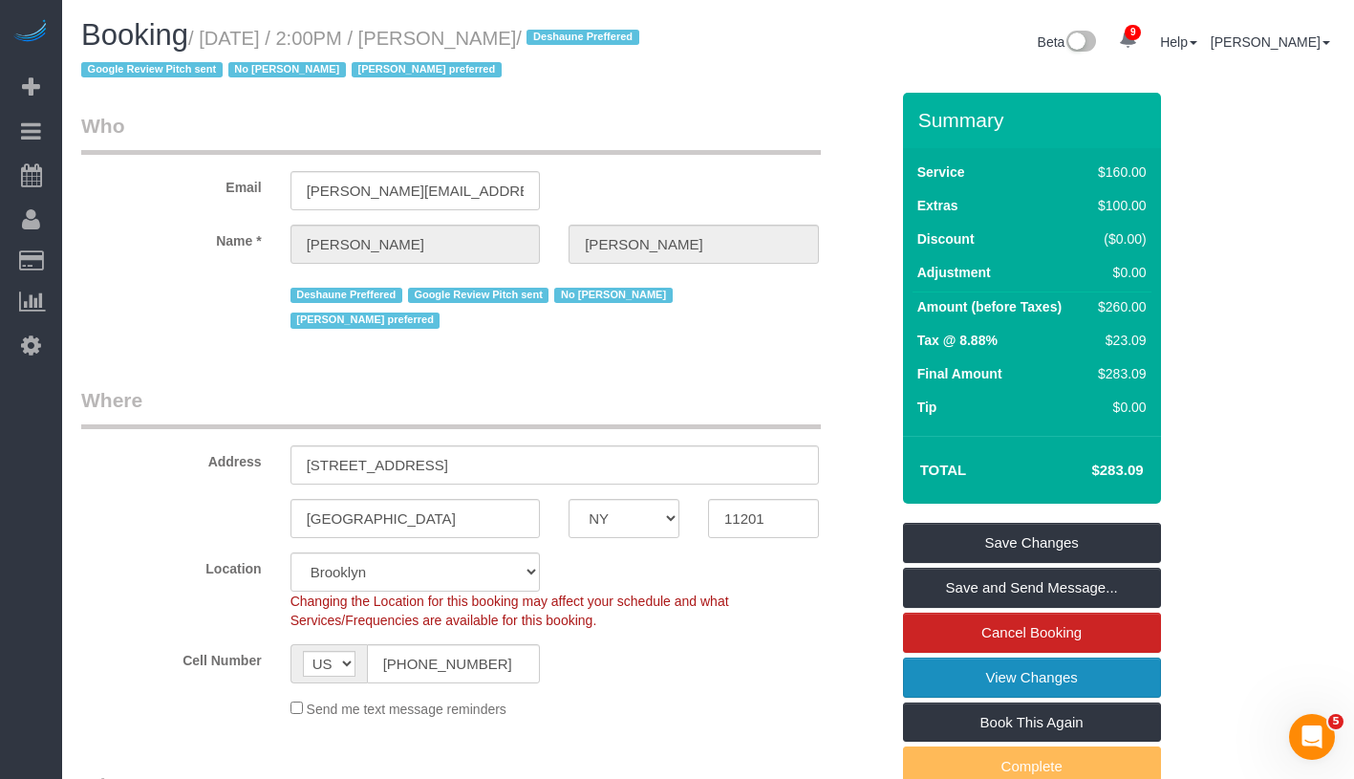
click at [1089, 678] on link "View Changes" at bounding box center [1032, 677] width 258 height 40
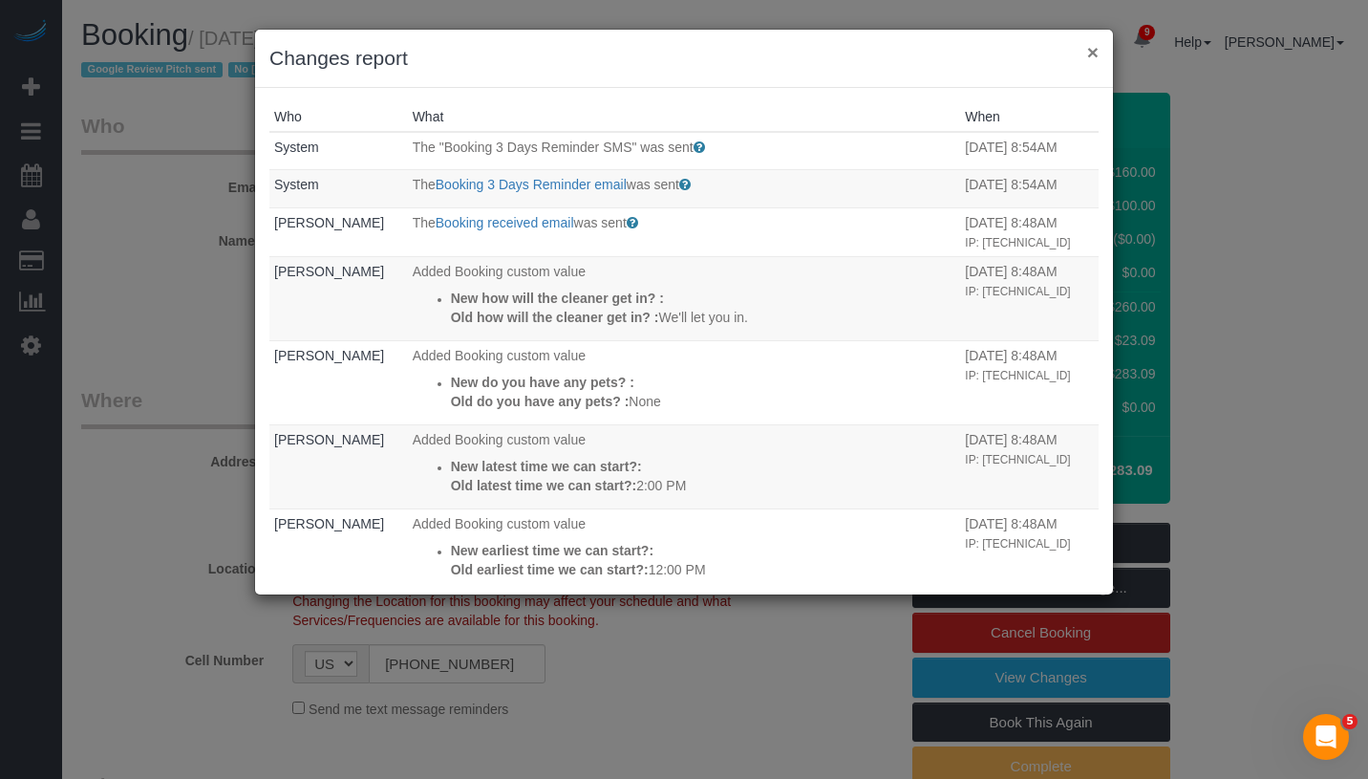
click at [1090, 55] on button "×" at bounding box center [1092, 52] width 11 height 20
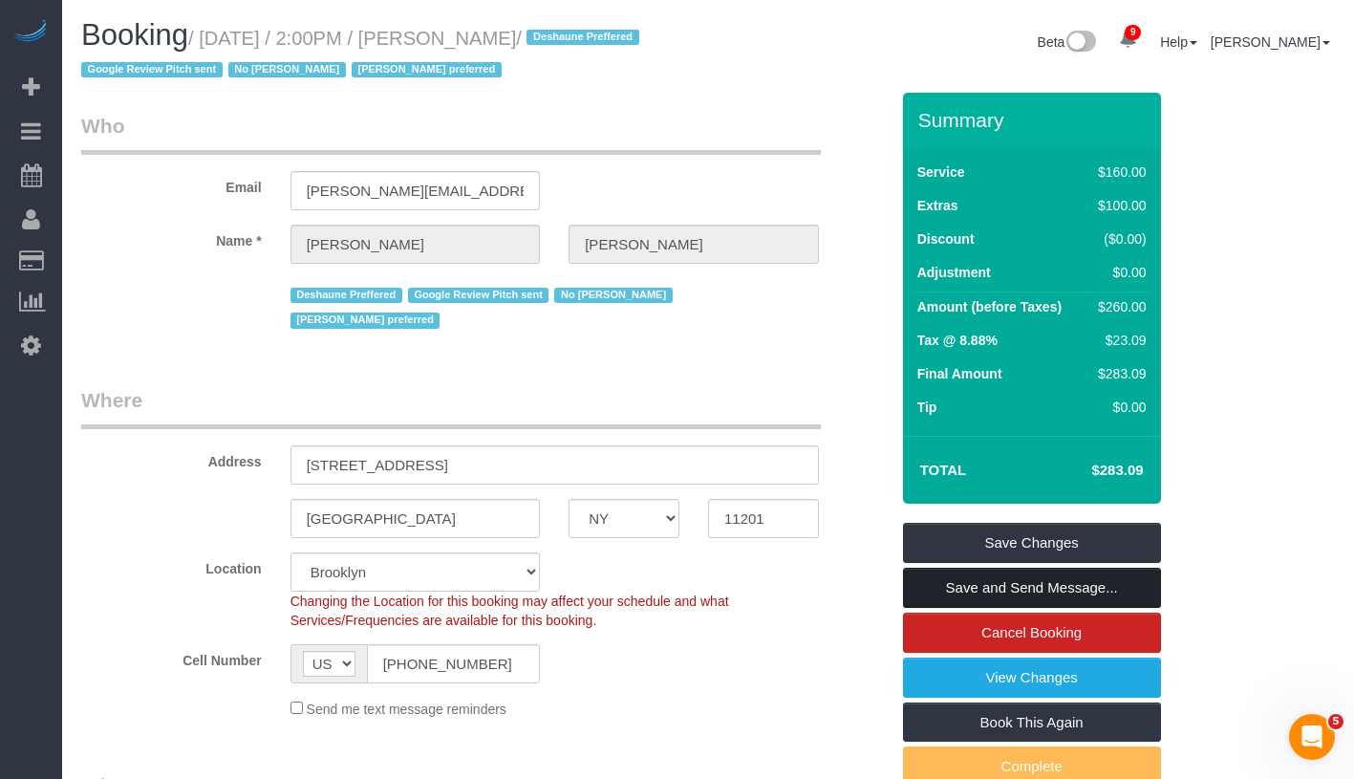
click at [1126, 595] on link "Save and Send Message..." at bounding box center [1032, 588] width 258 height 40
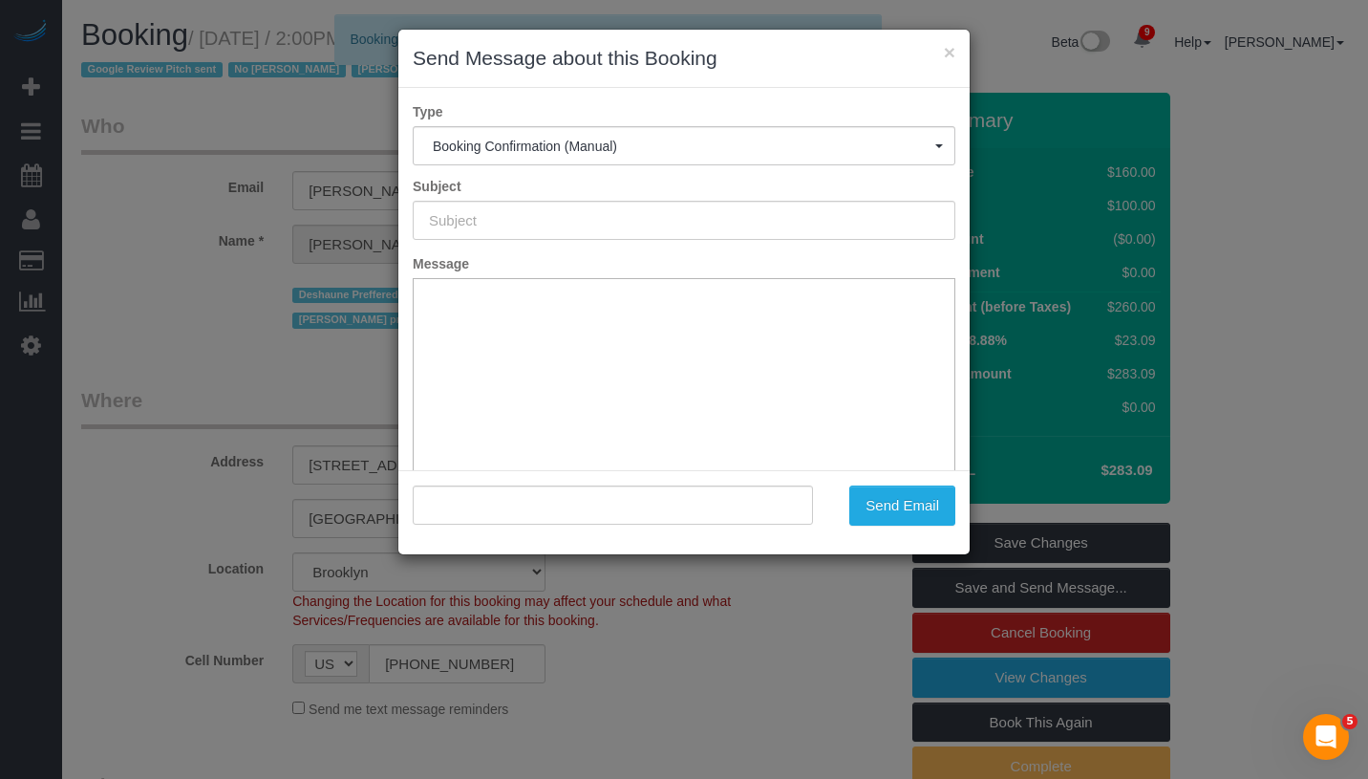
type input "Cleaning Confirmed for [DATE] 2:00pm"
type input ""[PERSON_NAME]" <[PERSON_NAME][EMAIL_ADDRESS][PERSON_NAME][DOMAIN_NAME]>"
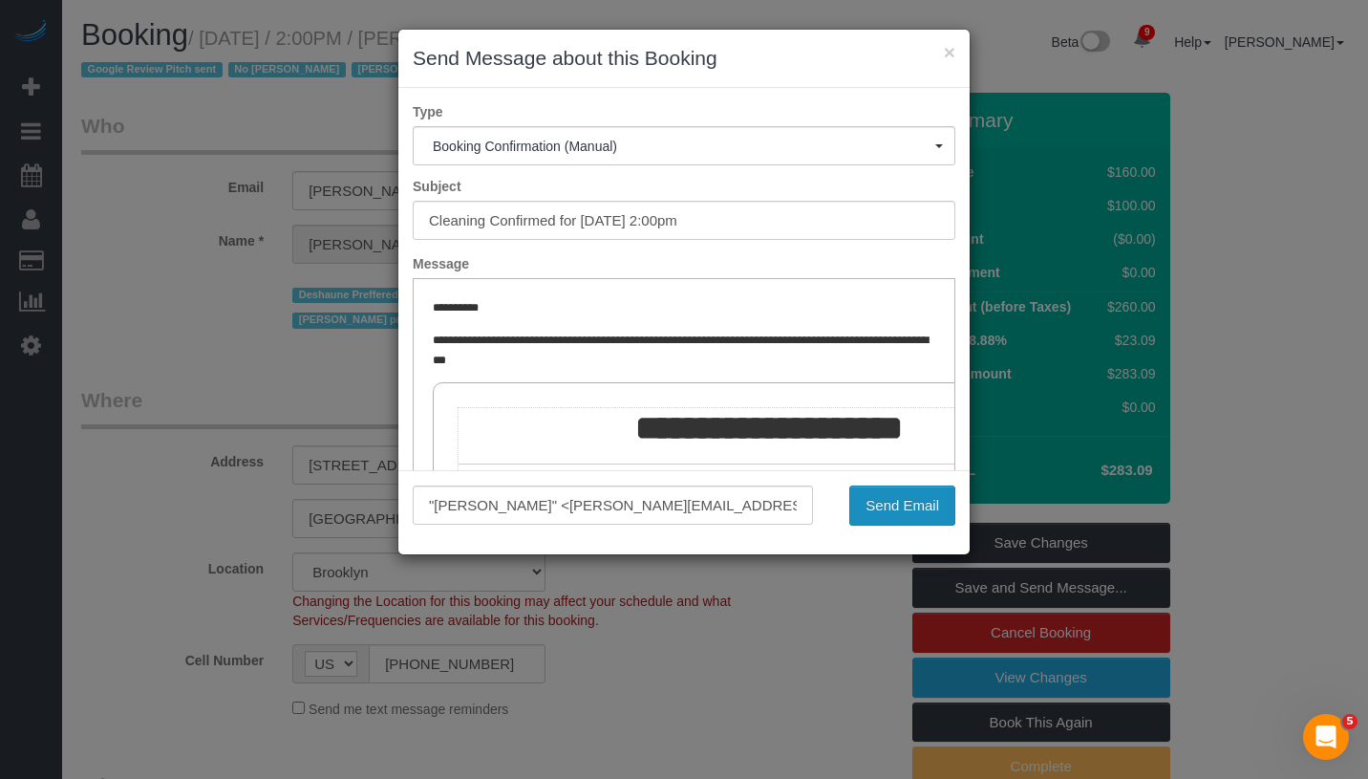
click at [909, 502] on button "Send Email" at bounding box center [902, 505] width 106 height 40
